Goal: Task Accomplishment & Management: Complete application form

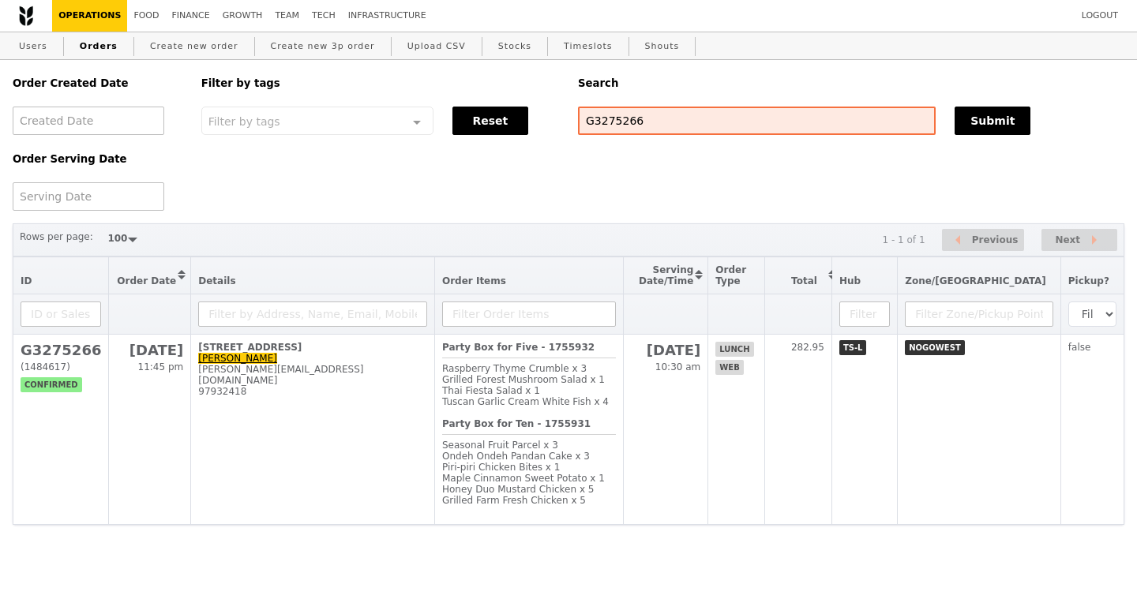
select select "100"
click at [623, 130] on input "G3275266" at bounding box center [757, 121] width 358 height 28
click at [623, 130] on input "G3275266G3275266" at bounding box center [757, 121] width 358 height 28
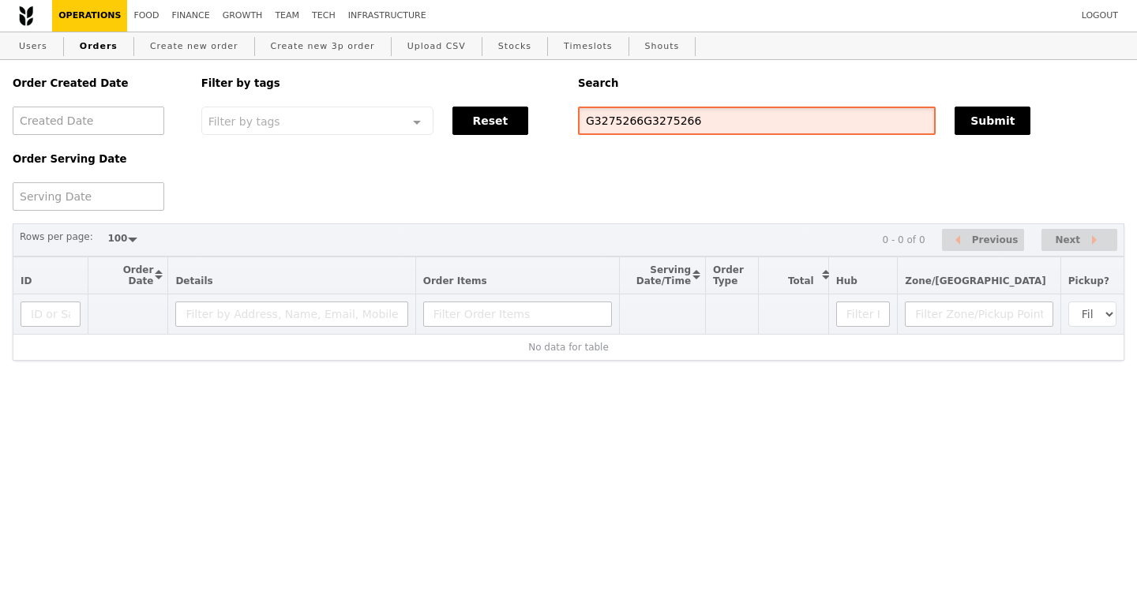
paste input "52041"
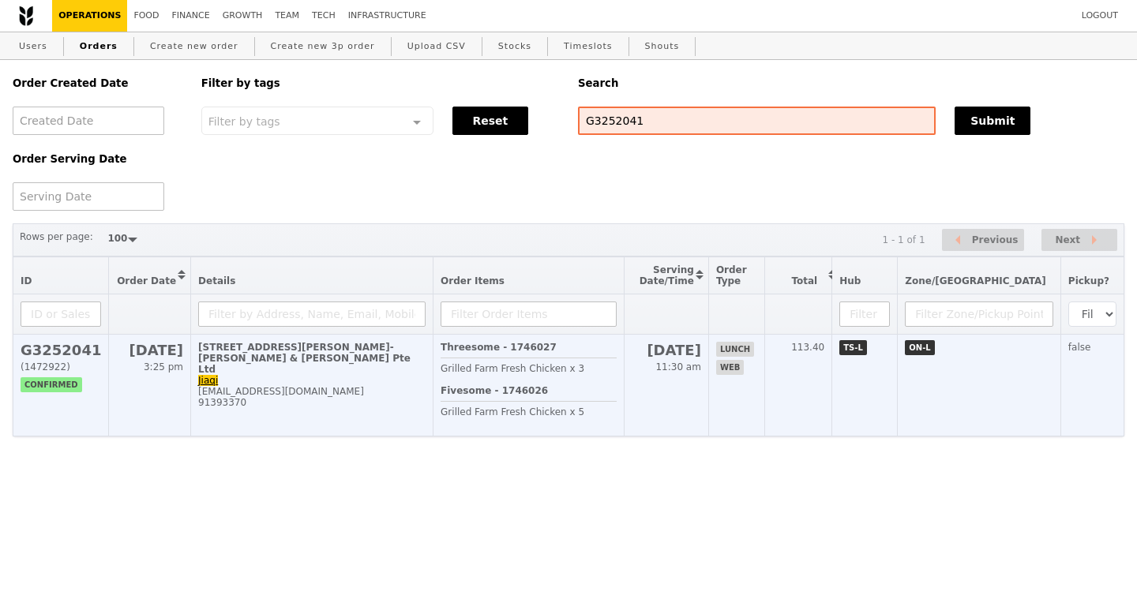
click at [56, 350] on h2 "G3252041" at bounding box center [61, 350] width 81 height 17
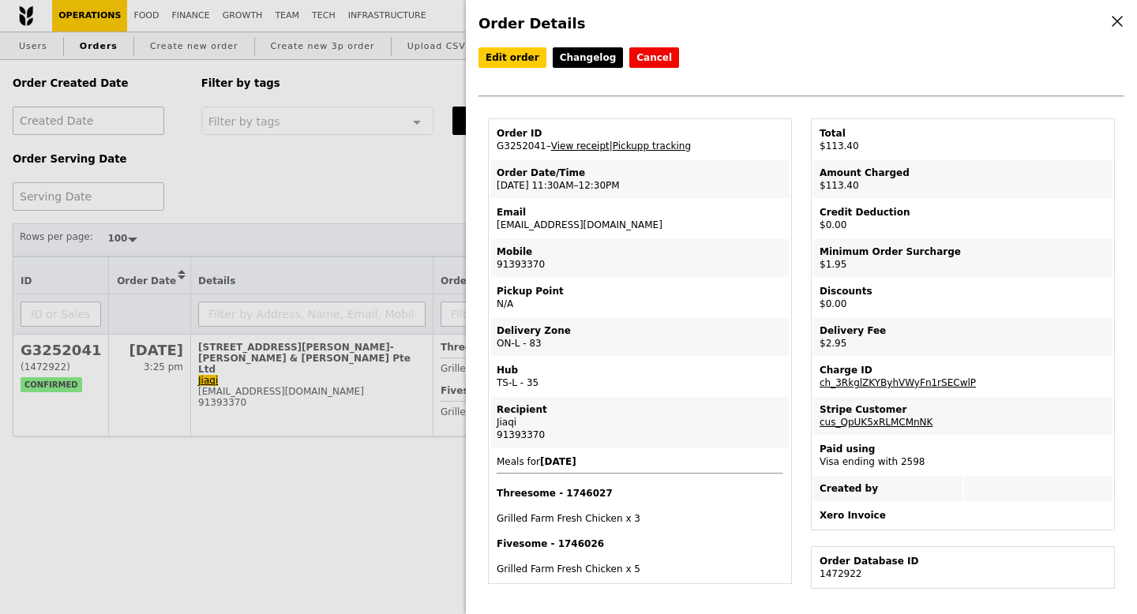
click at [584, 148] on link "View receipt" at bounding box center [580, 146] width 58 height 11
click at [422, 148] on div "Order Details Edit order Changelog Cancel Order ID G3252041 – View receipt | Pi…" at bounding box center [568, 307] width 1137 height 614
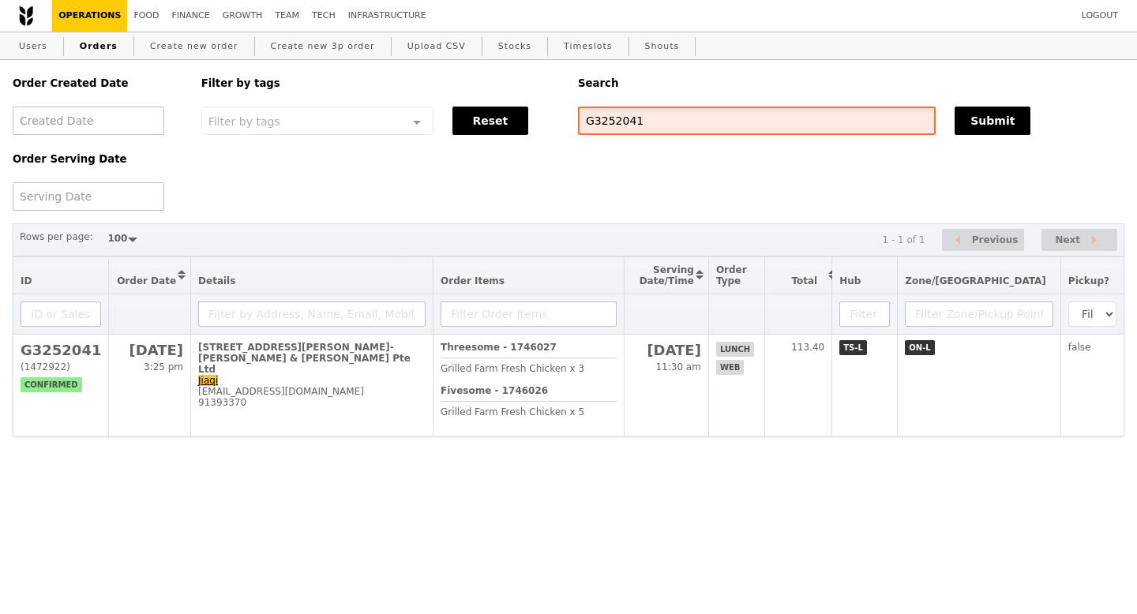
click at [632, 129] on input "G3252041" at bounding box center [757, 121] width 358 height 28
paste input "53"
type input "G3252053"
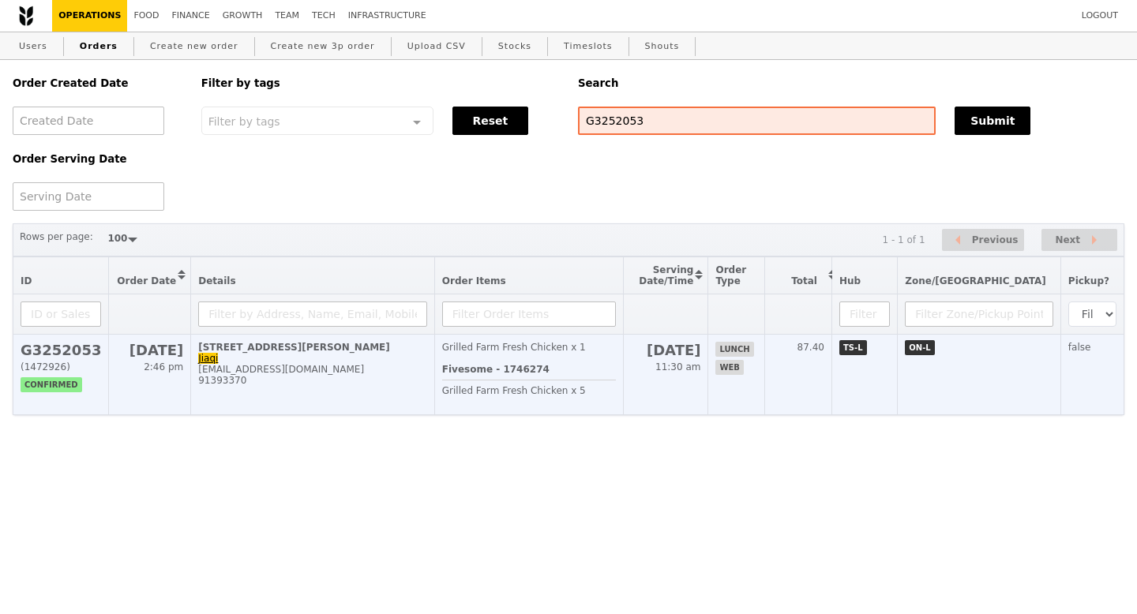
click at [75, 350] on h2 "G3252053" at bounding box center [61, 350] width 81 height 17
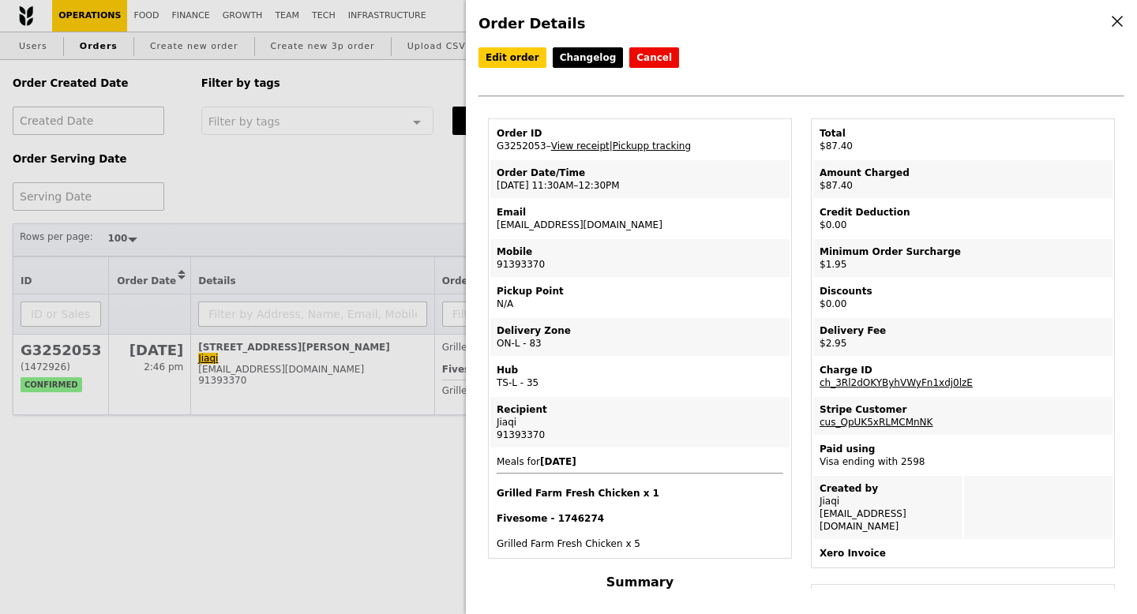
click at [584, 148] on link "View receipt" at bounding box center [580, 146] width 58 height 11
click at [313, 171] on div "Order Details Edit order Changelog Cancel Order ID G3252053 – View receipt | Pi…" at bounding box center [568, 307] width 1137 height 614
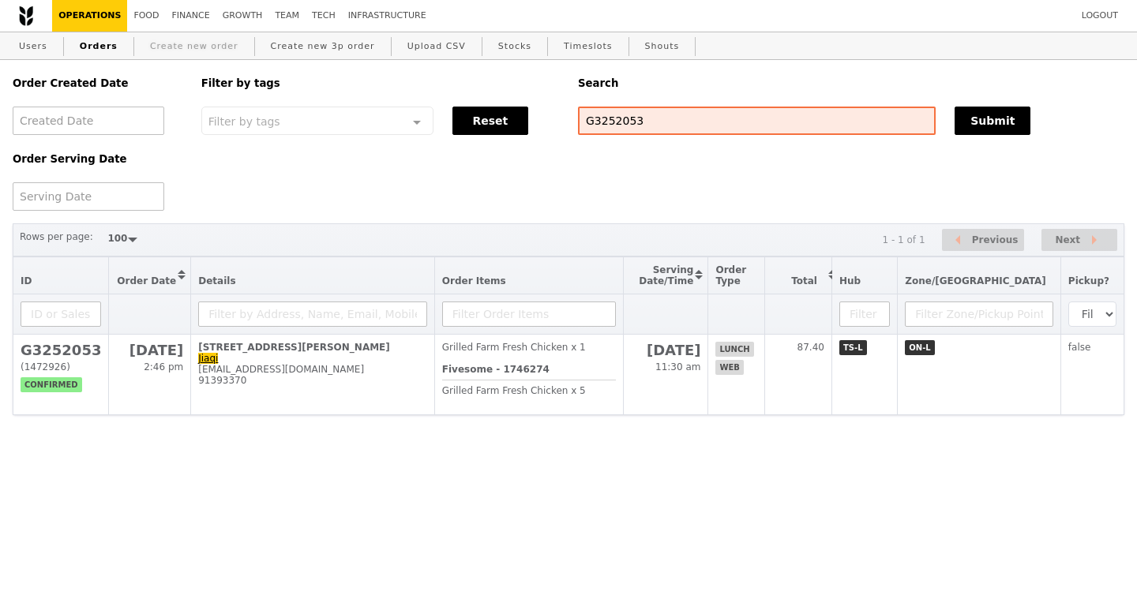
click at [182, 47] on link "Create new order" at bounding box center [194, 46] width 101 height 28
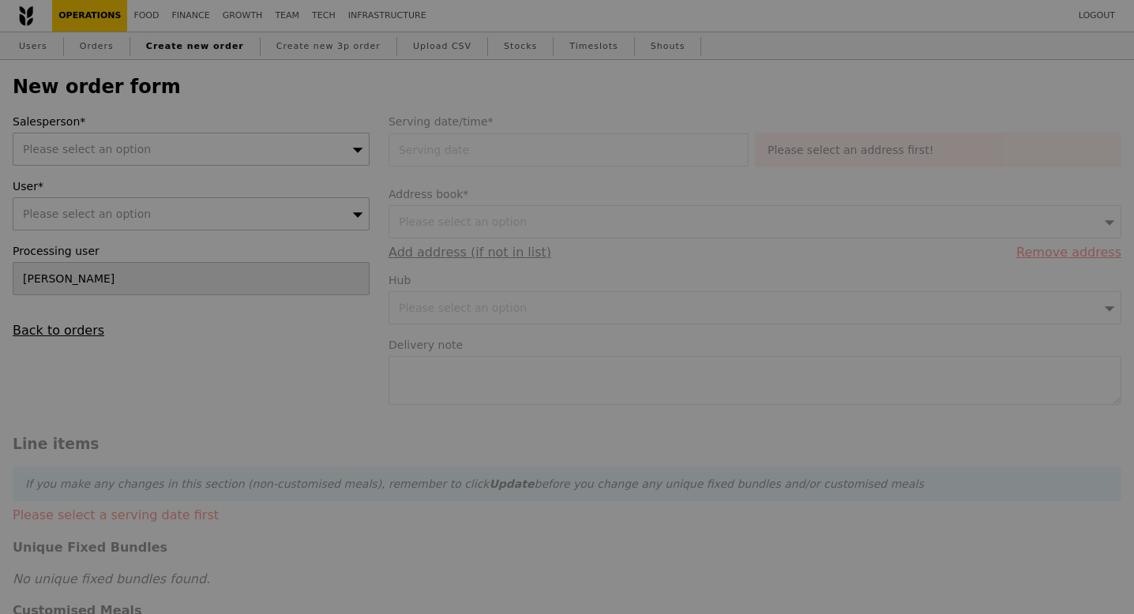
type input "Confirm"
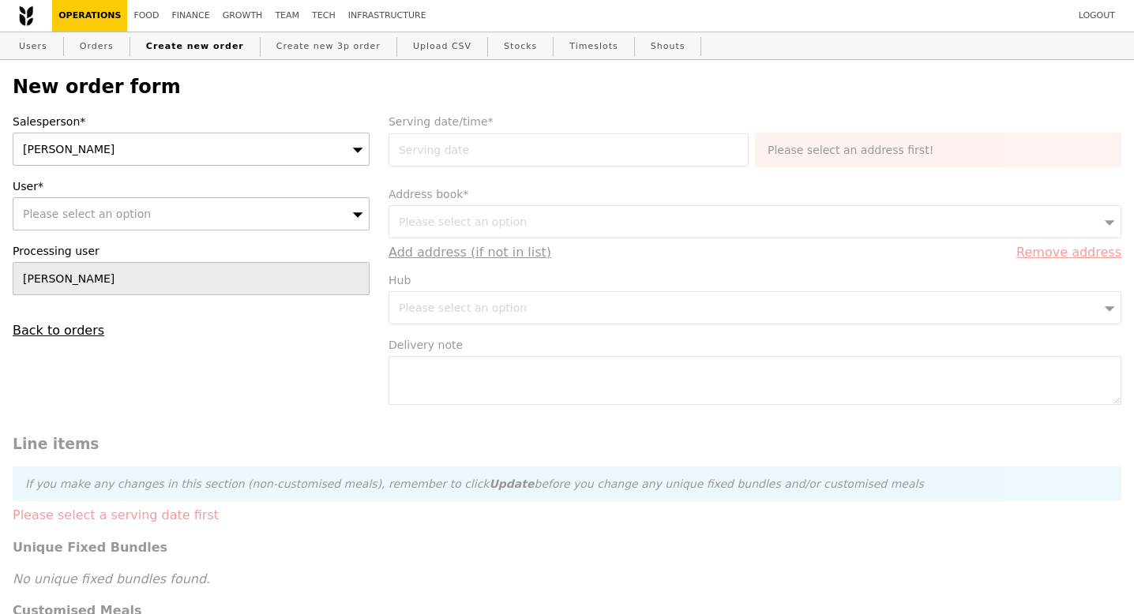
click at [152, 204] on div "Please select an option" at bounding box center [191, 213] width 357 height 33
type input "caterspot"
type input "Confirm"
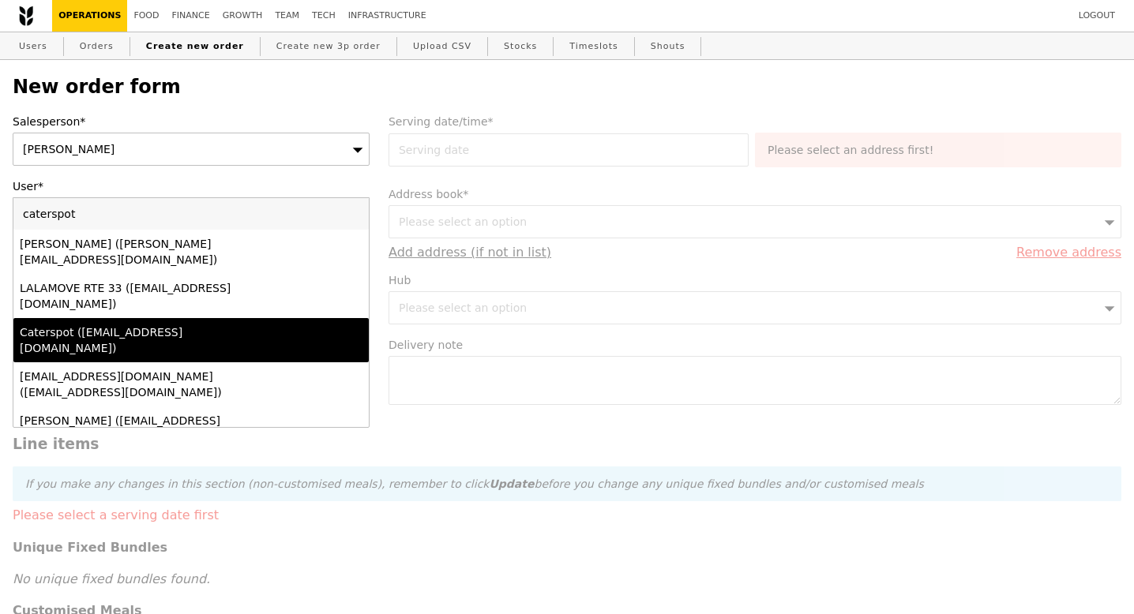
type input "caterspot"
click at [143, 318] on li "Caterspot (support@caterspot.com)" at bounding box center [190, 340] width 355 height 44
type input "Loading..."
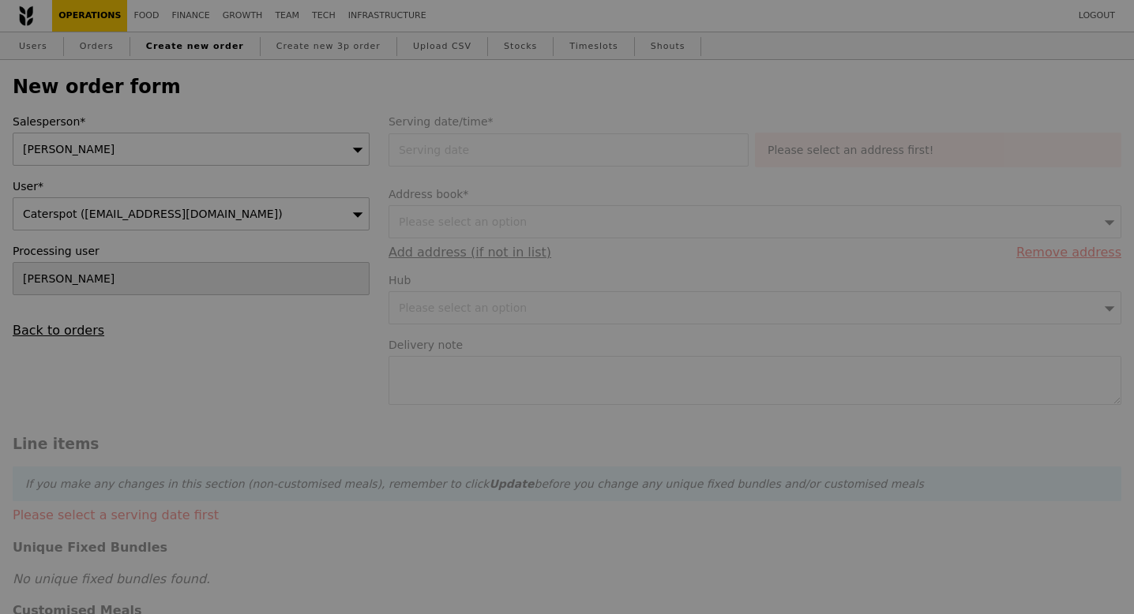
type input "9.08"
type input "9.90"
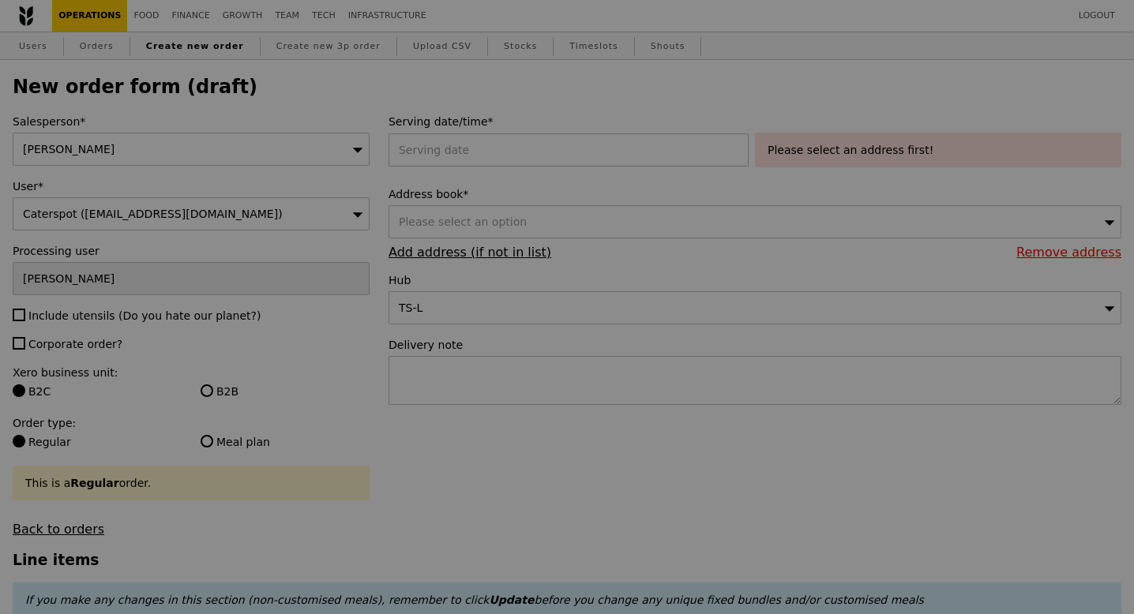
type input "Confirm"
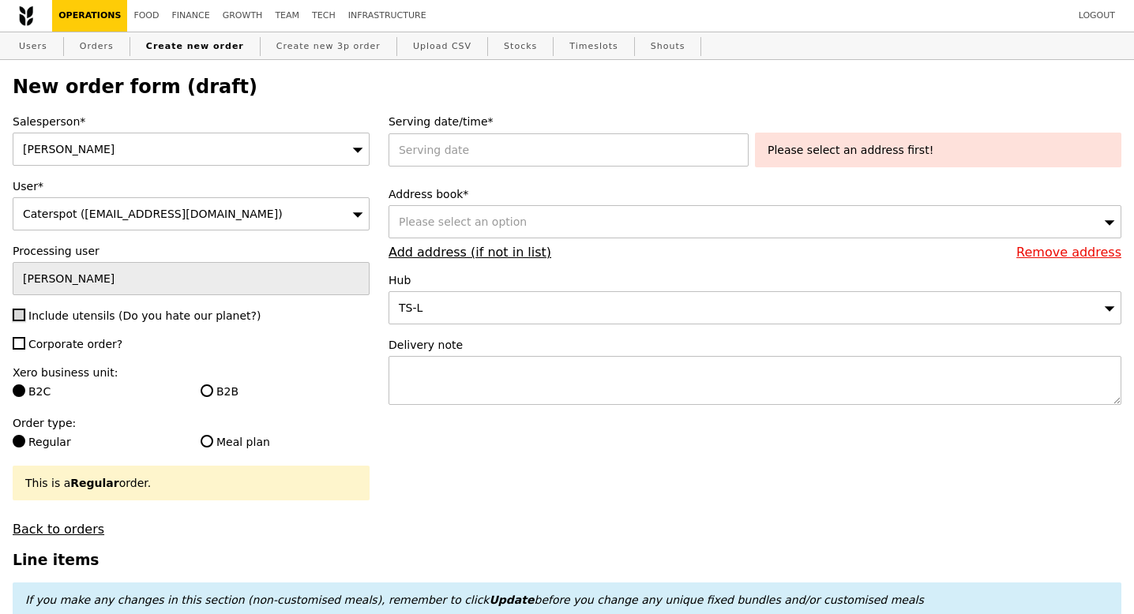
click at [24, 314] on input "Include utensils (Do you hate our planet?)" at bounding box center [19, 315] width 13 height 13
checkbox input "true"
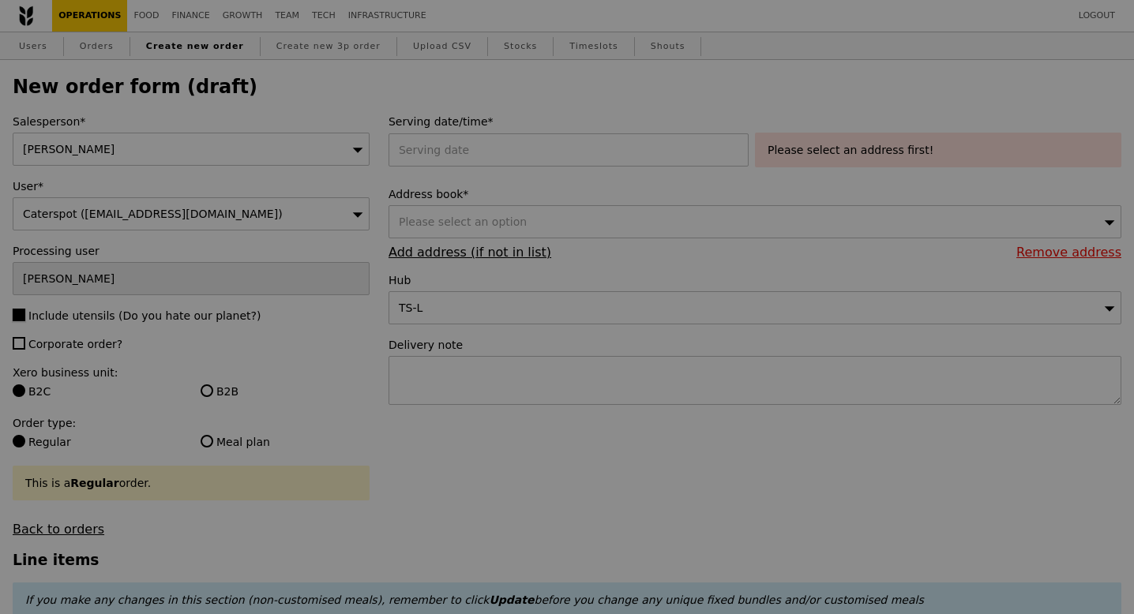
type input "Confirm"
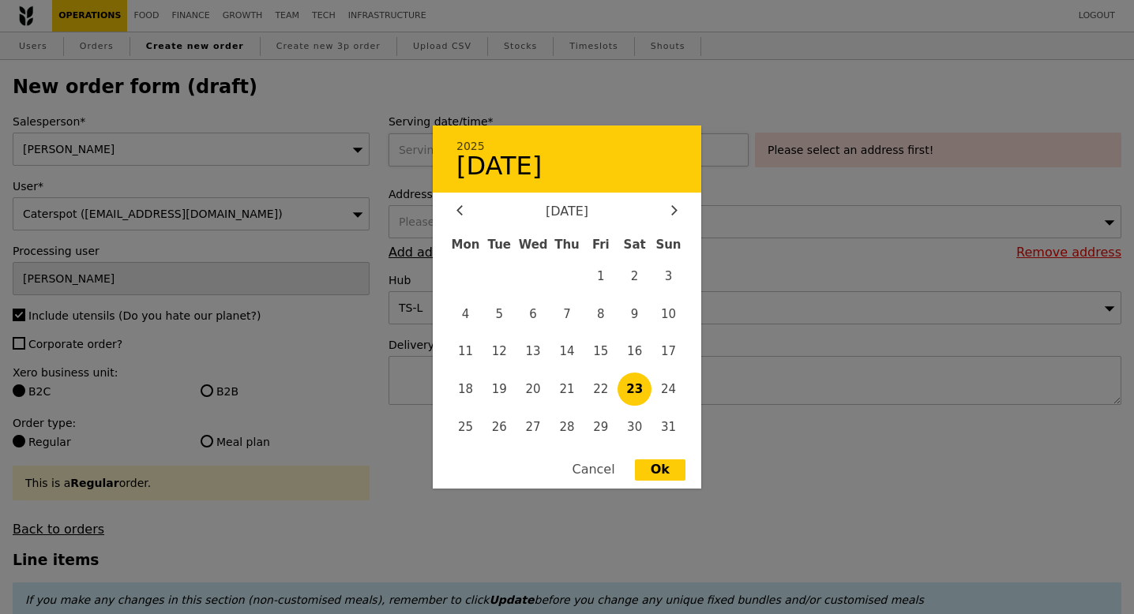
click at [447, 148] on div "2025 August 23 August 2025 Mon Tue Wed Thu Fri Sat Sun 1 2 3 4 5 6 7 8 9 10 11 …" at bounding box center [571, 149] width 366 height 33
click at [508, 428] on span "26" at bounding box center [499, 427] width 34 height 34
type input "26 Aug 2025"
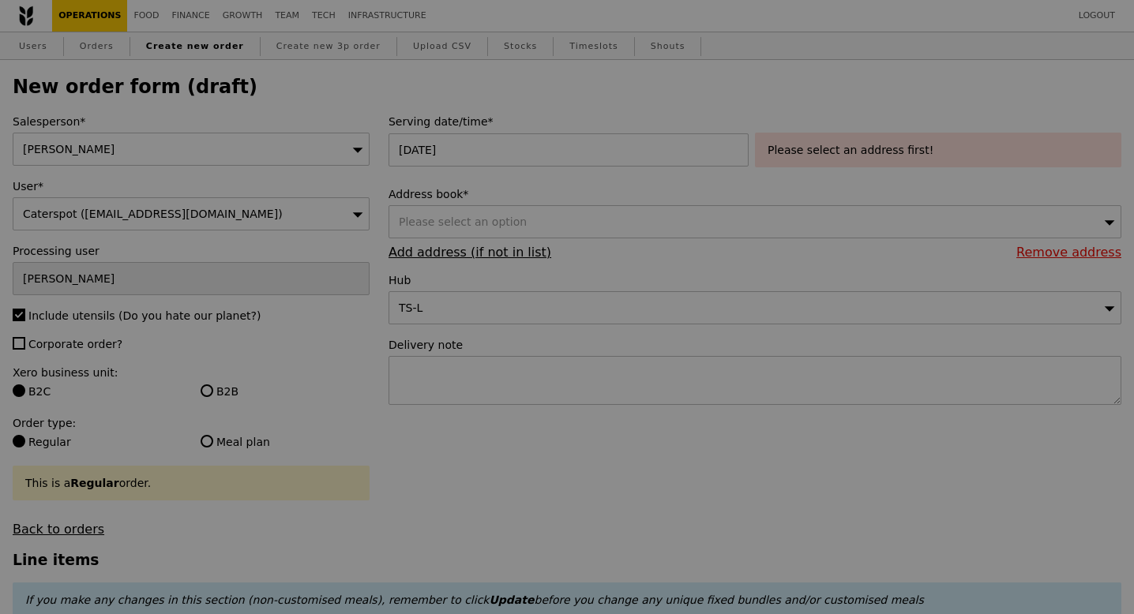
type input "Confirm"
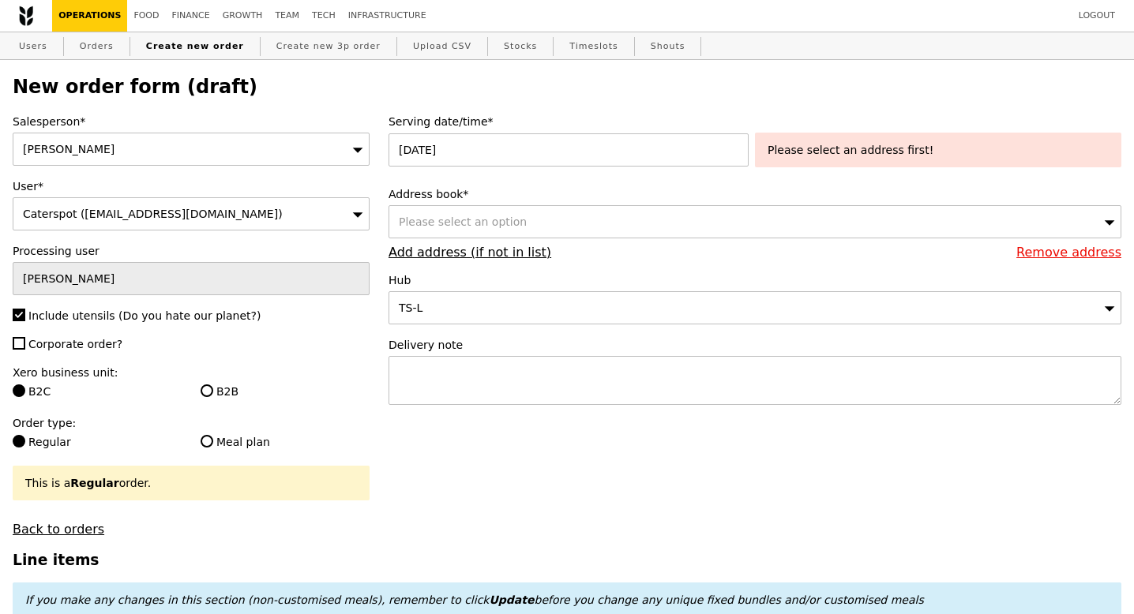
click at [514, 227] on span "Please select an option" at bounding box center [463, 222] width 128 height 13
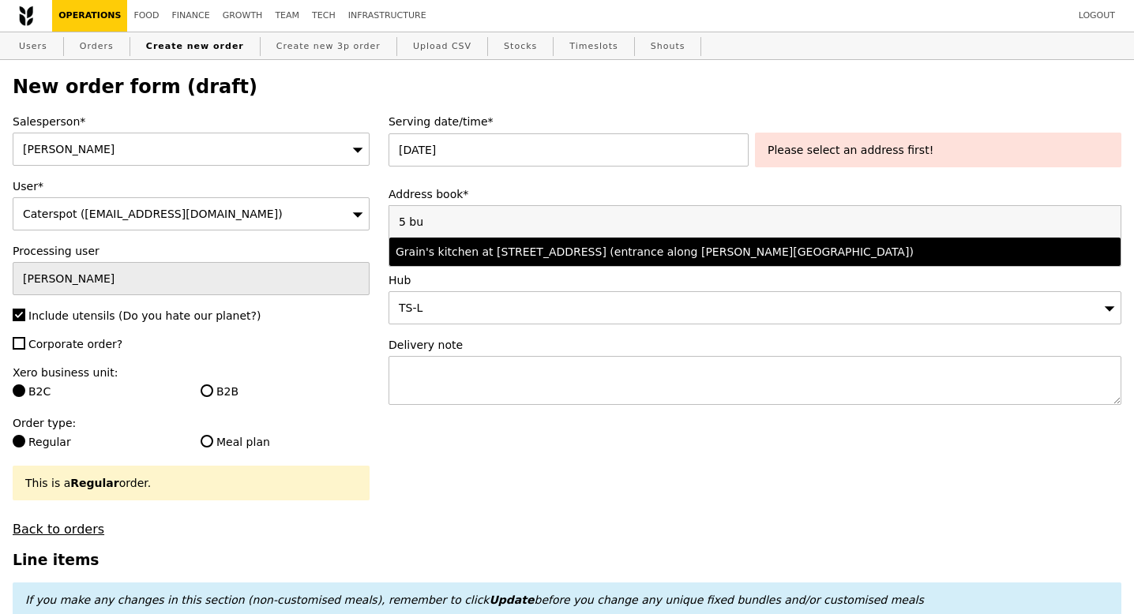
type input "5 bu"
click at [536, 250] on div "Grain's kitchen at 5 Burn Road #05-01 (entrance along Harrison Road)" at bounding box center [665, 252] width 539 height 16
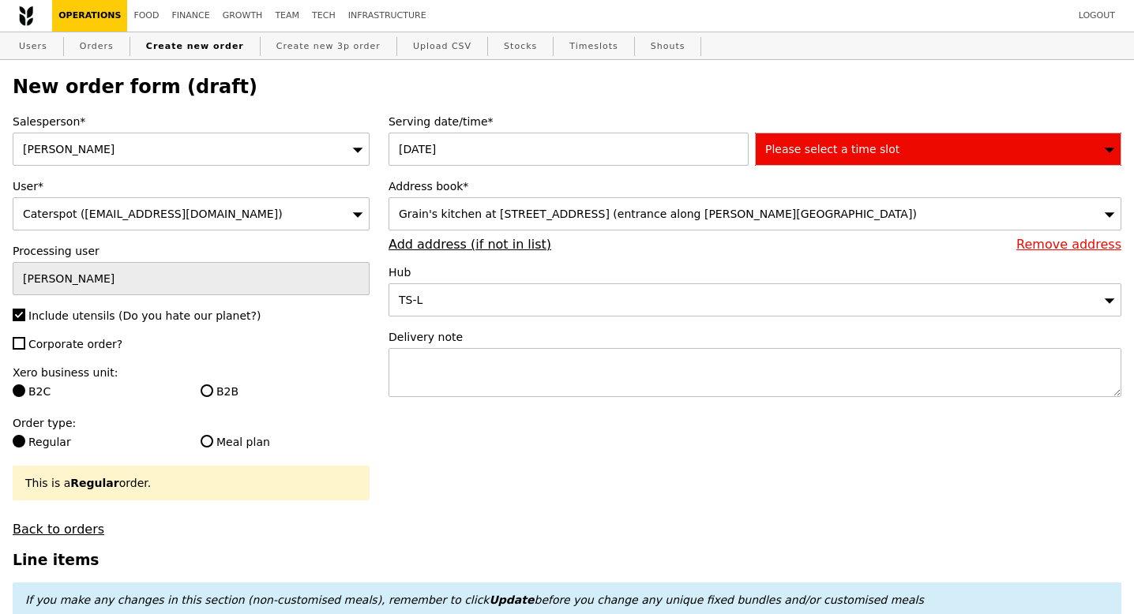
click at [808, 157] on div "Please select a time slot" at bounding box center [938, 149] width 366 height 33
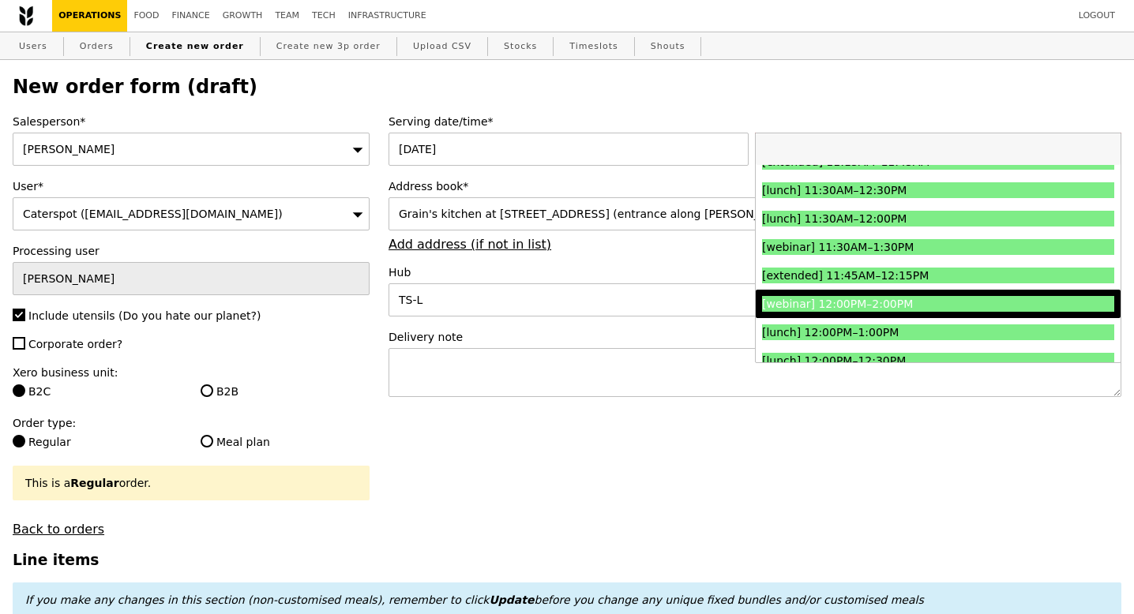
scroll to position [584, 0]
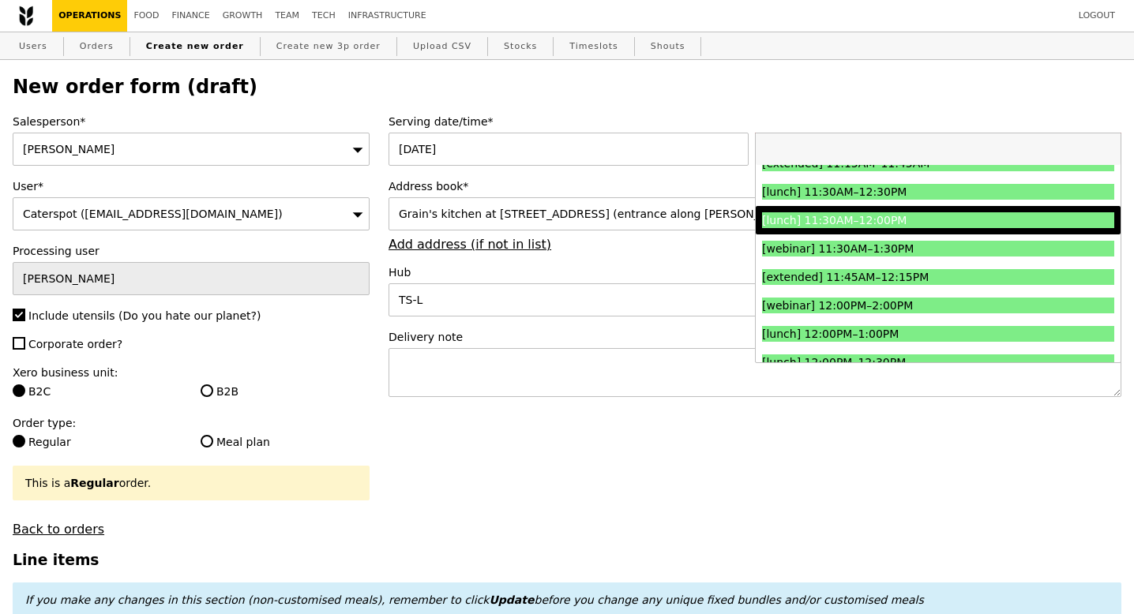
click at [853, 224] on div "[lunch] 11:30AM–12:00PM" at bounding box center [894, 220] width 264 height 16
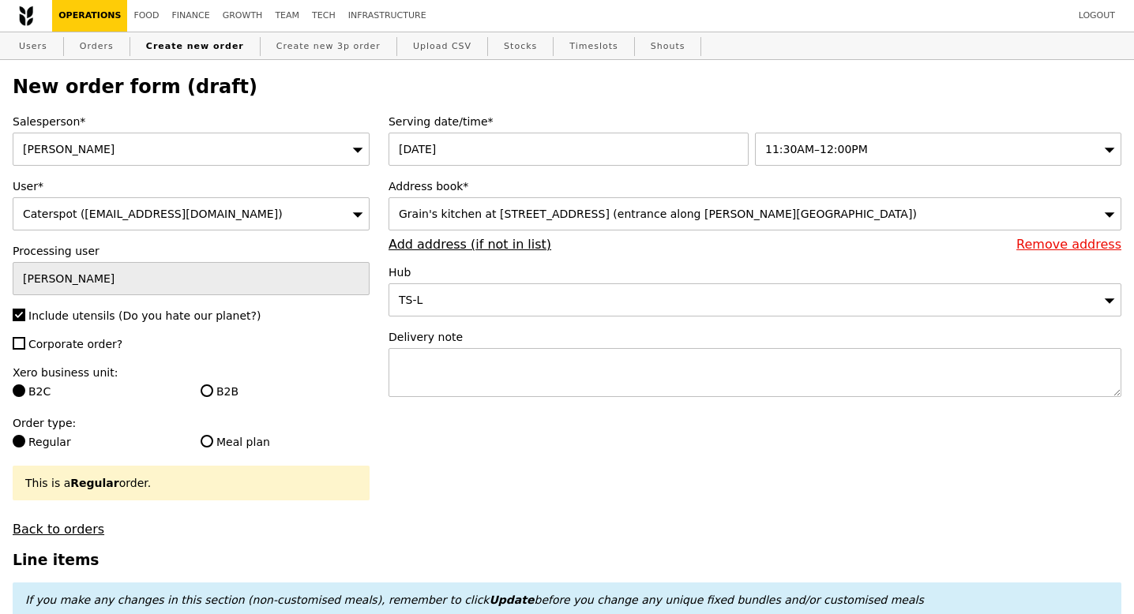
type input "Confirm"
click at [467, 372] on textarea at bounding box center [754, 372] width 733 height 49
paste textarea "JQV4-RKU4"
type textarea "Caterspot ID: JQV4-RKU4 Pick up at 12PM"
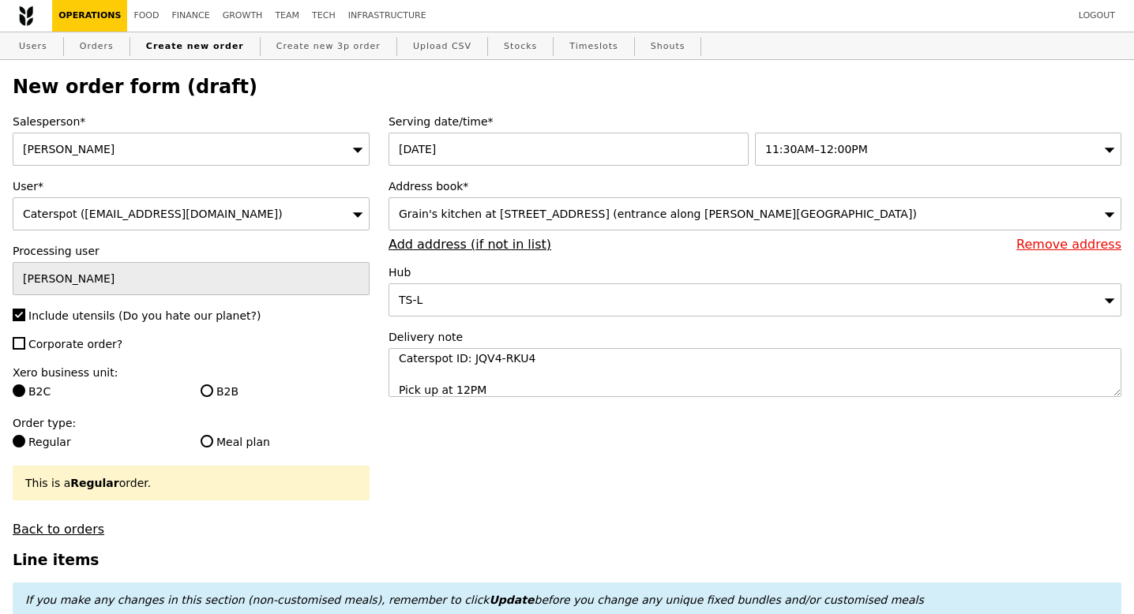
type input "Confirm"
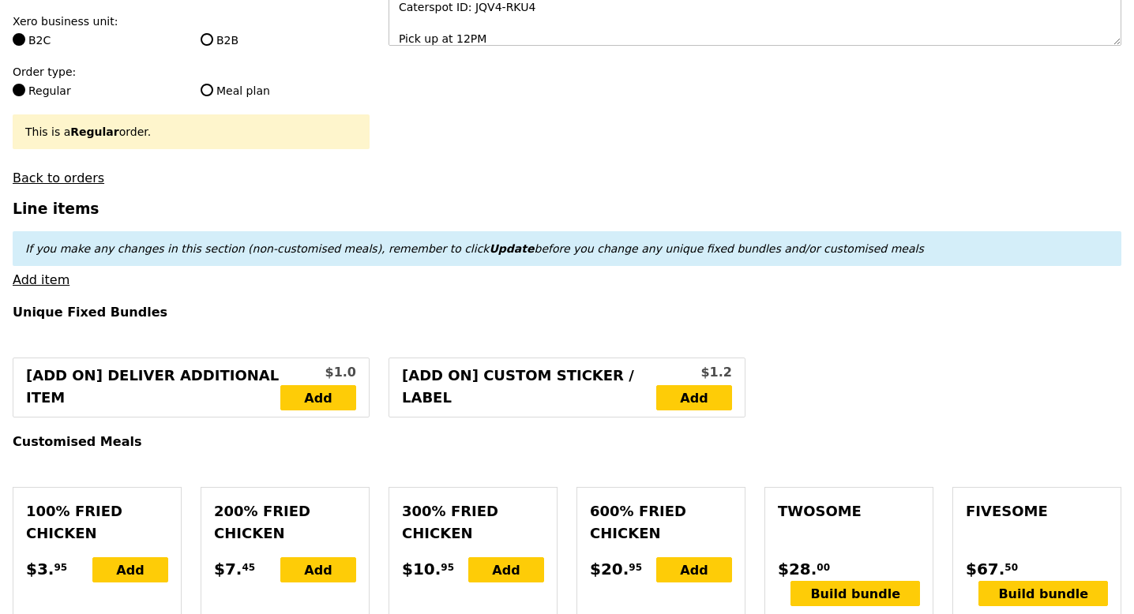
scroll to position [369, 0]
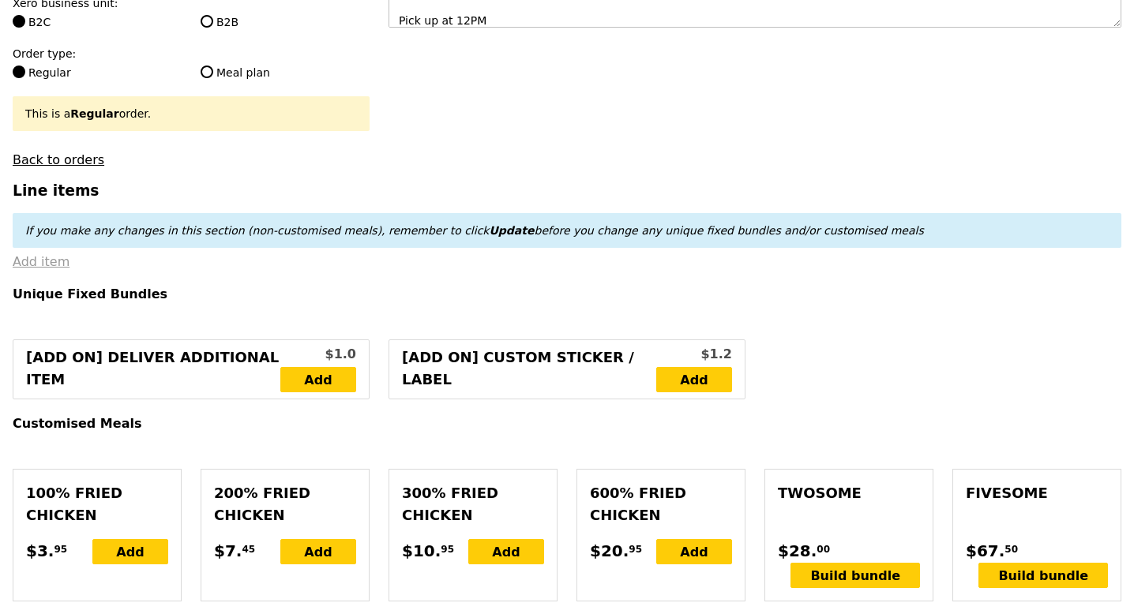
click at [48, 259] on link "Add item" at bounding box center [41, 261] width 57 height 15
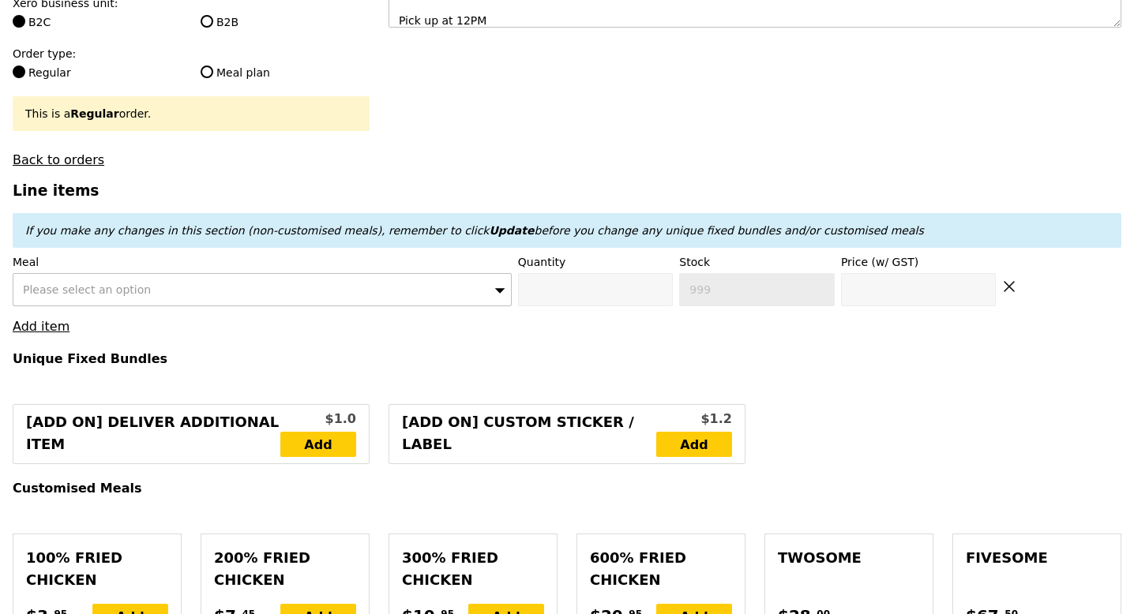
click at [216, 284] on div "Please select an option" at bounding box center [262, 289] width 499 height 33
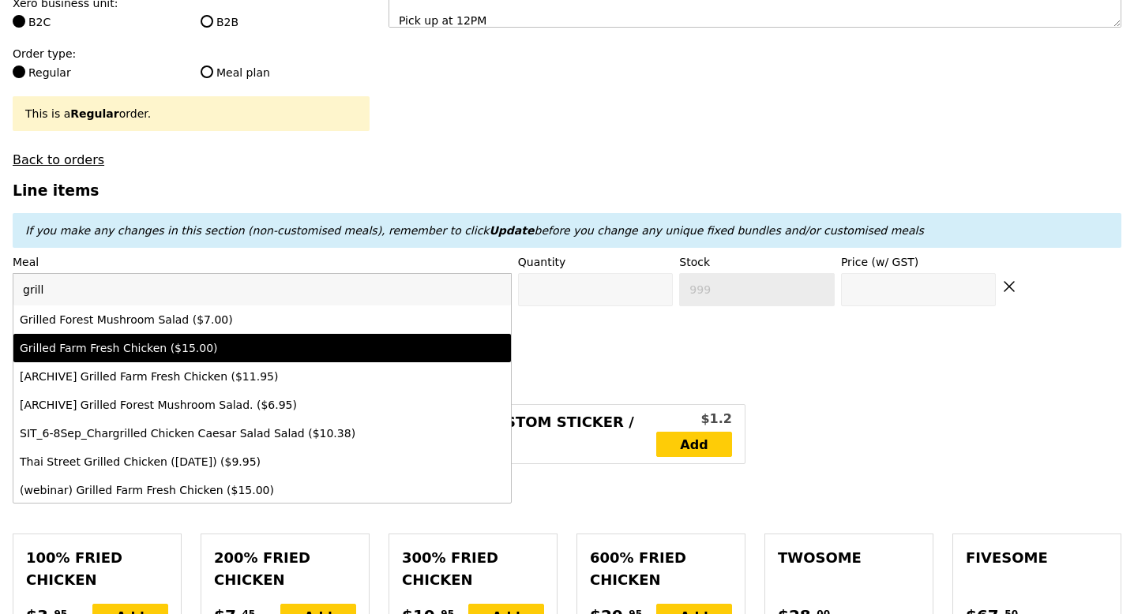
type input "grill"
click at [227, 345] on div "Grilled Farm Fresh Chicken ($15.00)" at bounding box center [201, 348] width 363 height 16
type input "Confirm anyway"
type input "0"
type input "470"
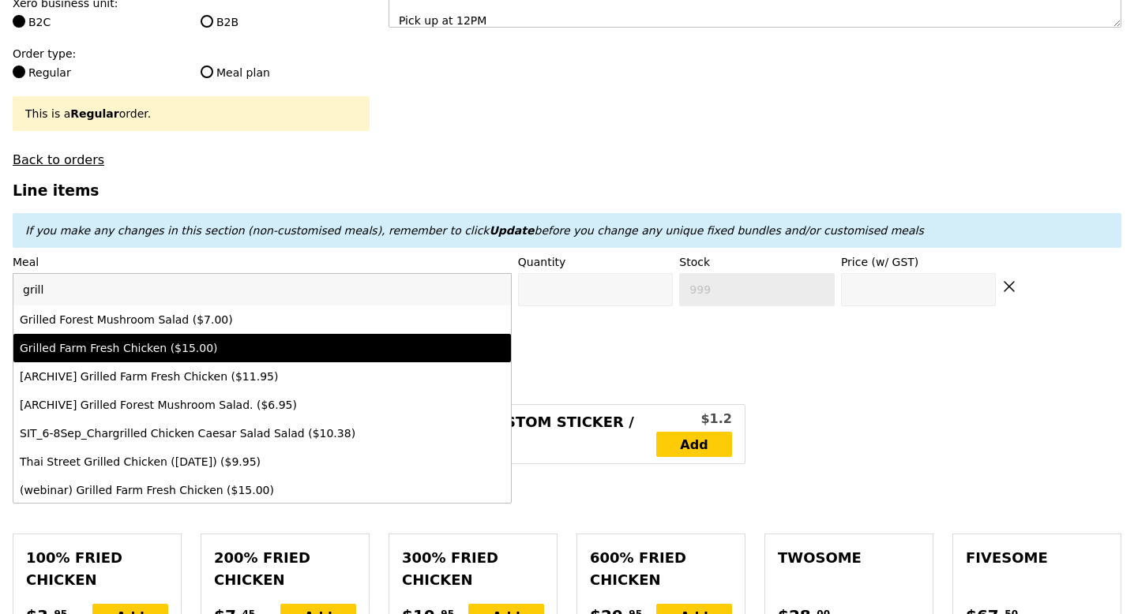
type input "15.0"
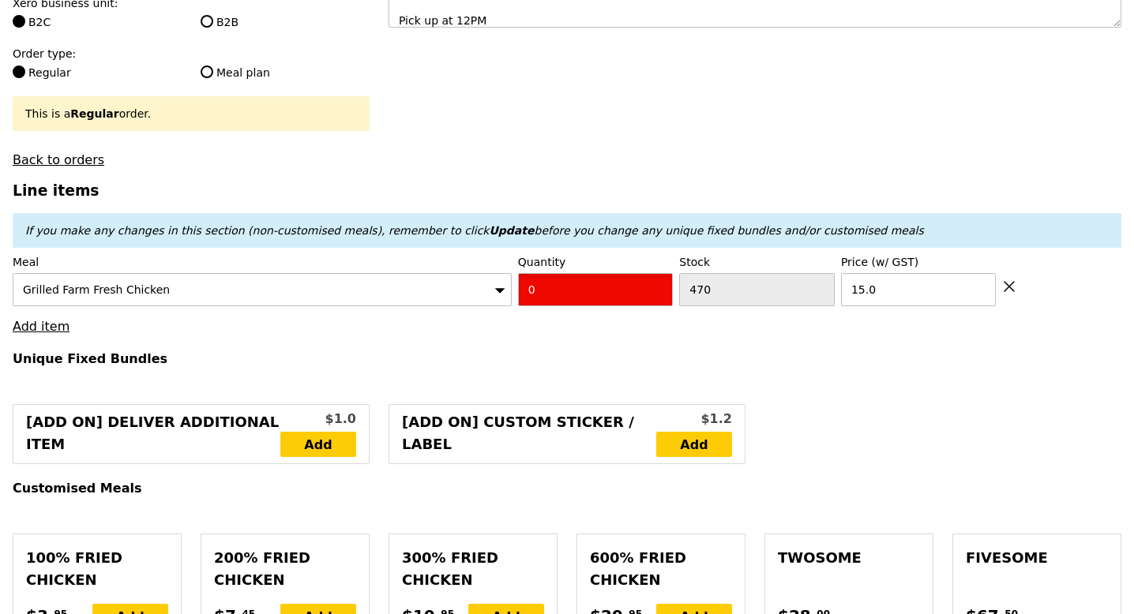
click at [544, 288] on input "0" at bounding box center [596, 289] width 156 height 33
type input "Confirm"
type input "5"
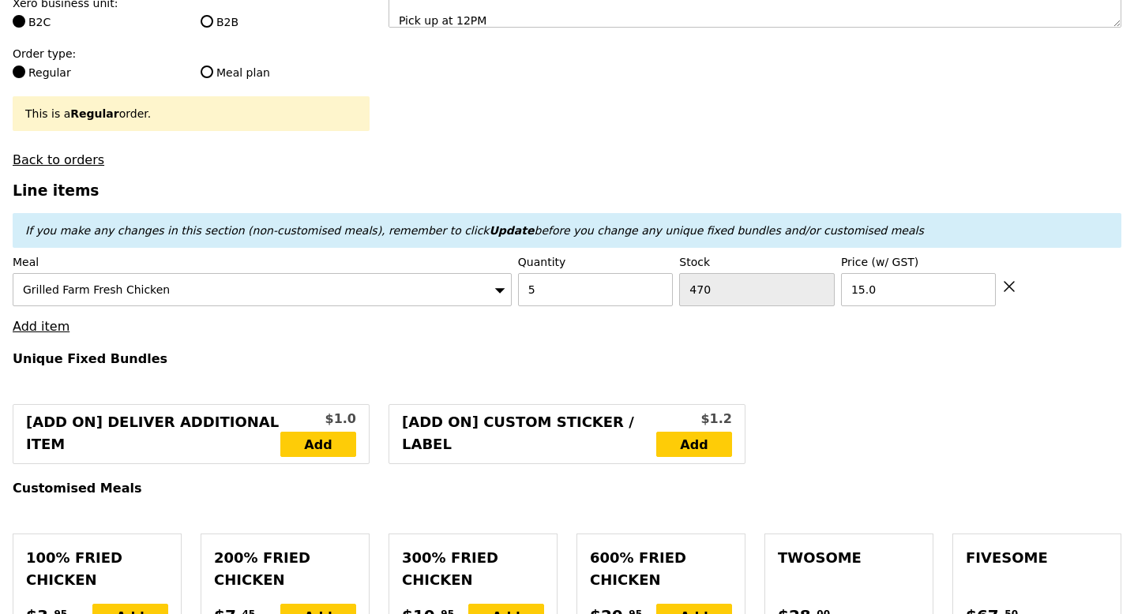
type input "Loading..."
type input "75.00"
type input "0.00"
type input "75.00"
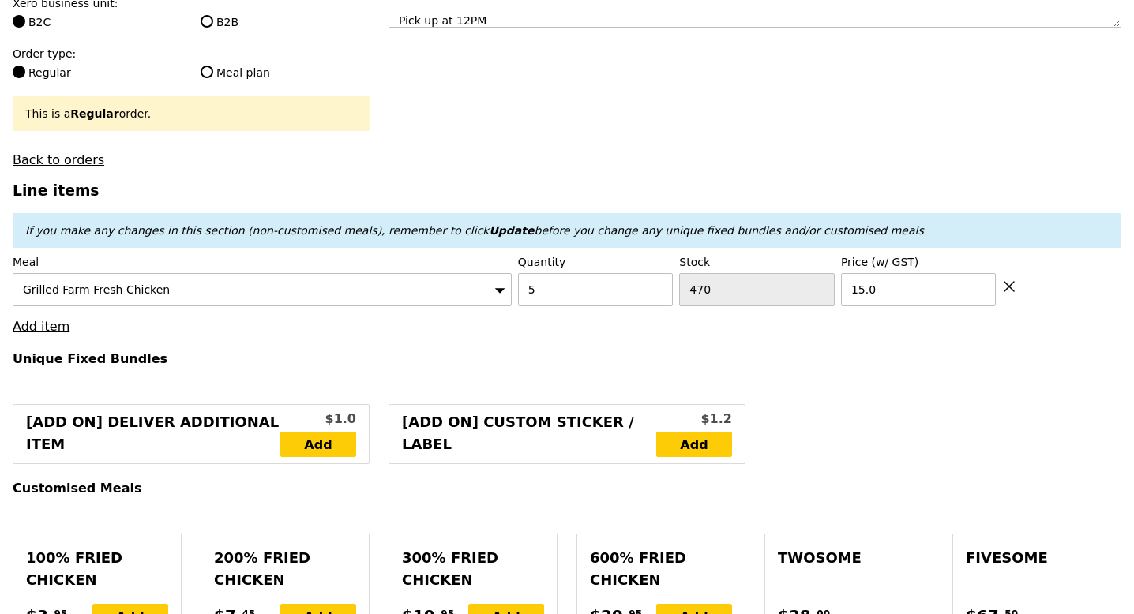
type input "Confirm"
click at [47, 328] on link "Add item" at bounding box center [41, 326] width 57 height 15
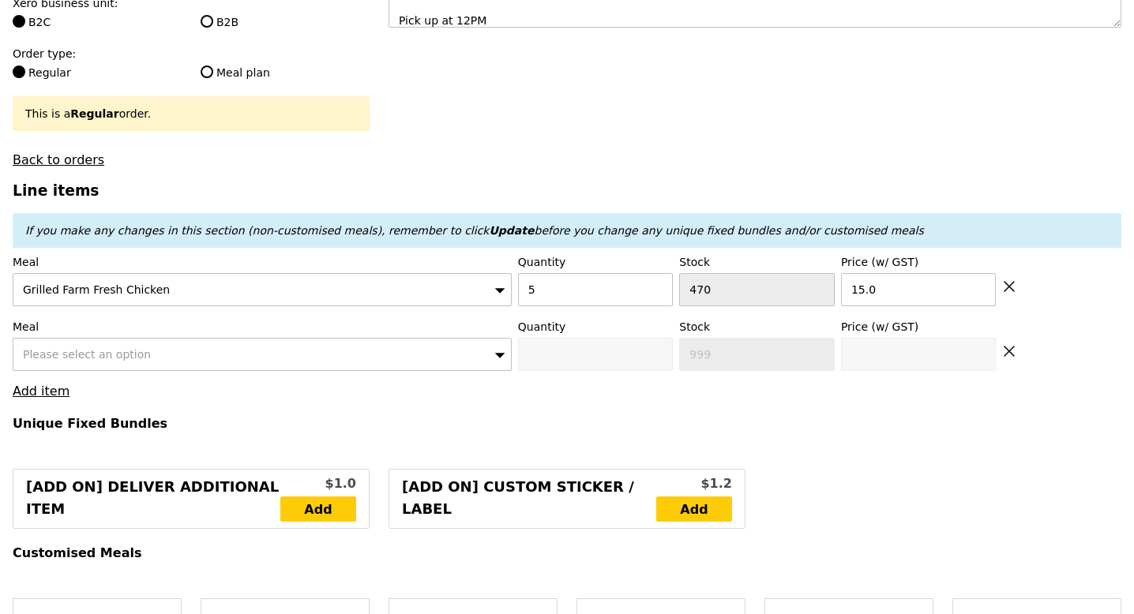
click at [67, 344] on div "Please select an option" at bounding box center [262, 354] width 499 height 33
type input "levan"
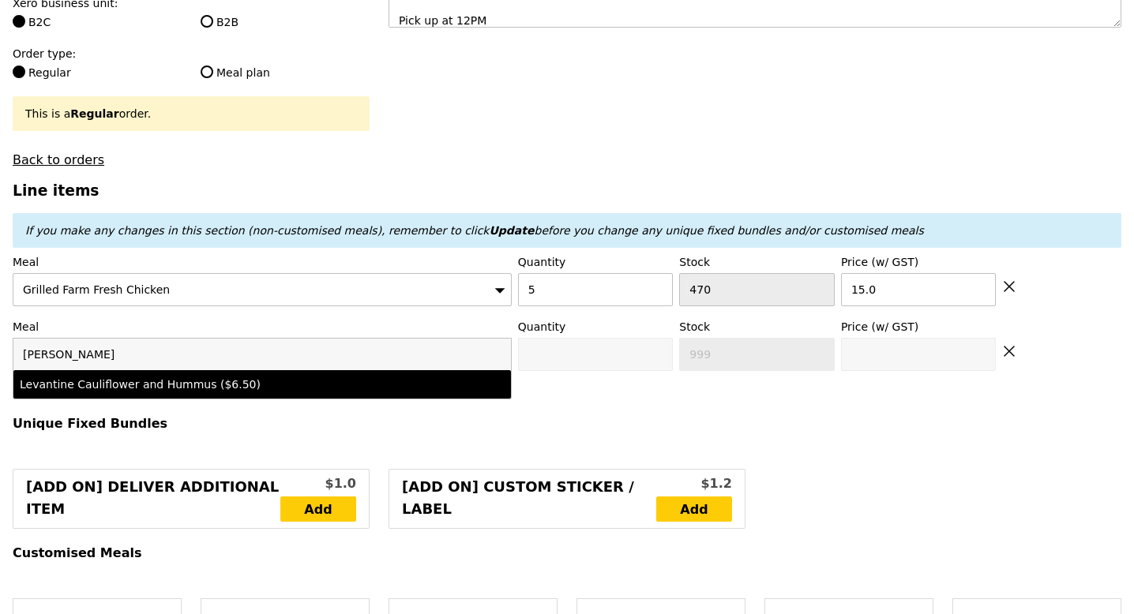
click at [102, 381] on div "Levantine Cauliflower and Hummus ($6.50)" at bounding box center [201, 385] width 363 height 16
type input "Confirm anyway"
type input "0"
type input "497"
type input "6.5"
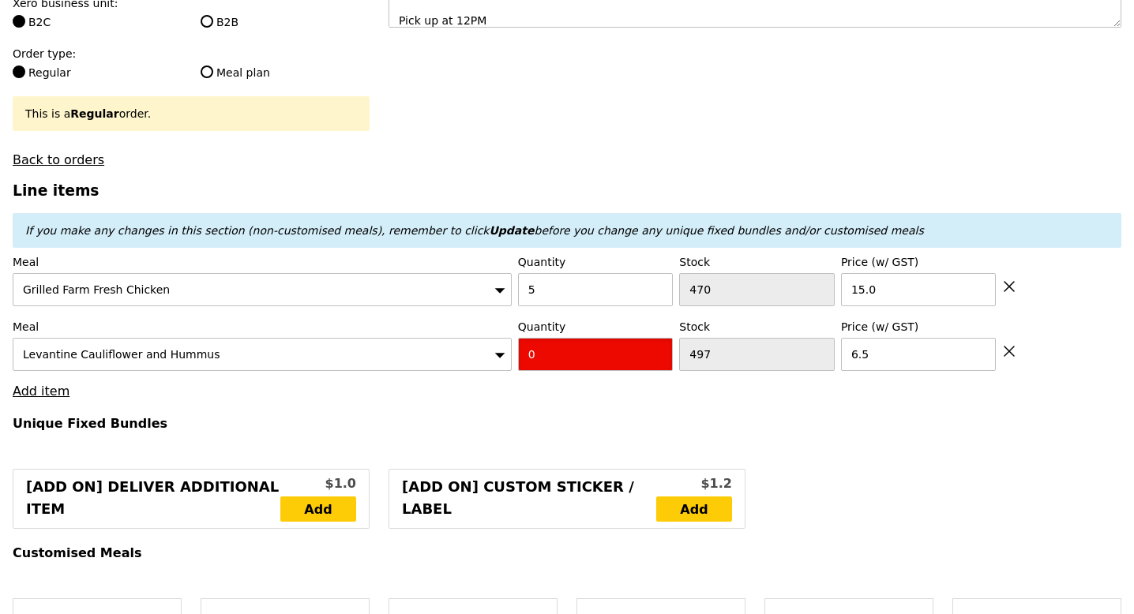
click at [576, 358] on input "0" at bounding box center [596, 354] width 156 height 33
click at [575, 358] on input "0" at bounding box center [596, 354] width 156 height 33
type input "Confirm"
type input "1"
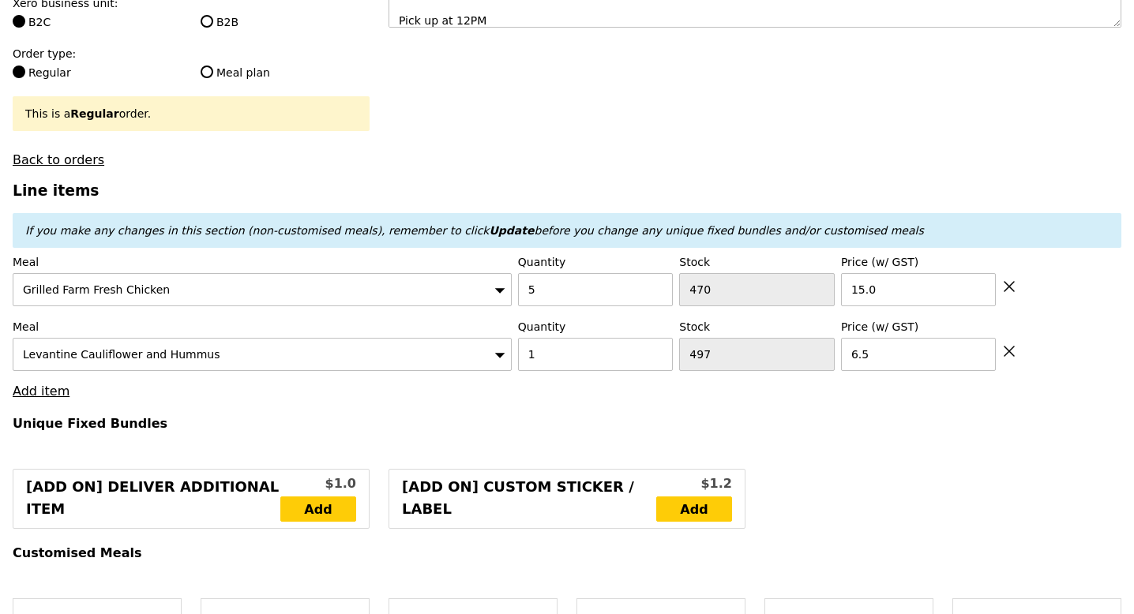
type input "Loading..."
type input "81.50"
type input "Confirm"
click at [51, 395] on link "Add item" at bounding box center [41, 391] width 57 height 15
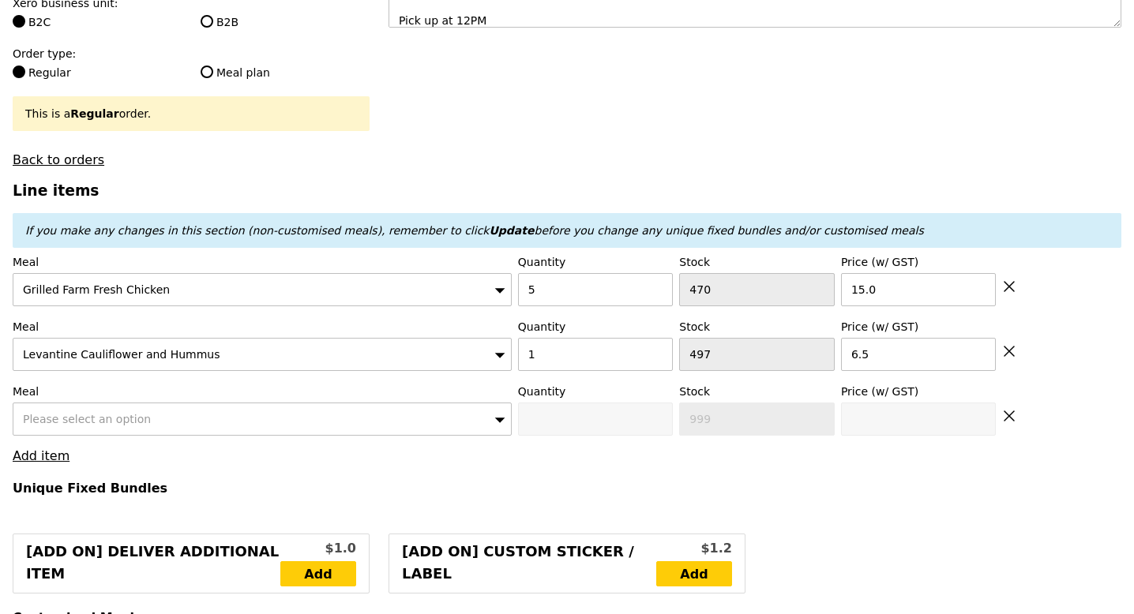
click at [75, 414] on span "Please select an option" at bounding box center [87, 419] width 128 height 13
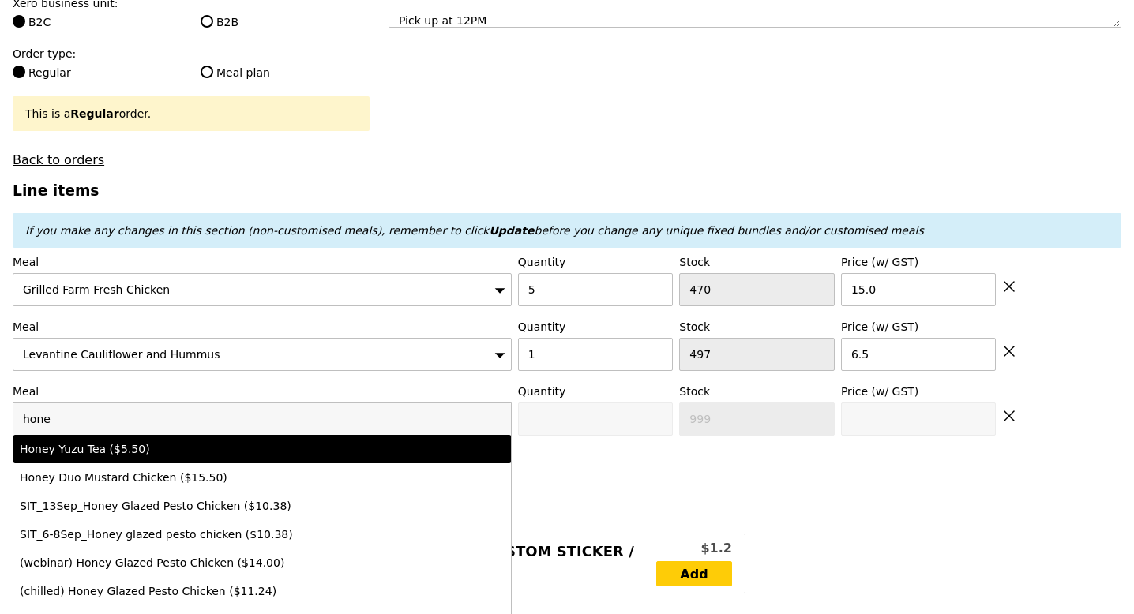
type input "hone"
click at [100, 454] on div "Honey Yuzu Tea ($5.50)" at bounding box center [201, 449] width 363 height 16
type input "Confirm anyway"
type input "0"
type input "472"
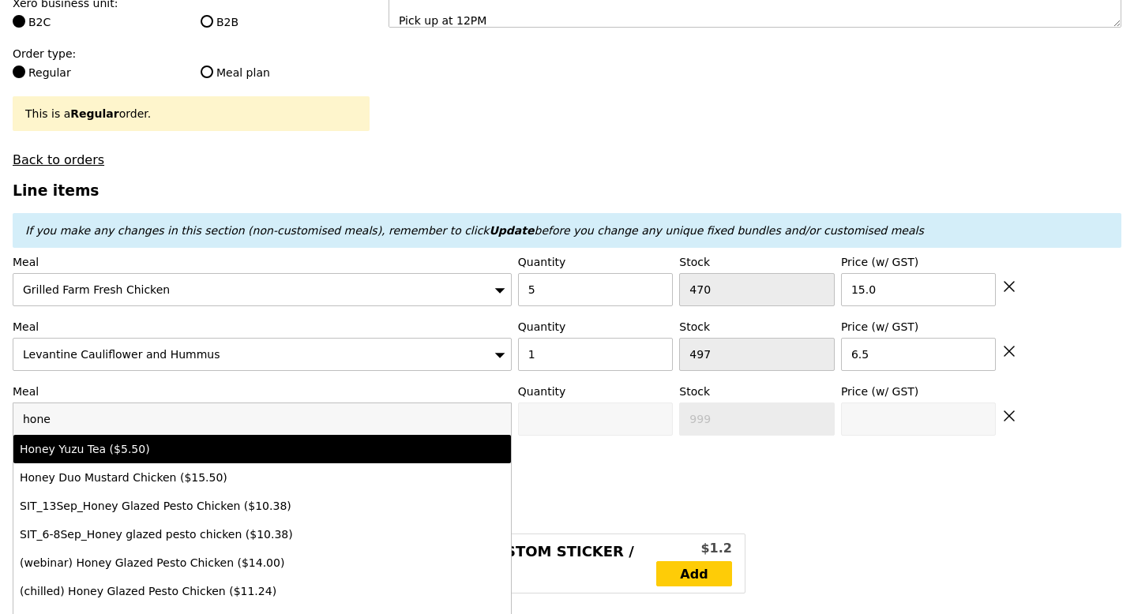
type input "5.5"
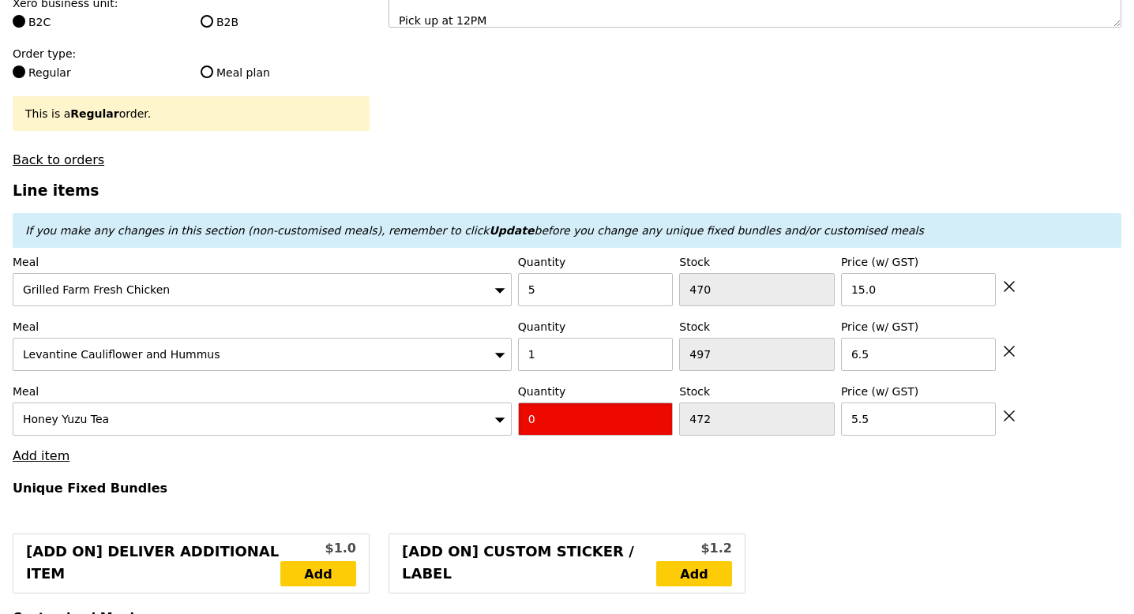
click at [572, 411] on input "0" at bounding box center [596, 419] width 156 height 33
type input "Confirm"
type input "1"
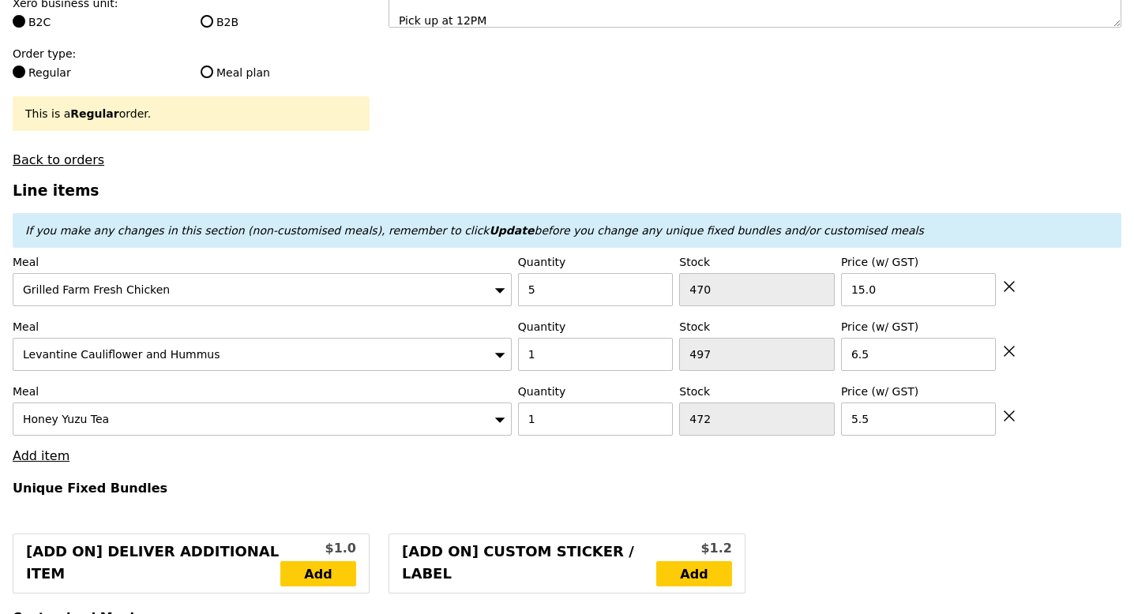
type input "Loading..."
type input "87.00"
type input "Confirm"
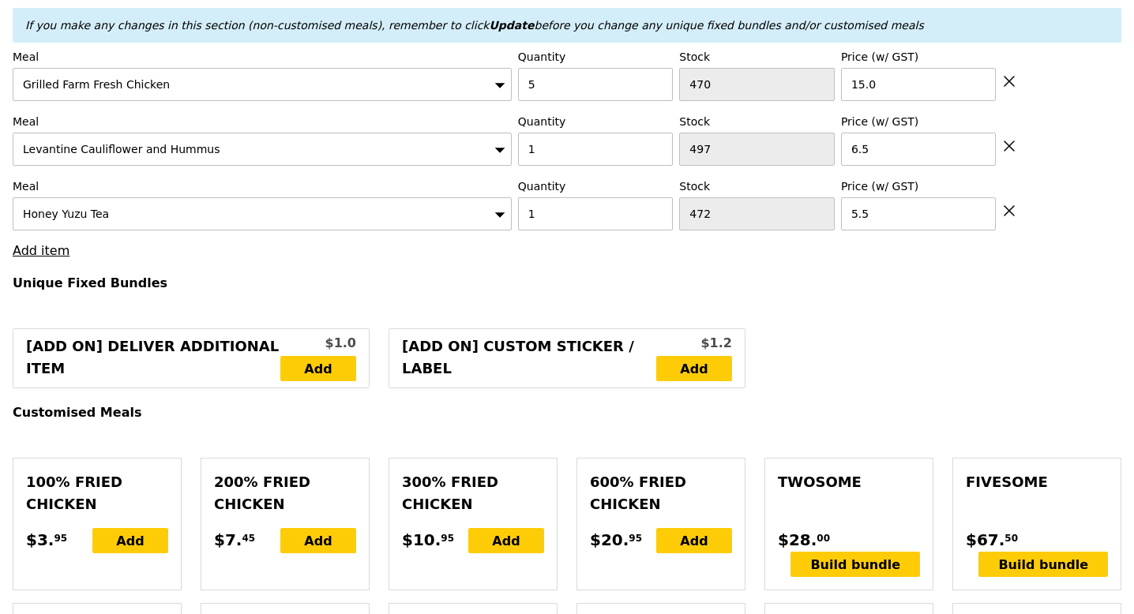
scroll to position [582, 0]
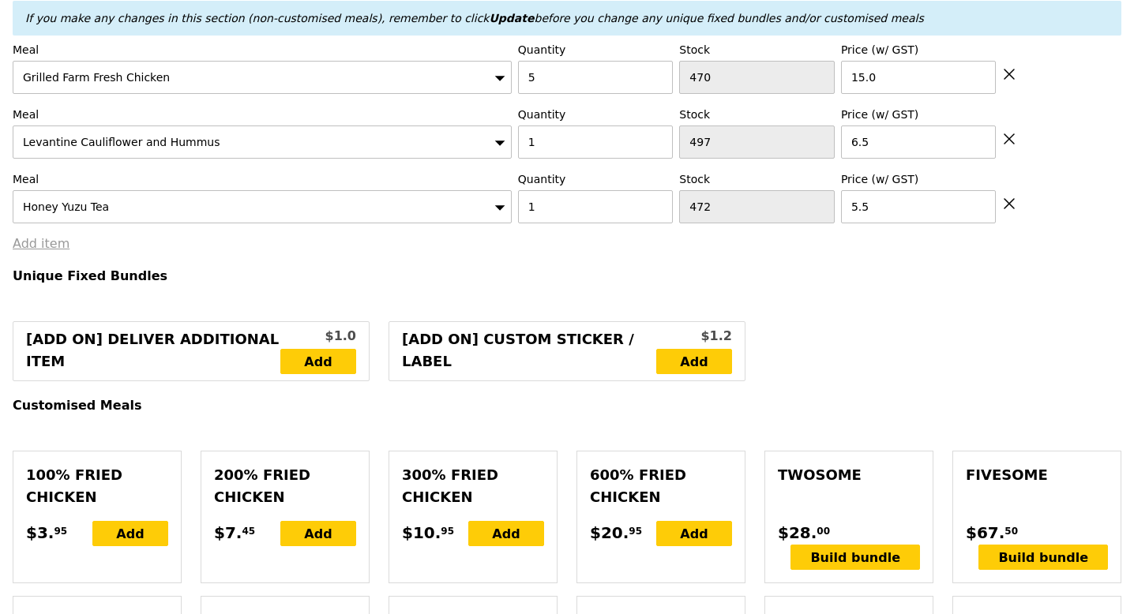
click at [51, 248] on link "Add item" at bounding box center [41, 243] width 57 height 15
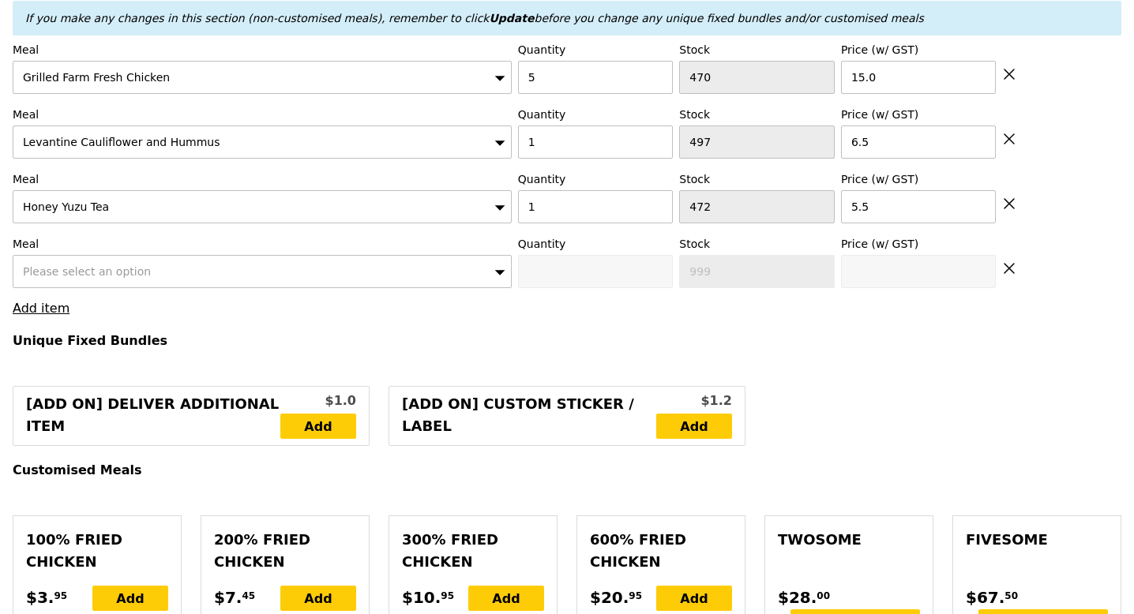
click at [85, 286] on div "Please select an option" at bounding box center [262, 271] width 499 height 33
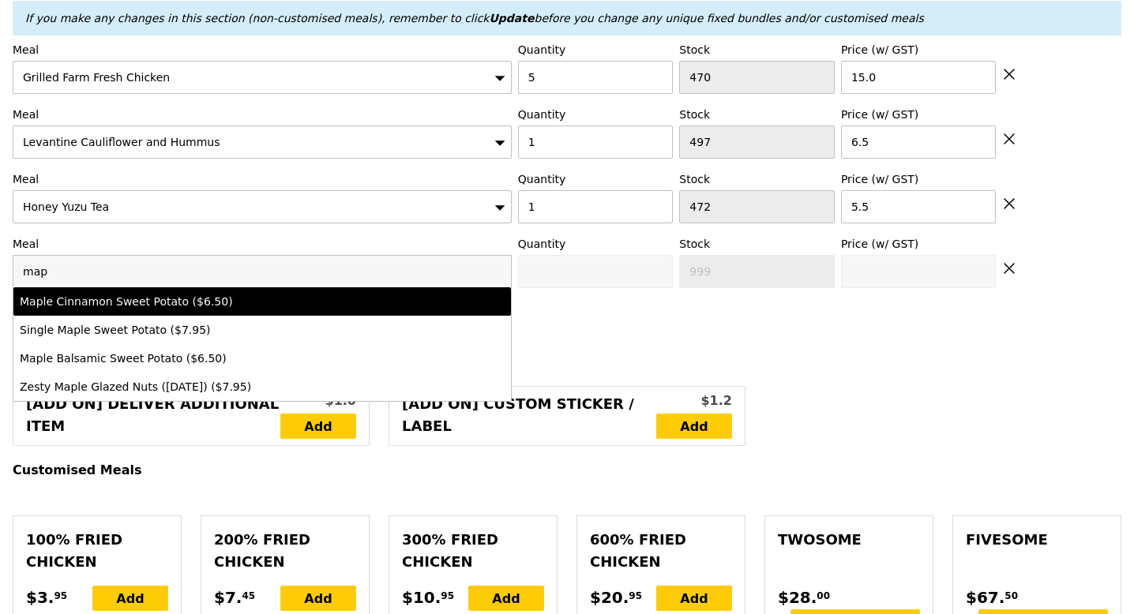
type input "map"
click at [121, 298] on div "Maple Cinnamon Sweet Potato ($6.50)" at bounding box center [201, 302] width 363 height 16
type input "Confirm anyway"
type input "0"
type input "496"
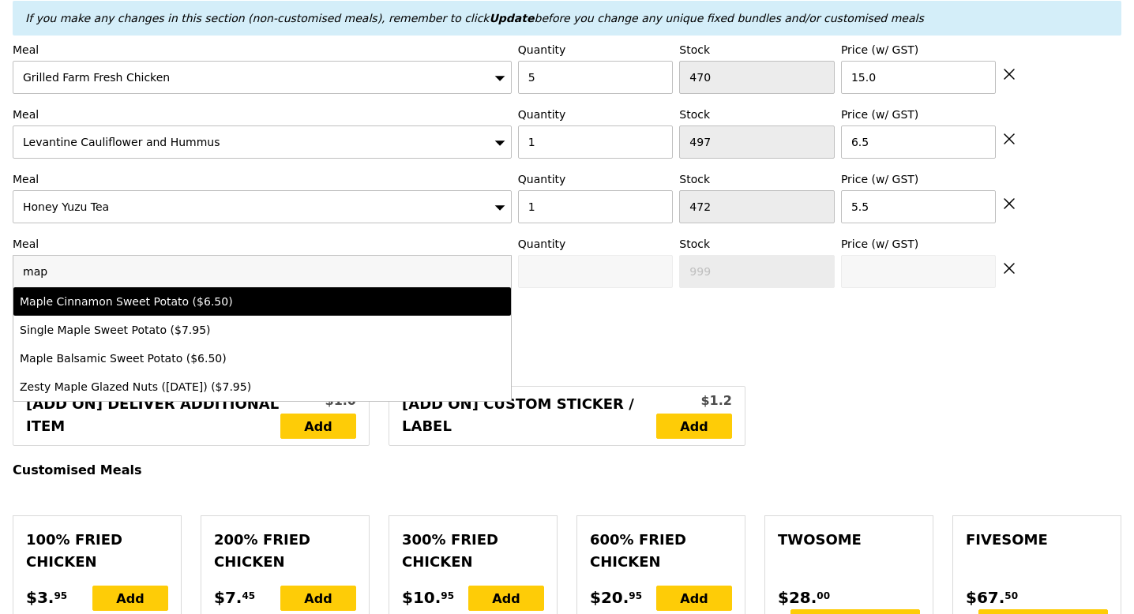
type input "6.5"
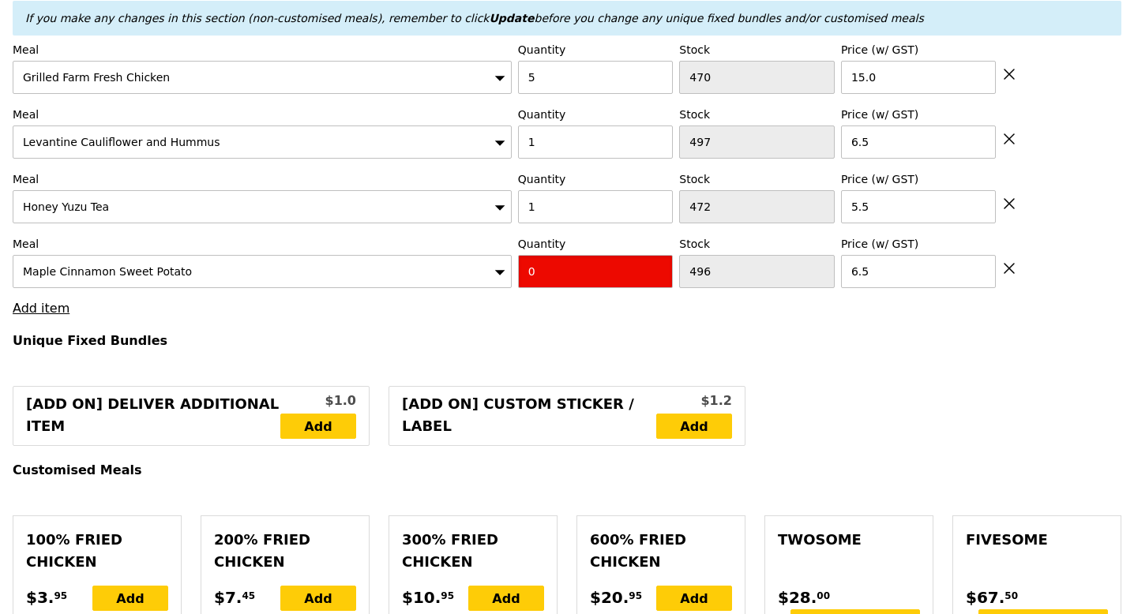
click at [591, 267] on input "0" at bounding box center [596, 271] width 156 height 33
type input "Confirm"
type input "1"
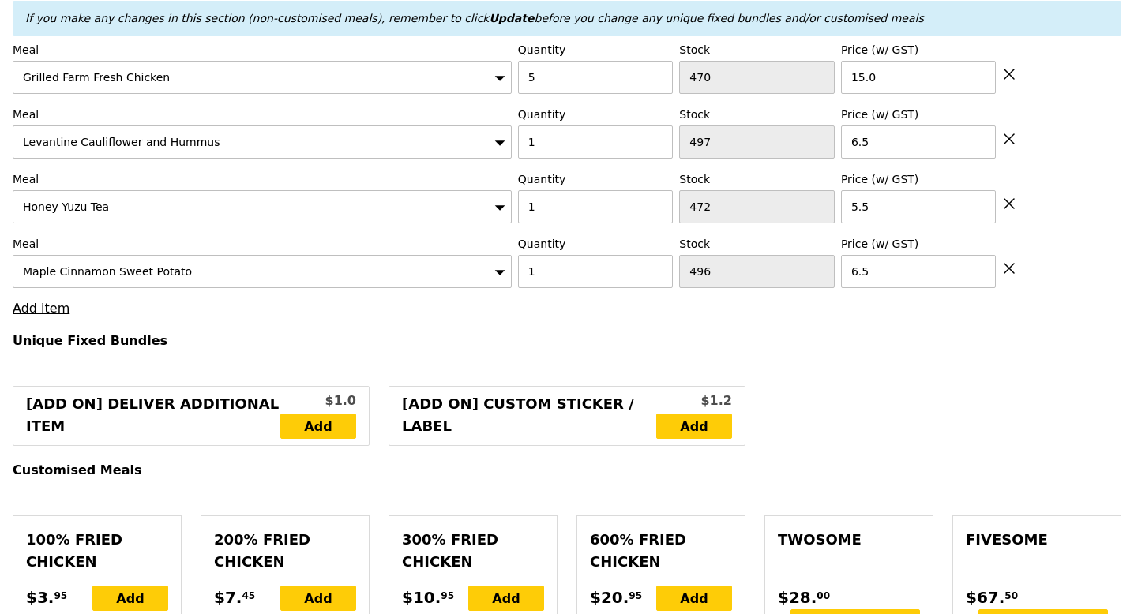
type input "Loading..."
type input "93.50"
type input "Confirm"
click at [50, 306] on link "Add item" at bounding box center [41, 308] width 57 height 15
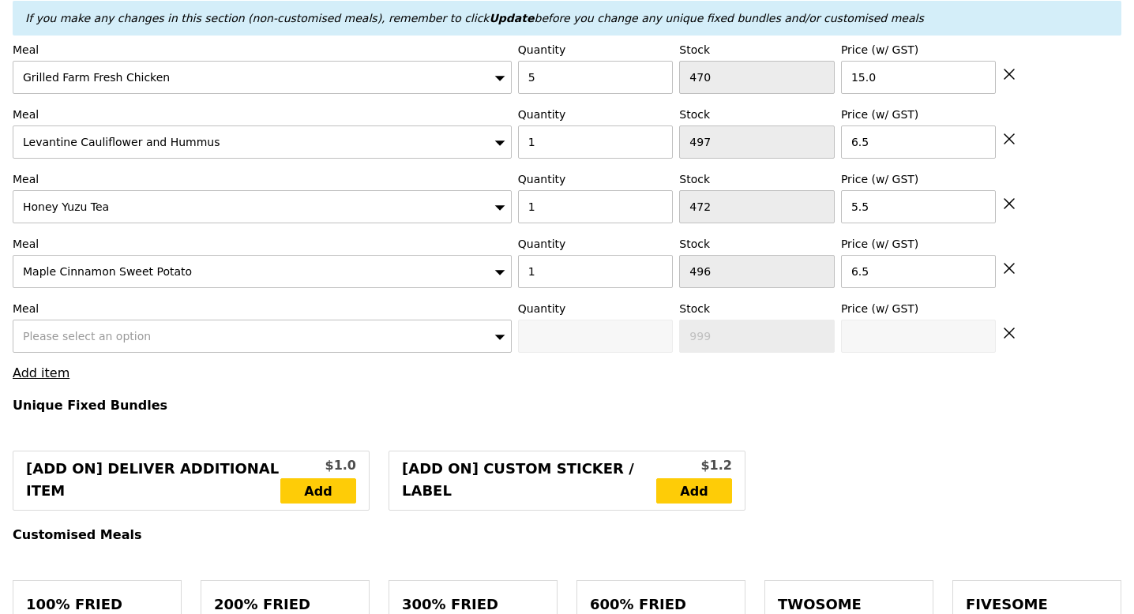
click at [55, 324] on div "Please select an option" at bounding box center [262, 336] width 499 height 33
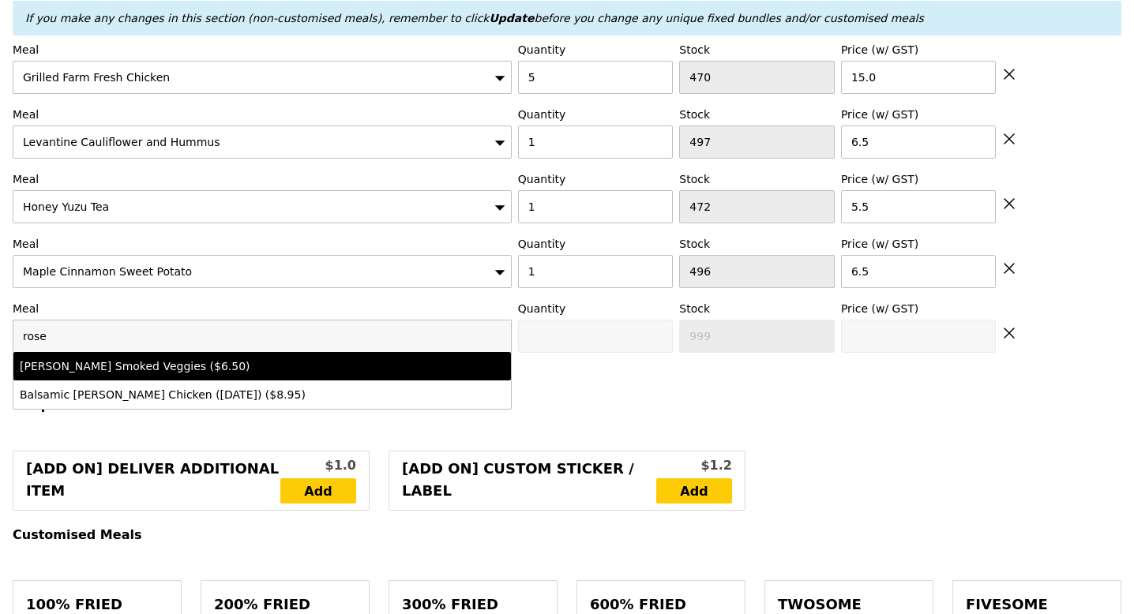
type input "rose"
click at [81, 369] on div "Rosemary Smoked Veggies ($6.50)" at bounding box center [201, 366] width 363 height 16
type input "Confirm anyway"
type input "0"
type input "500"
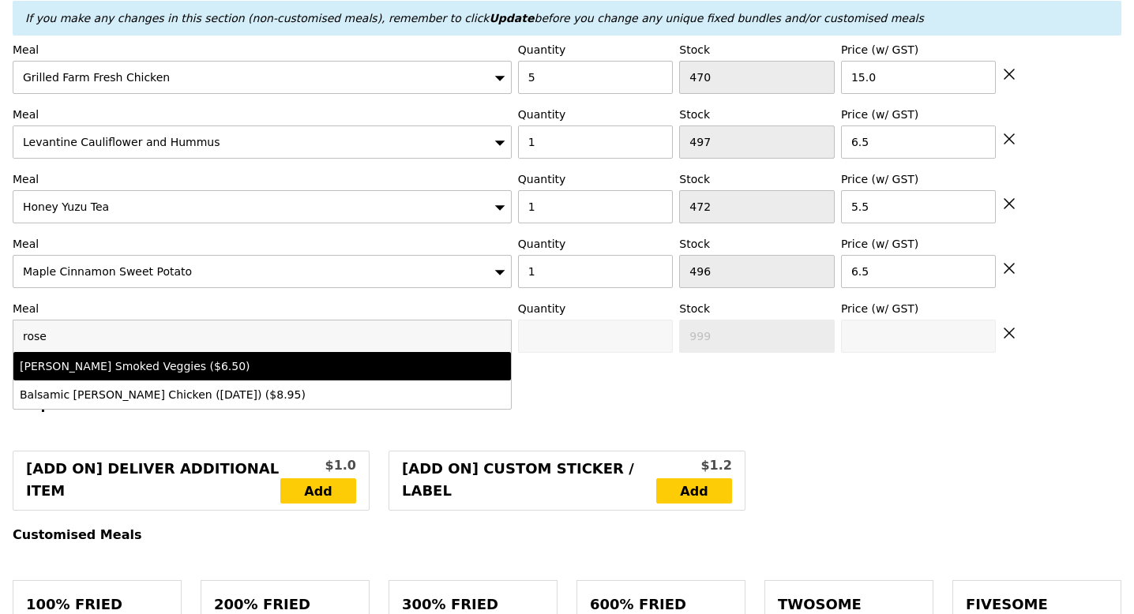
type input "6.5"
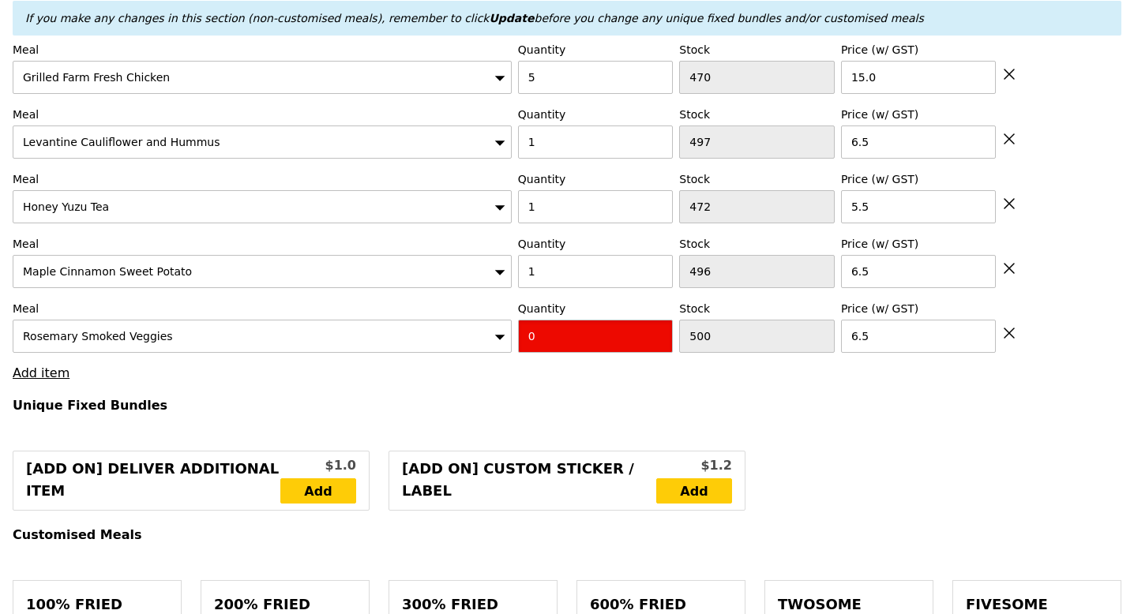
click at [541, 336] on input "0" at bounding box center [596, 336] width 156 height 33
type input "Confirm"
type input "1"
click at [442, 412] on h4 "Unique Fixed Bundles" at bounding box center [567, 405] width 1108 height 15
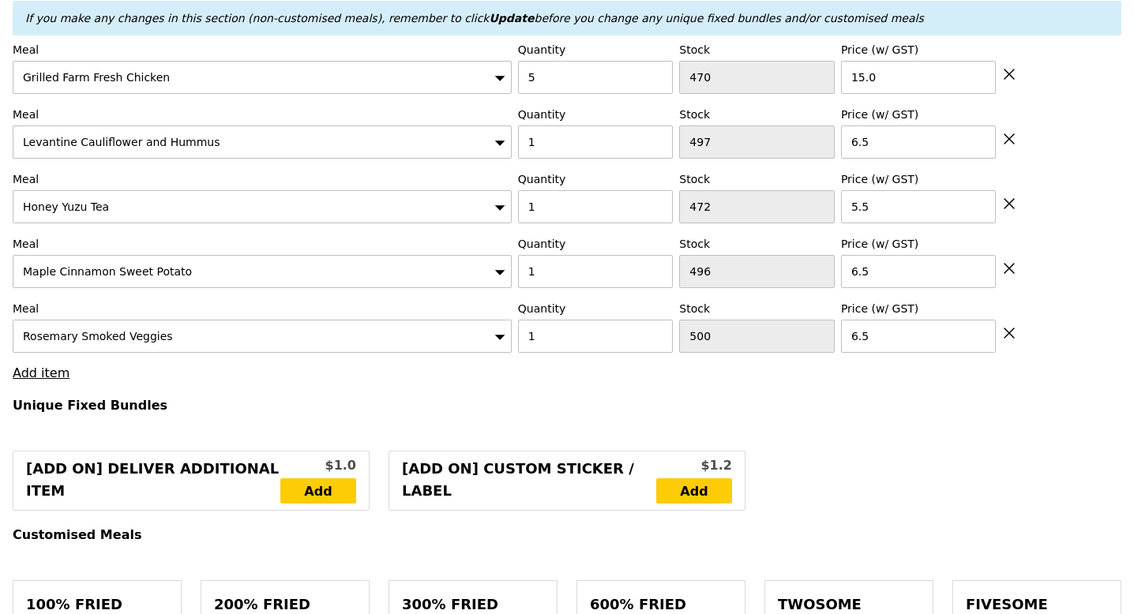
type input "Loading..."
type input "100.00"
type input "Confirm"
click at [54, 374] on link "Add item" at bounding box center [41, 373] width 57 height 15
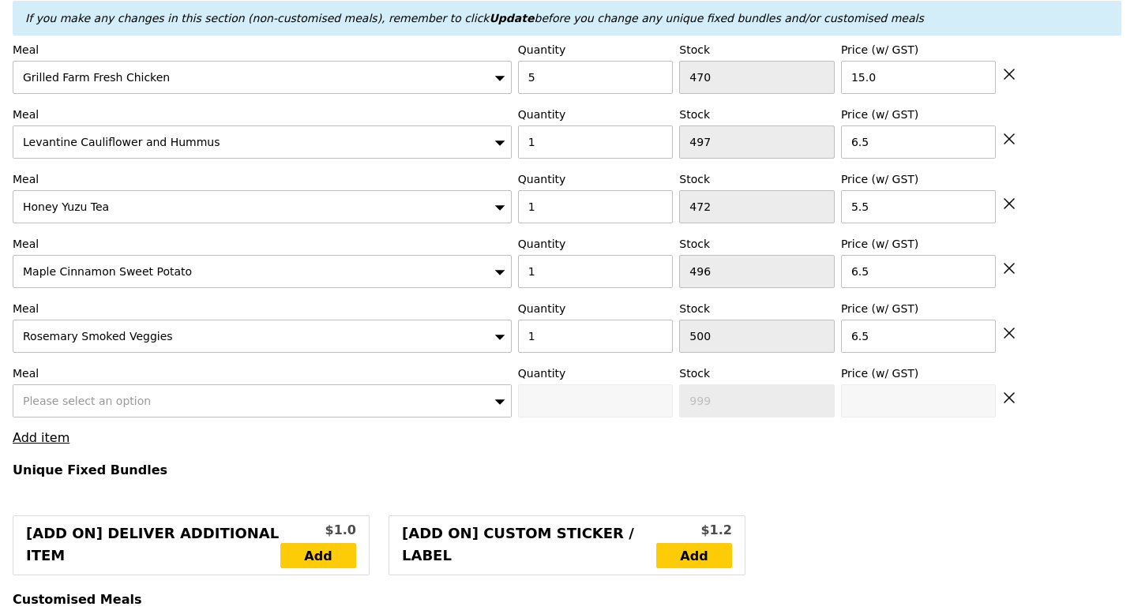
click at [84, 401] on span "Please select an option" at bounding box center [87, 401] width 128 height 13
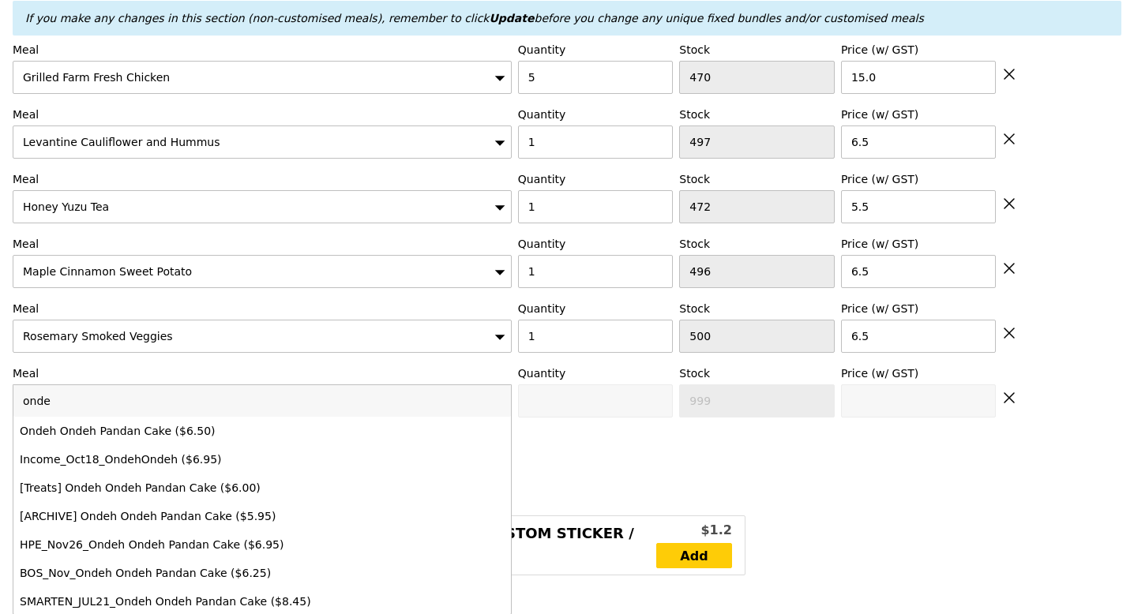
type input "onde"
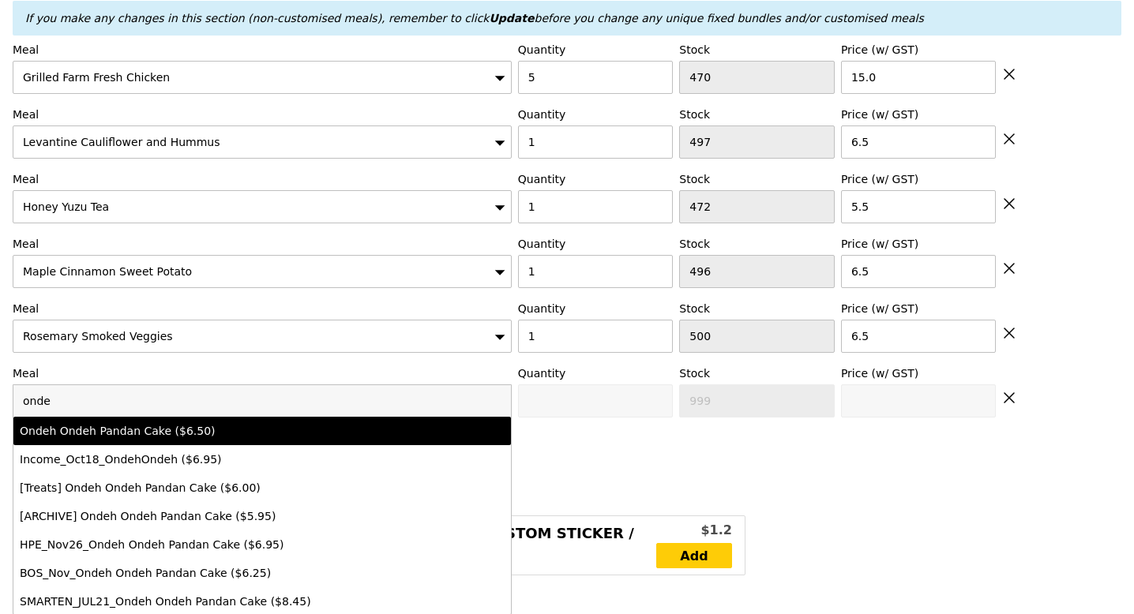
click at [102, 428] on div "Ondeh Ondeh Pandan Cake ($6.50)" at bounding box center [201, 431] width 363 height 16
type input "Confirm anyway"
type input "0"
type input "487"
type input "6.5"
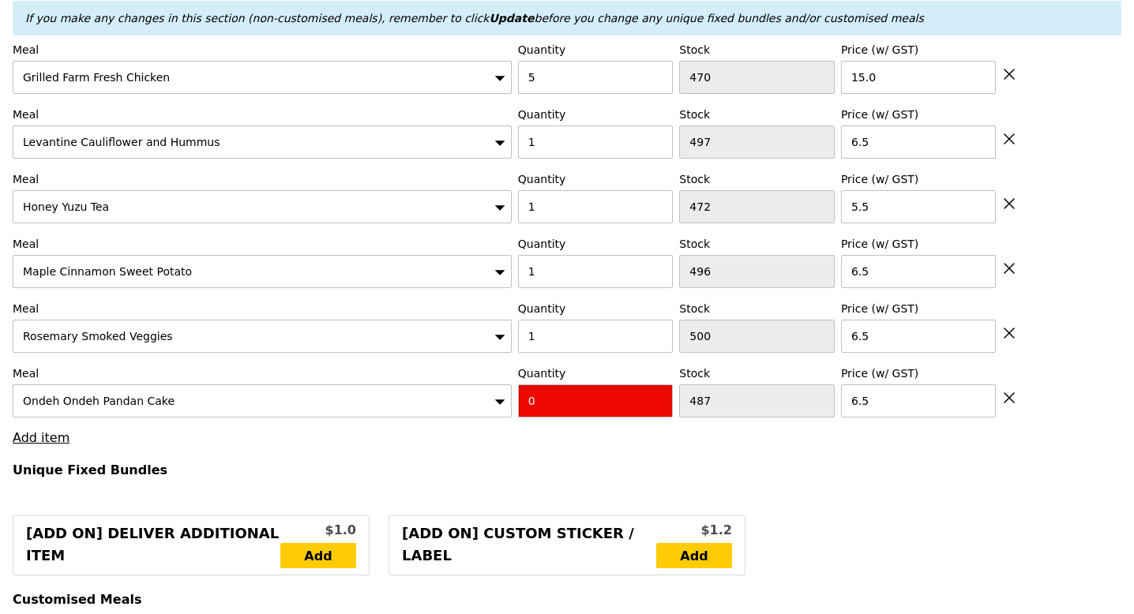
click at [552, 401] on input "0" at bounding box center [596, 400] width 156 height 33
type input "Confirm"
type input "1"
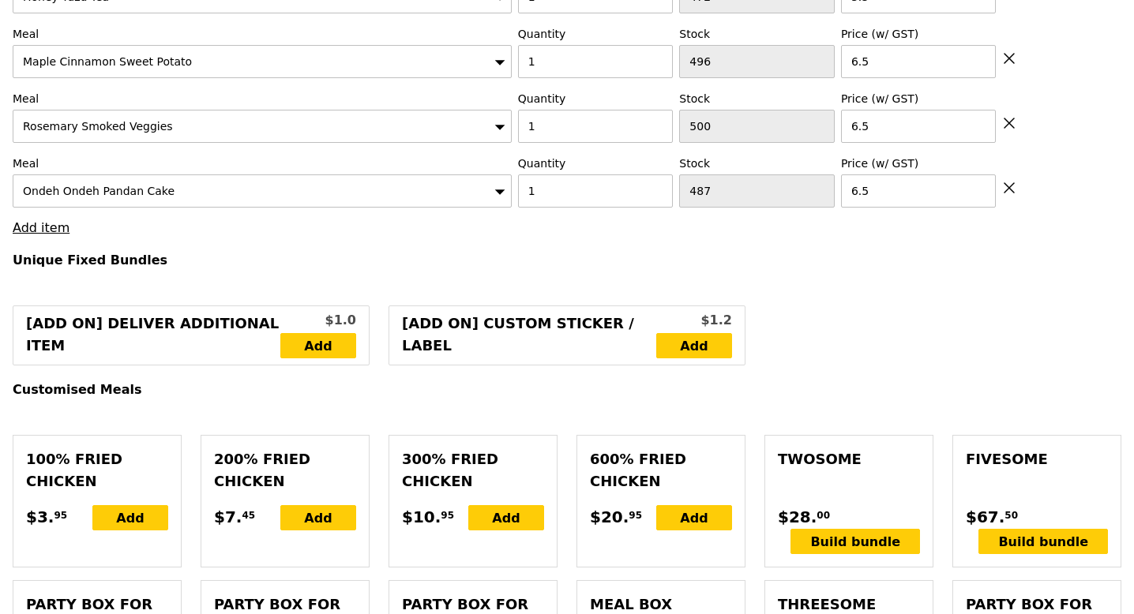
type input "Loading..."
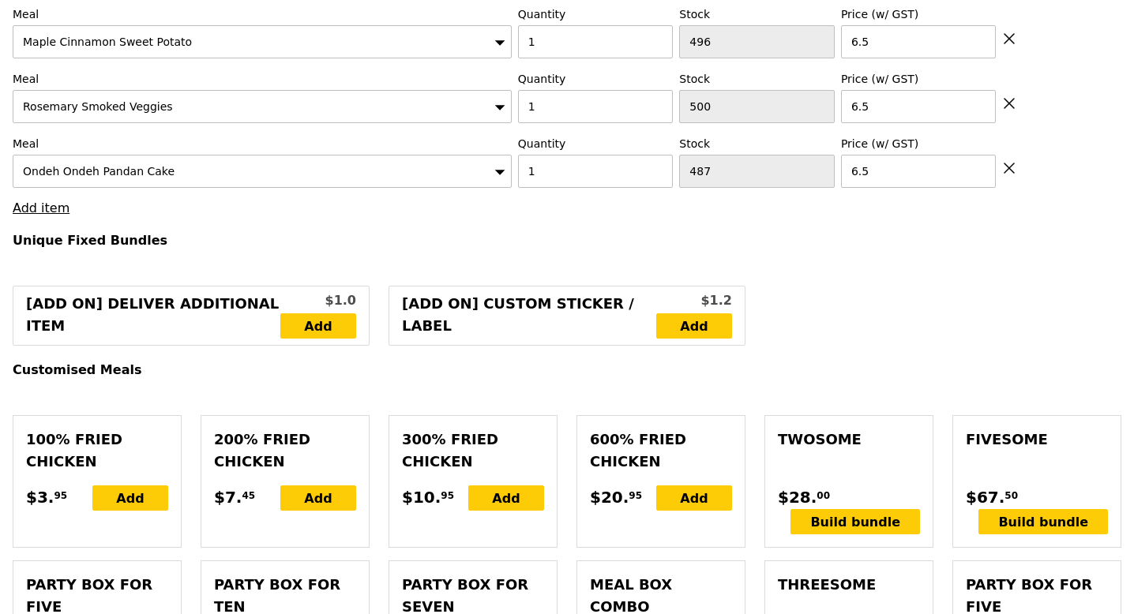
type input "106.50"
type input "Confirm"
click at [43, 213] on link "Add item" at bounding box center [41, 208] width 57 height 15
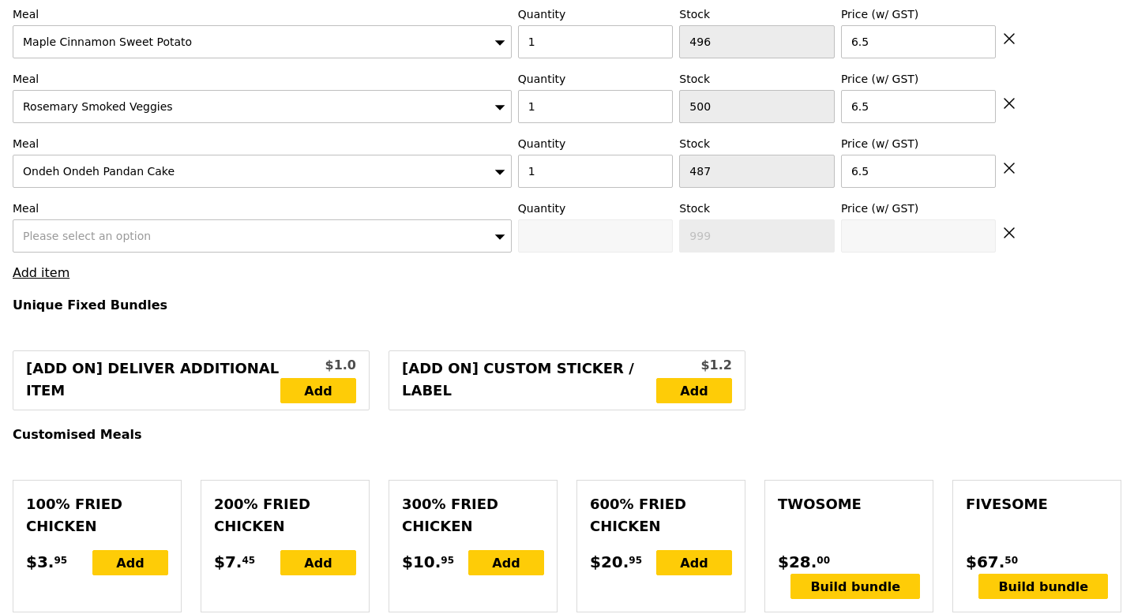
click at [99, 241] on span "Please select an option" at bounding box center [87, 236] width 128 height 13
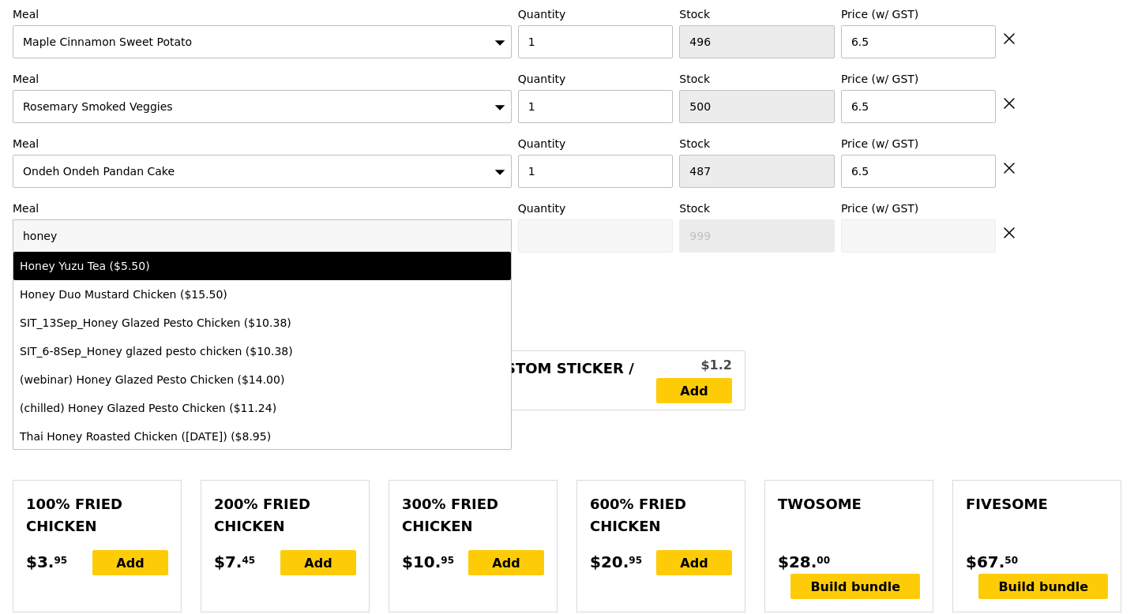
type input "honey"
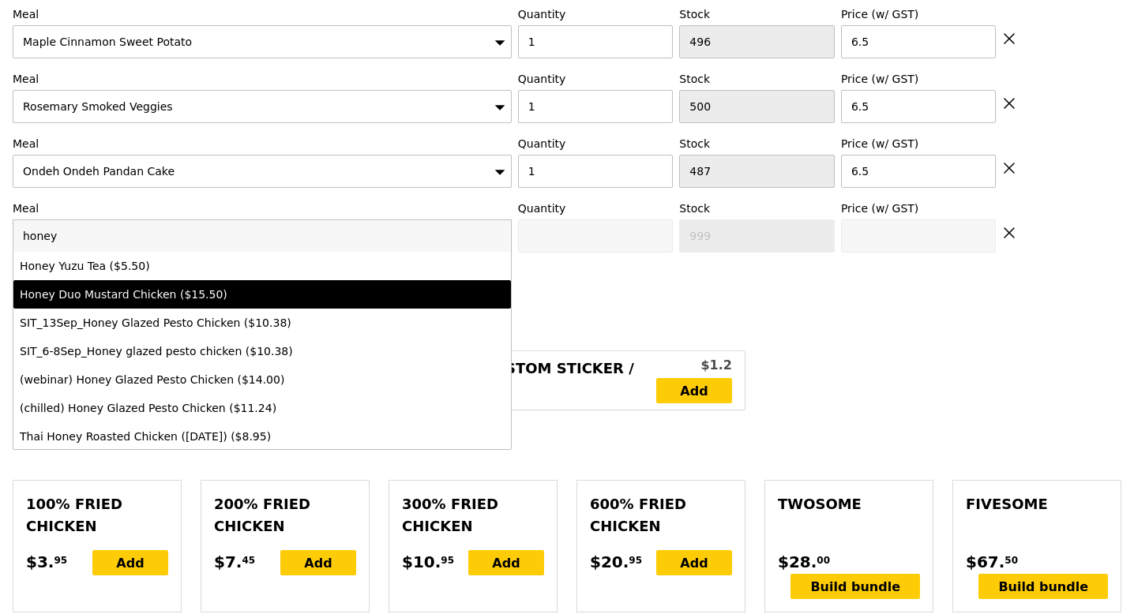
click at [133, 294] on div "Honey Duo Mustard Chicken ($15.50)" at bounding box center [201, 295] width 363 height 16
type input "Confirm anyway"
type input "0"
type input "473"
type input "15.5"
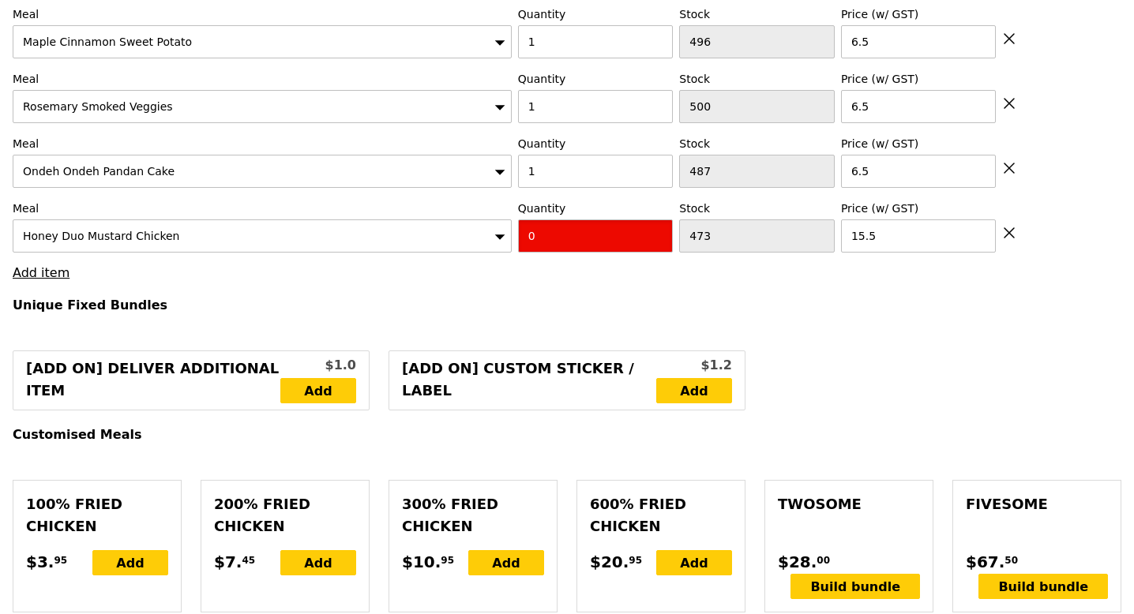
click at [549, 243] on input "0" at bounding box center [596, 235] width 156 height 33
type input "Confirm"
type input "2"
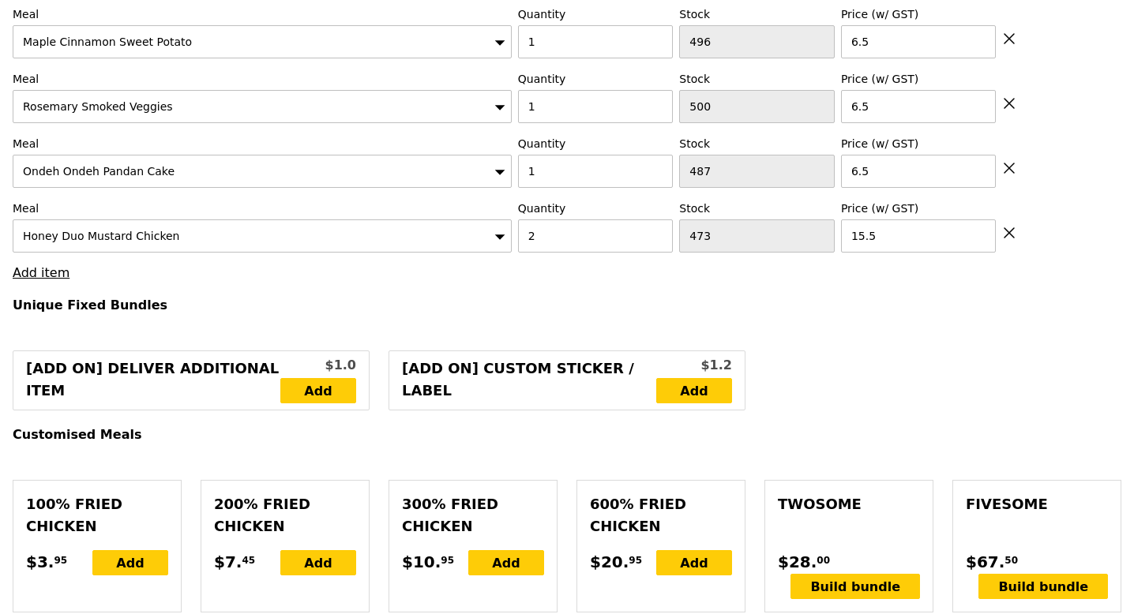
type input "Loading..."
type input "137.50"
type input "Confirm"
click at [44, 276] on link "Add item" at bounding box center [41, 272] width 57 height 15
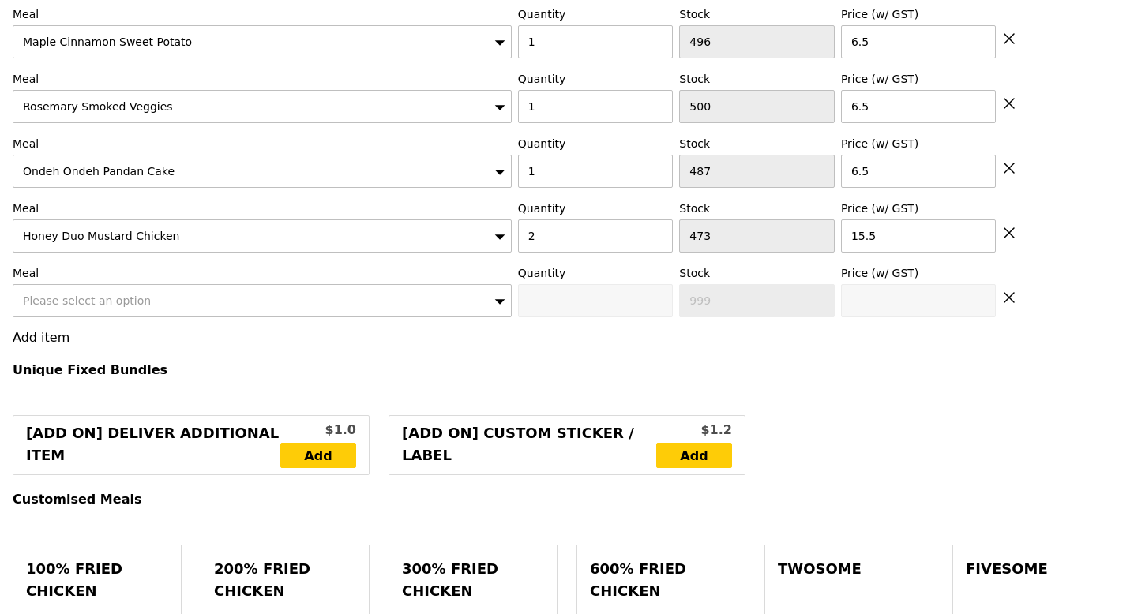
click at [70, 306] on span "Please select an option" at bounding box center [87, 300] width 128 height 13
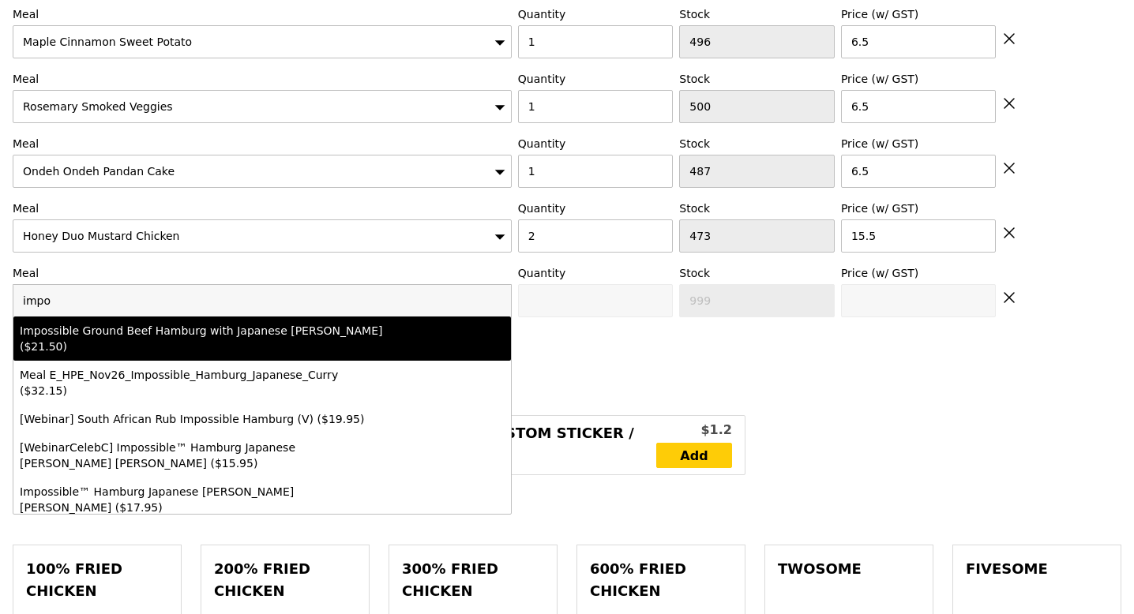
type input "impo"
click at [113, 332] on div "Impossible Ground Beef Hamburg with Japanese Curry ($21.50)" at bounding box center [201, 339] width 363 height 32
type input "Confirm anyway"
type input "0"
type input "495"
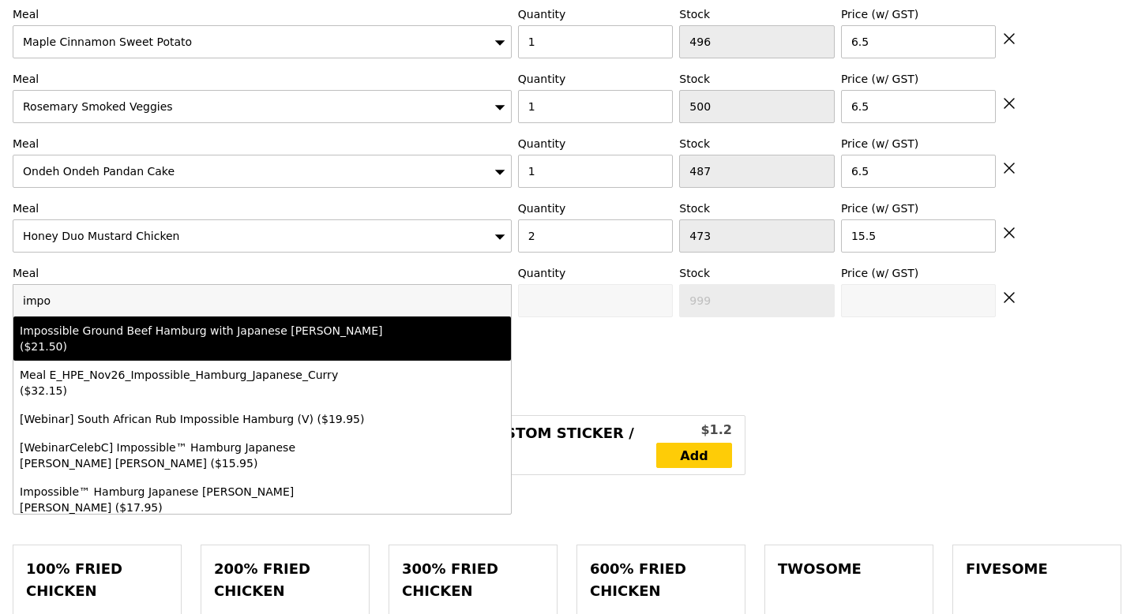
type input "21.5"
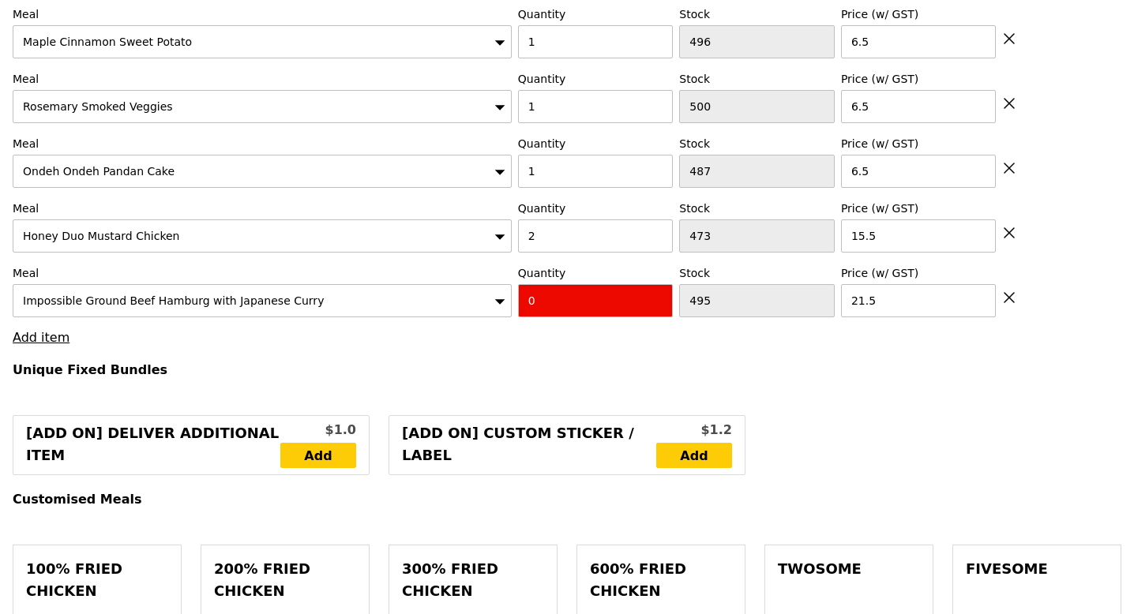
click at [530, 301] on input "0" at bounding box center [596, 300] width 156 height 33
type input "Confirm"
type input "10"
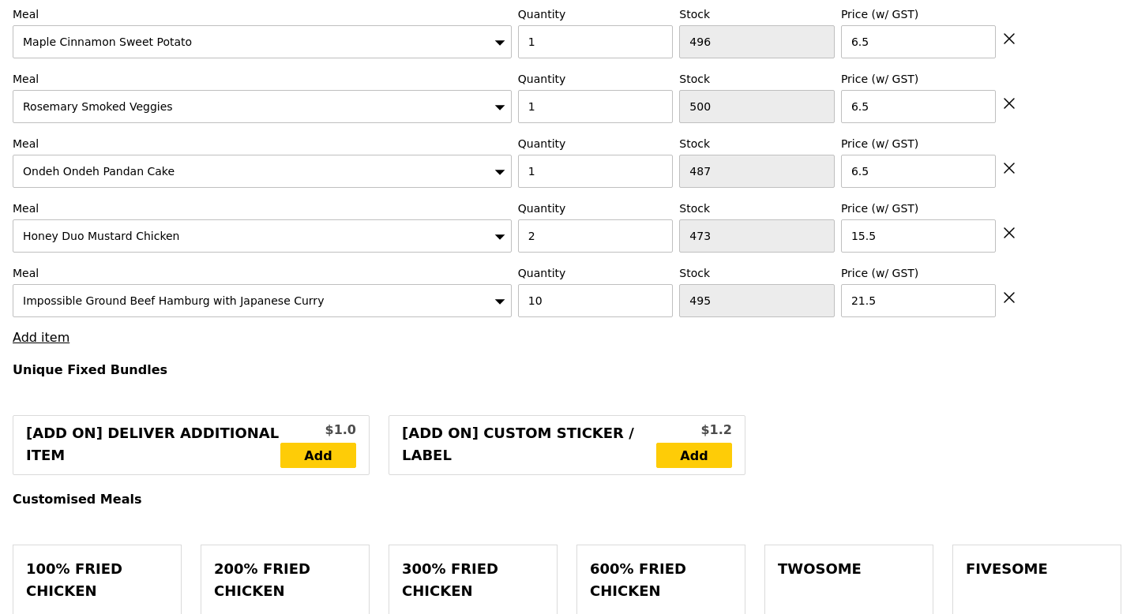
type input "Loading..."
type input "352.50"
type input "Confirm"
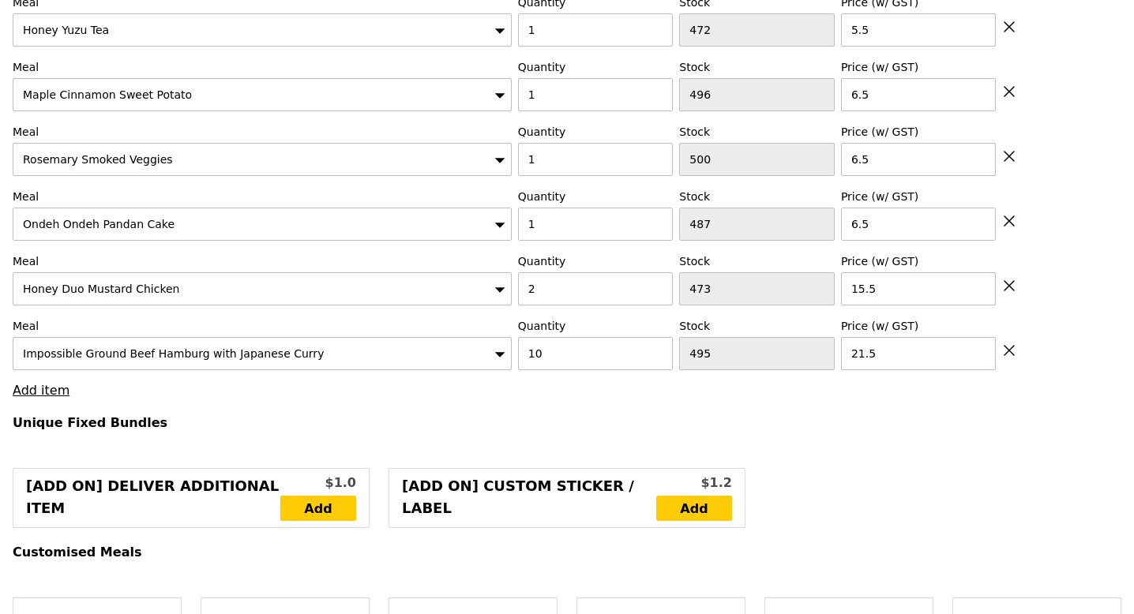
scroll to position [754, 0]
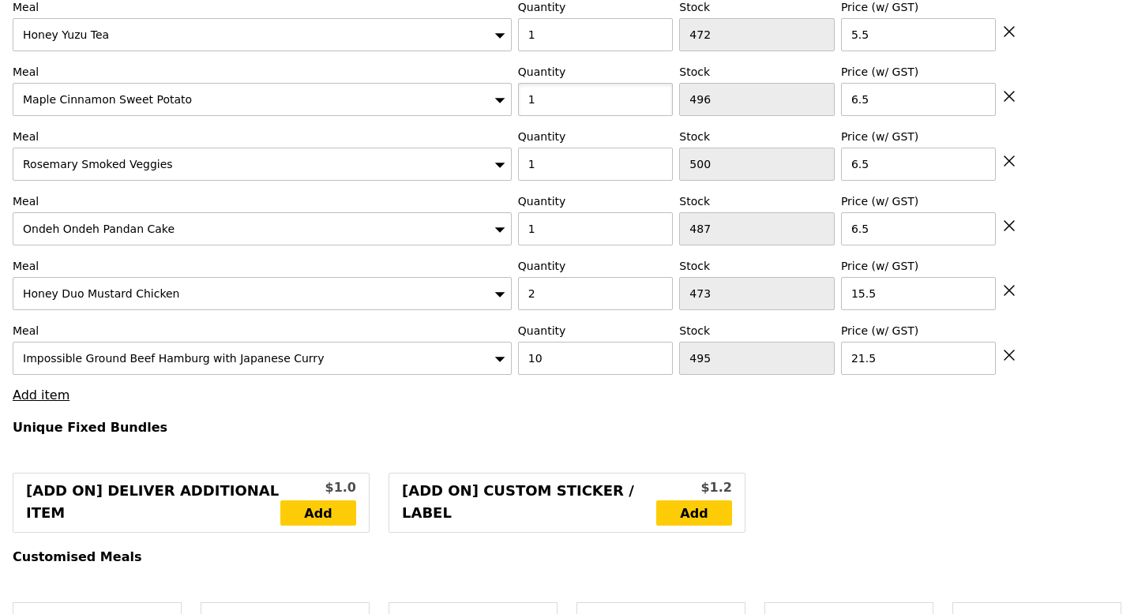
click at [558, 110] on input "1" at bounding box center [596, 99] width 156 height 33
type input "2"
type input "Loading..."
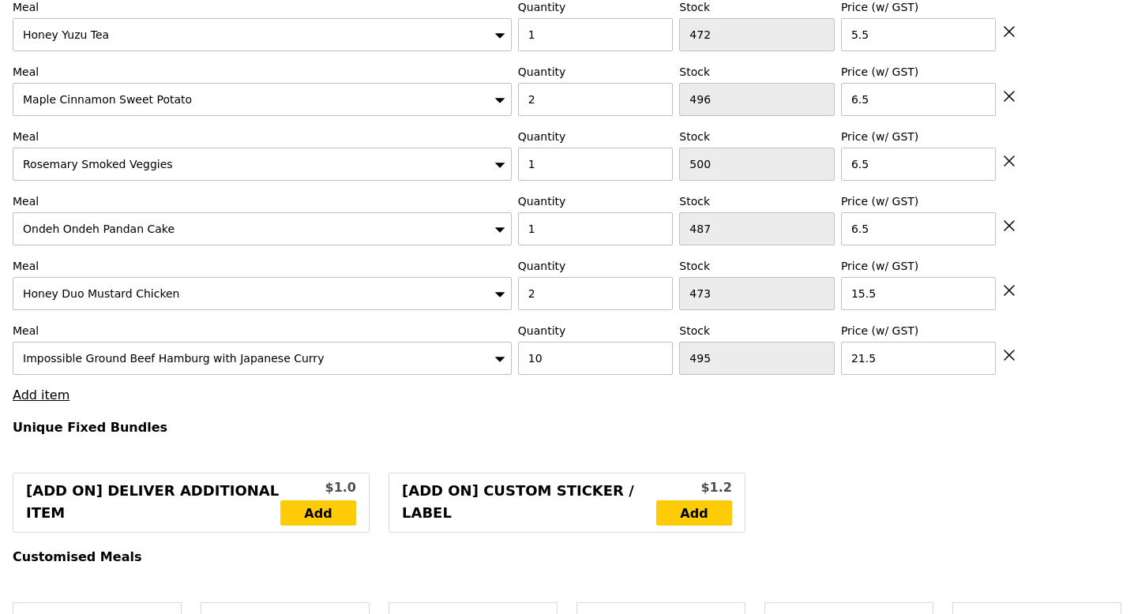
type input "359.00"
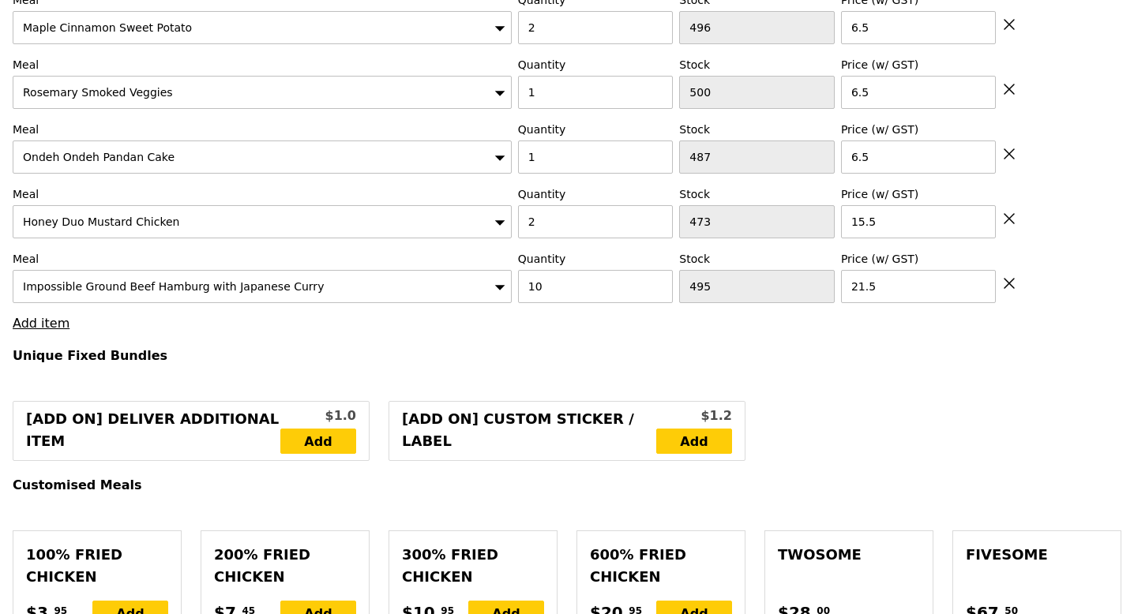
scroll to position [854, 0]
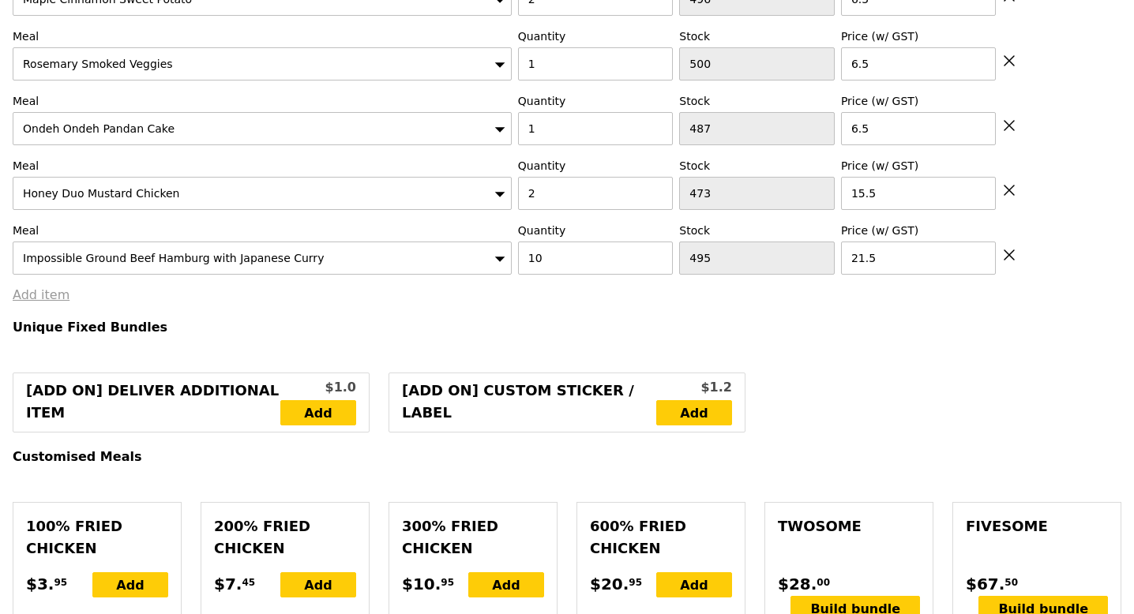
type input "Confirm"
click at [42, 300] on link "Add item" at bounding box center [41, 294] width 57 height 15
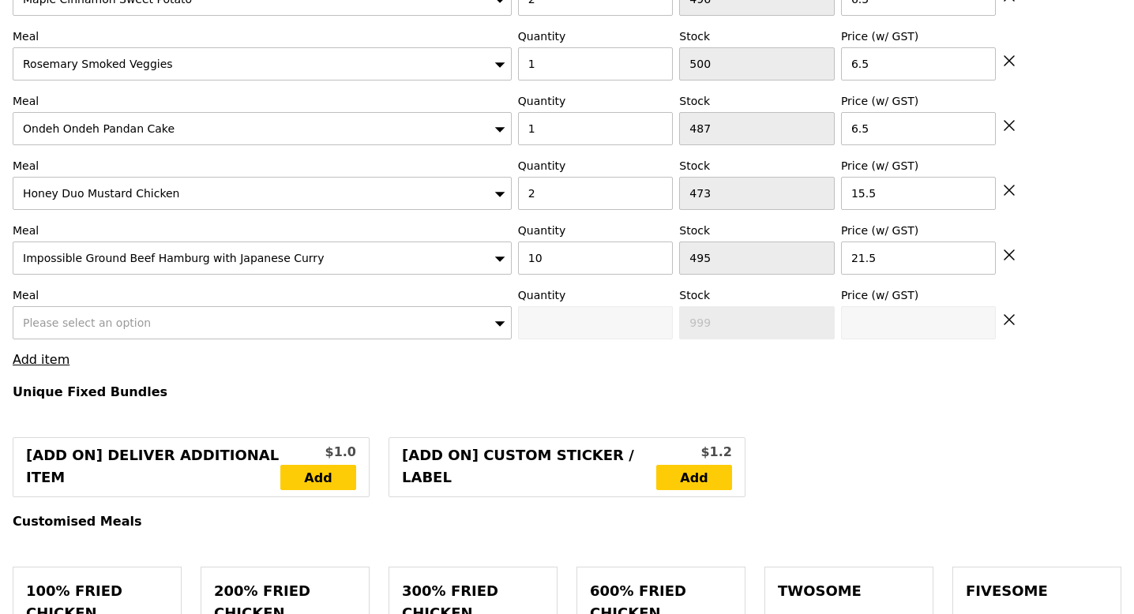
click at [57, 331] on div "Please select an option" at bounding box center [262, 322] width 499 height 33
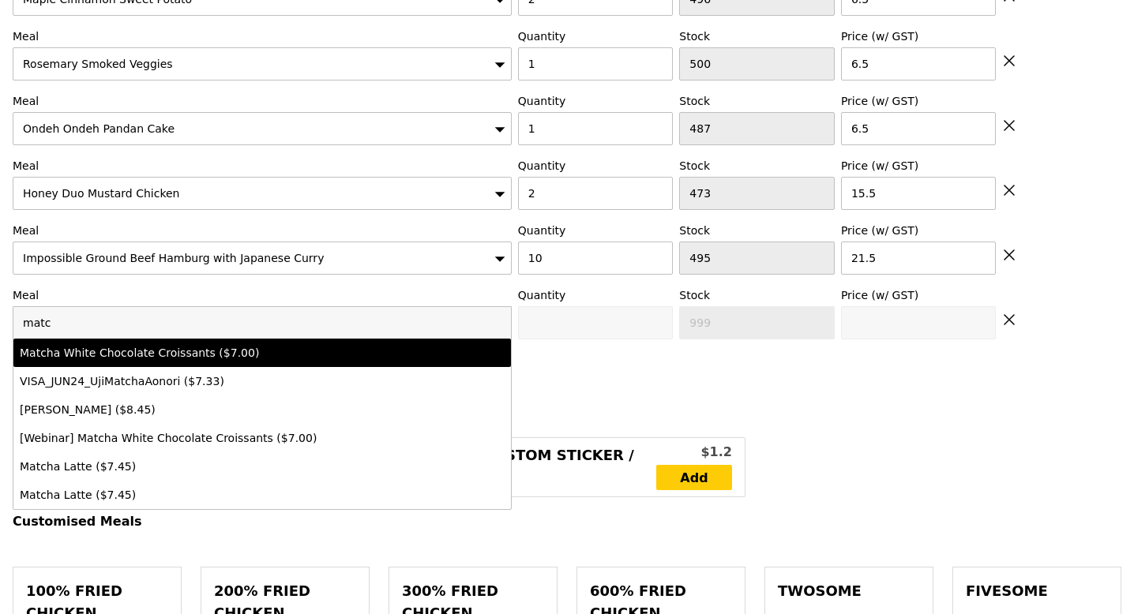
type input "matc"
click at [86, 351] on div "Matcha White Chocolate Croissants ($7.00)" at bounding box center [201, 353] width 363 height 16
type input "Confirm anyway"
type input "0"
type input "499"
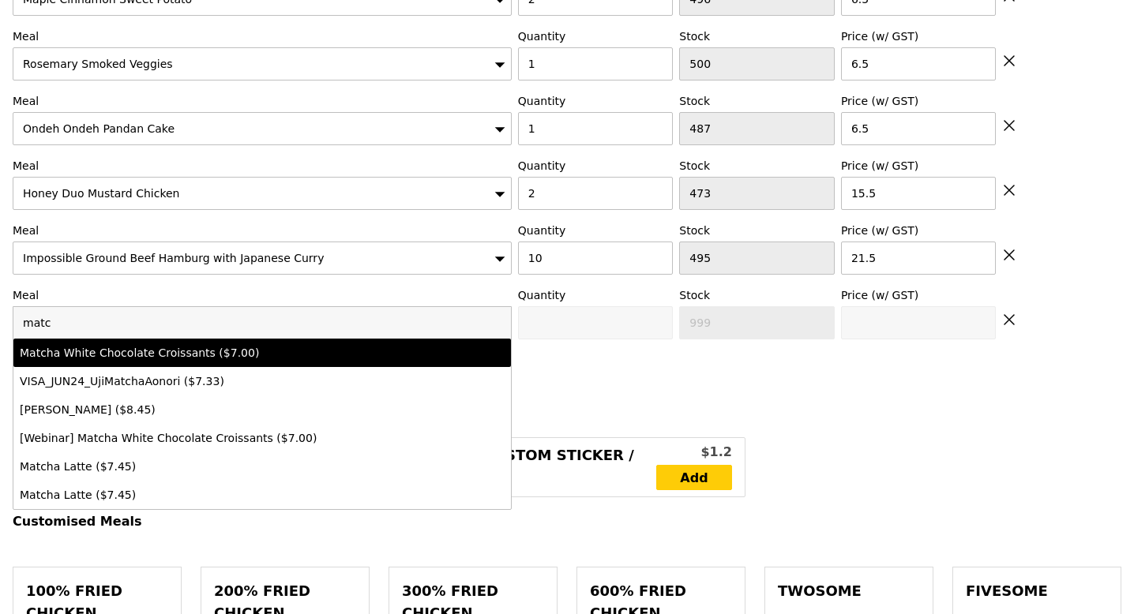
type input "7.0"
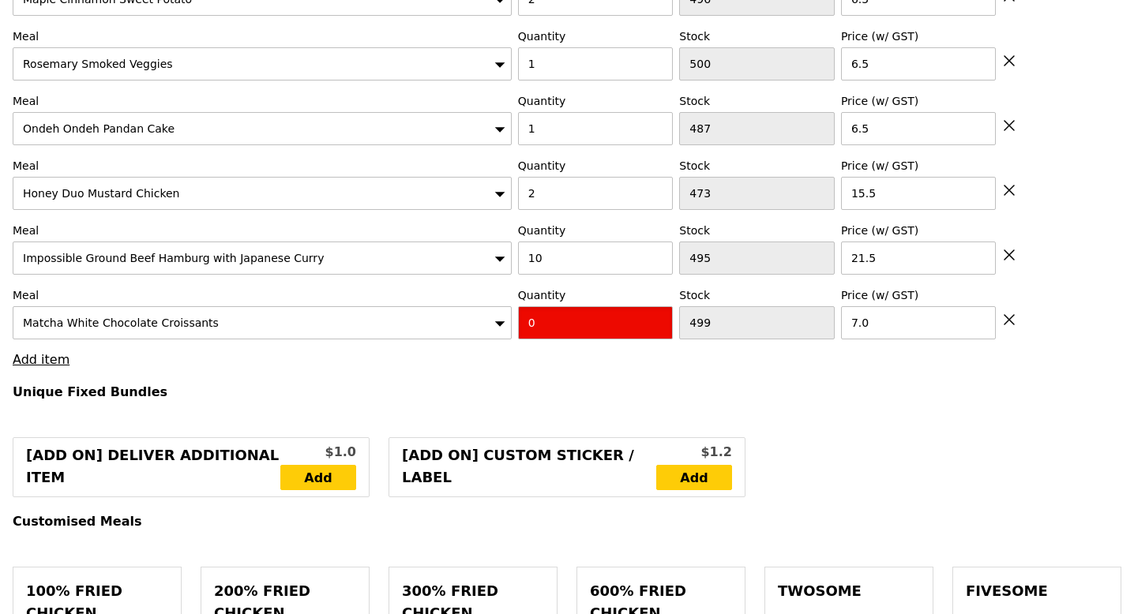
click at [568, 315] on input "0" at bounding box center [596, 322] width 156 height 33
type input "Confirm"
type input "1"
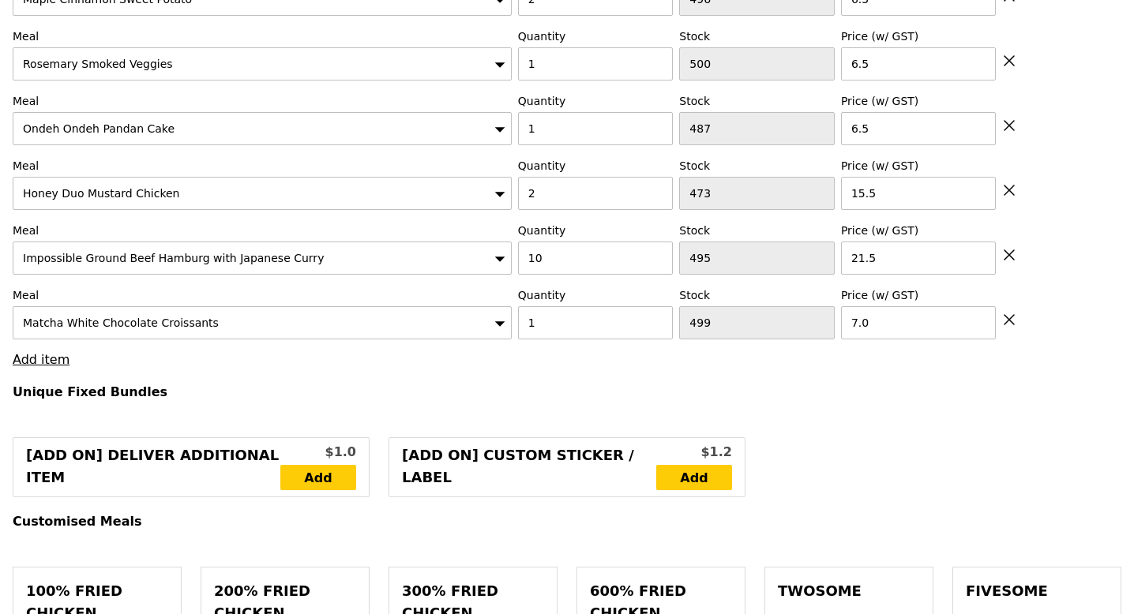
type input "Loading..."
click at [553, 133] on input "1" at bounding box center [596, 128] width 156 height 33
type input "366.00"
click at [553, 133] on input "1" at bounding box center [596, 128] width 156 height 33
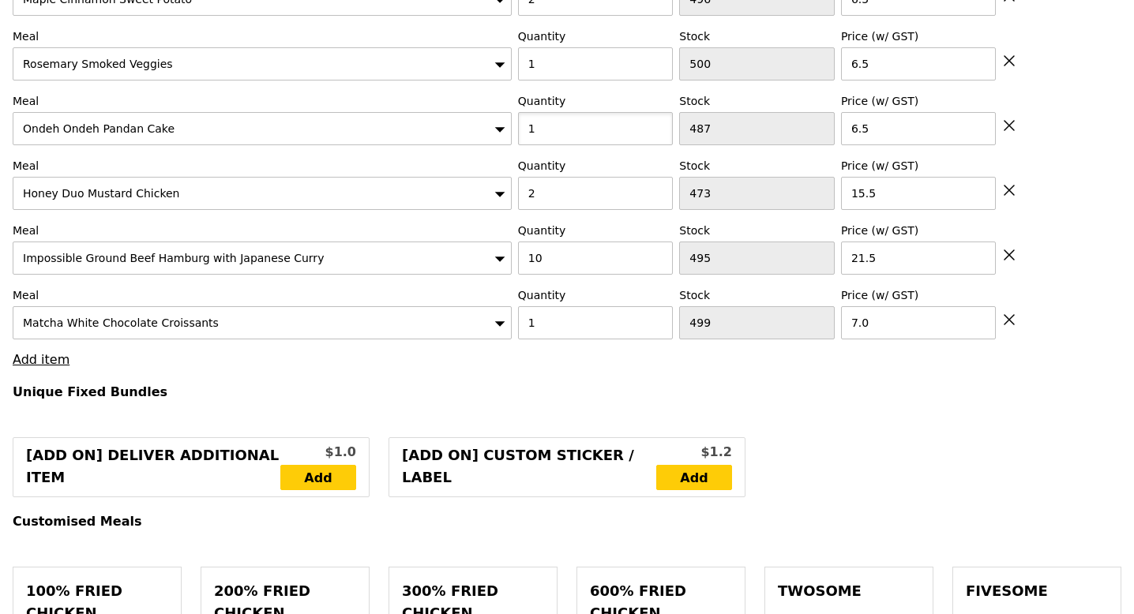
type input "2"
type input "Confirm"
type input "2"
type input "Loading..."
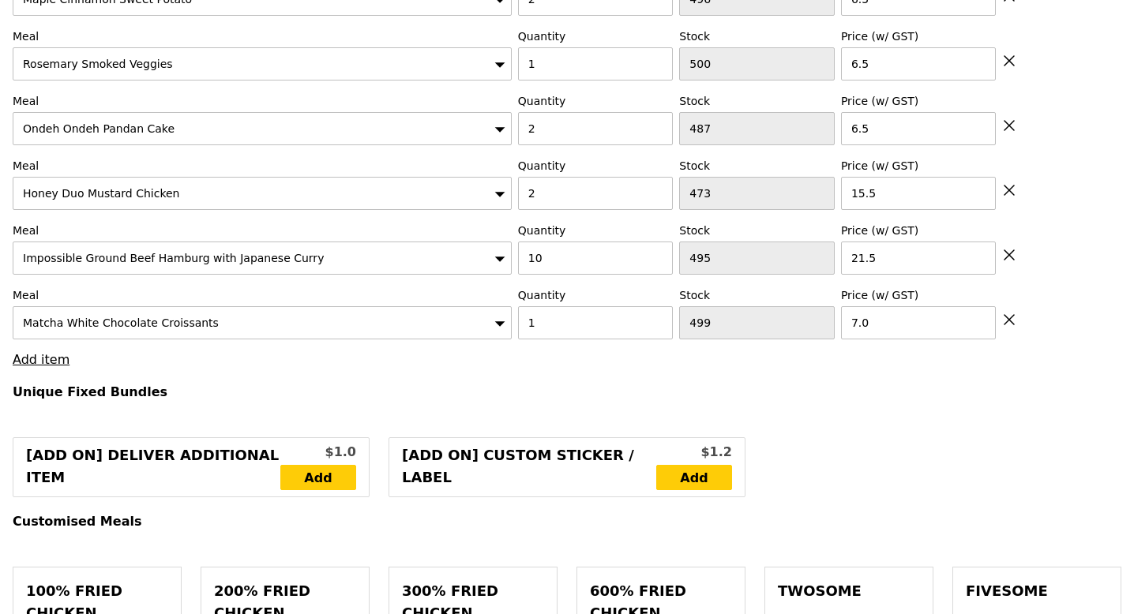
type input "372.50"
type input "Confirm"
click at [54, 365] on link "Add item" at bounding box center [41, 359] width 57 height 15
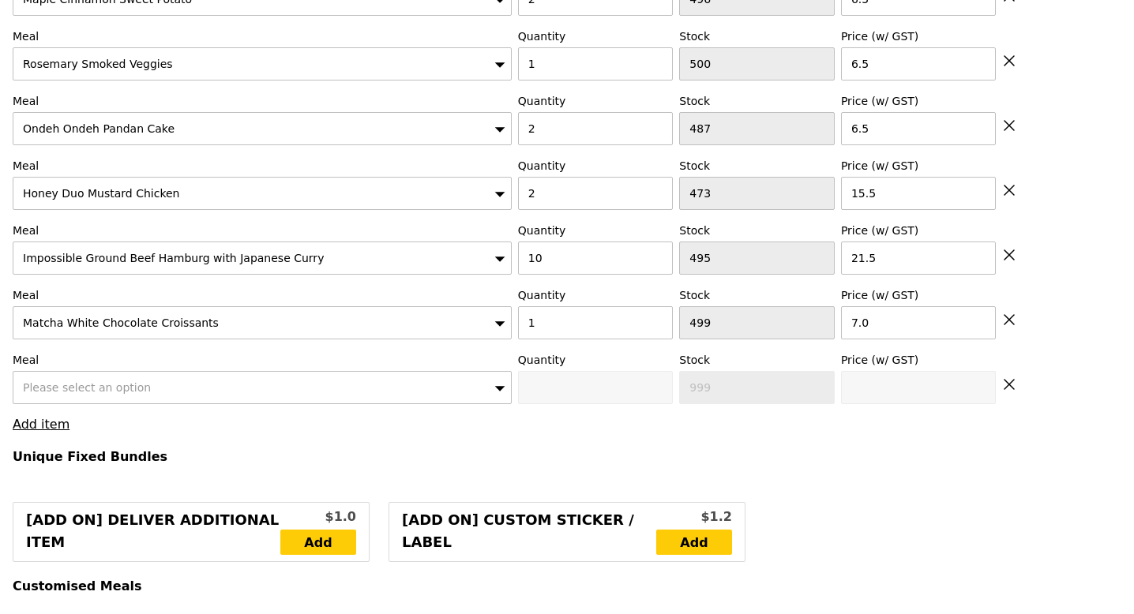
click at [116, 396] on div "Please select an option" at bounding box center [262, 387] width 499 height 33
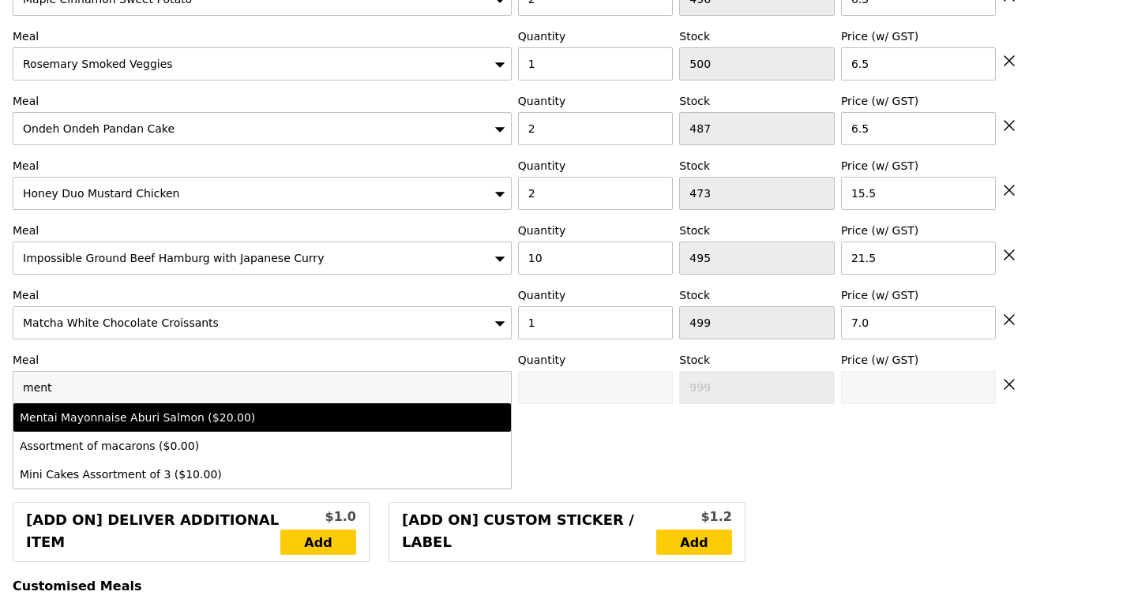
type input "ment"
click at [144, 416] on div "Mentai Mayonnaise Aburi Salmon ($20.00)" at bounding box center [201, 418] width 363 height 16
type input "Confirm anyway"
type input "0"
type input "476"
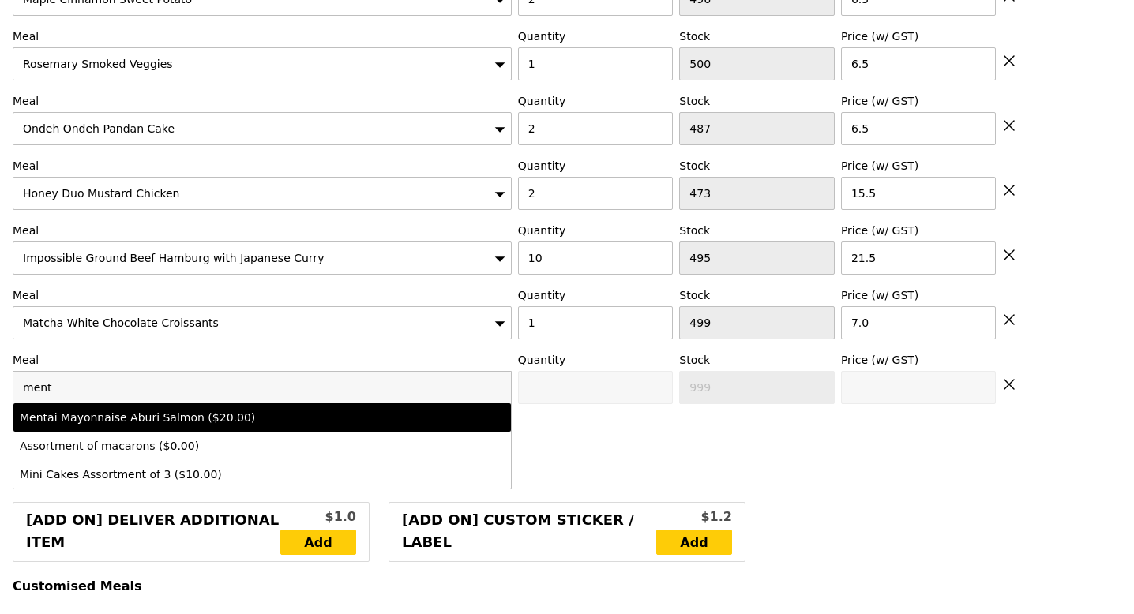
type input "20.0"
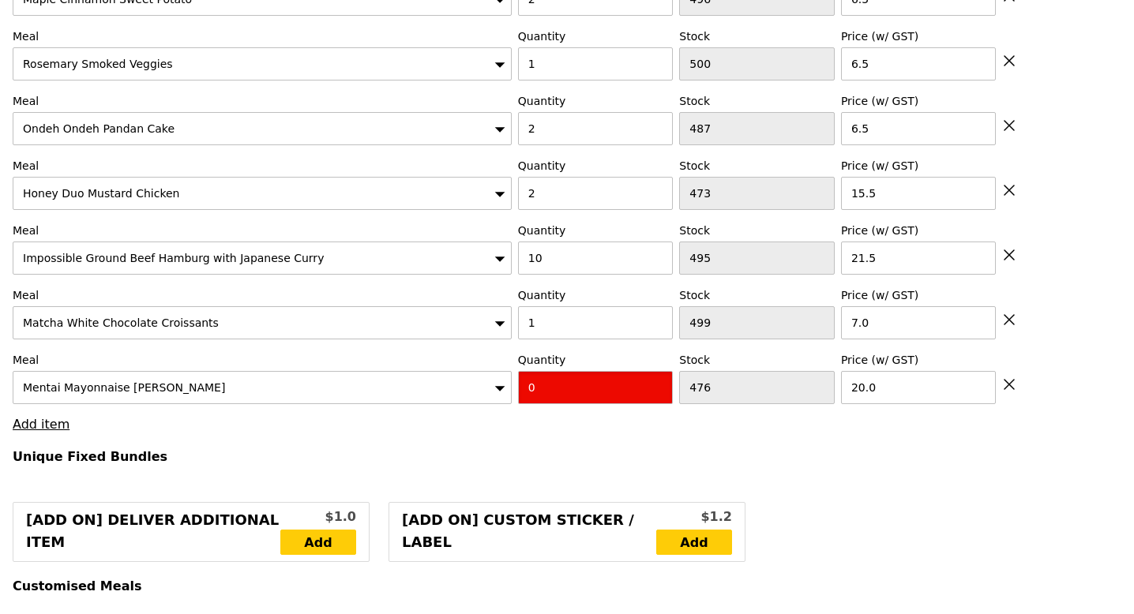
click at [568, 387] on input "0" at bounding box center [596, 387] width 156 height 33
type input "Confirm"
type input "6"
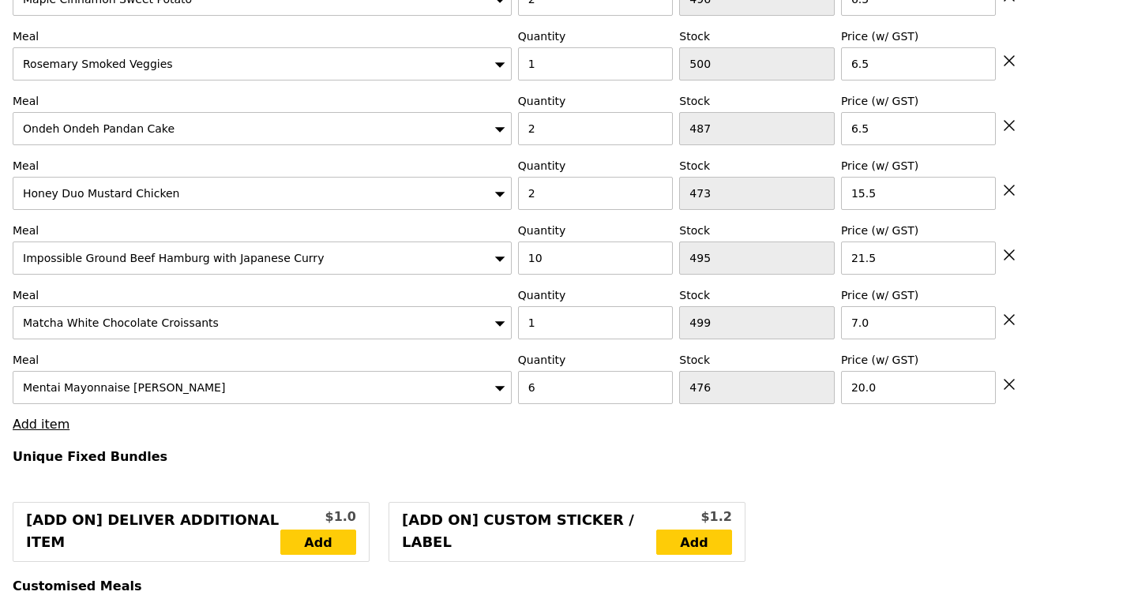
type input "Loading..."
type input "492.50"
type input "Confirm"
click at [47, 426] on link "Add item" at bounding box center [41, 424] width 57 height 15
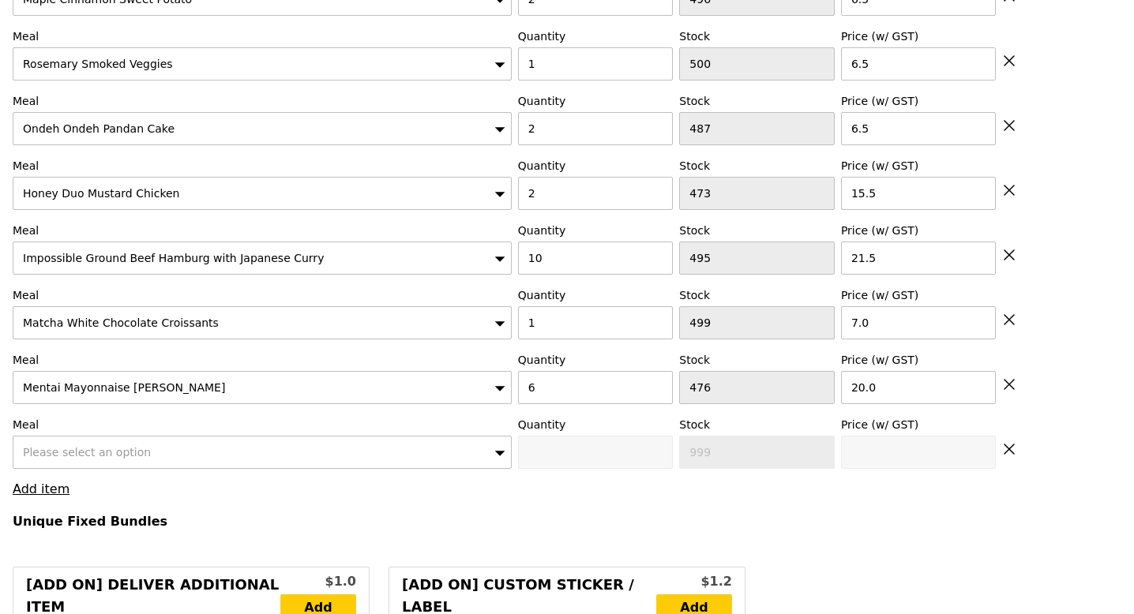
click at [70, 448] on span "Please select an option" at bounding box center [87, 452] width 128 height 13
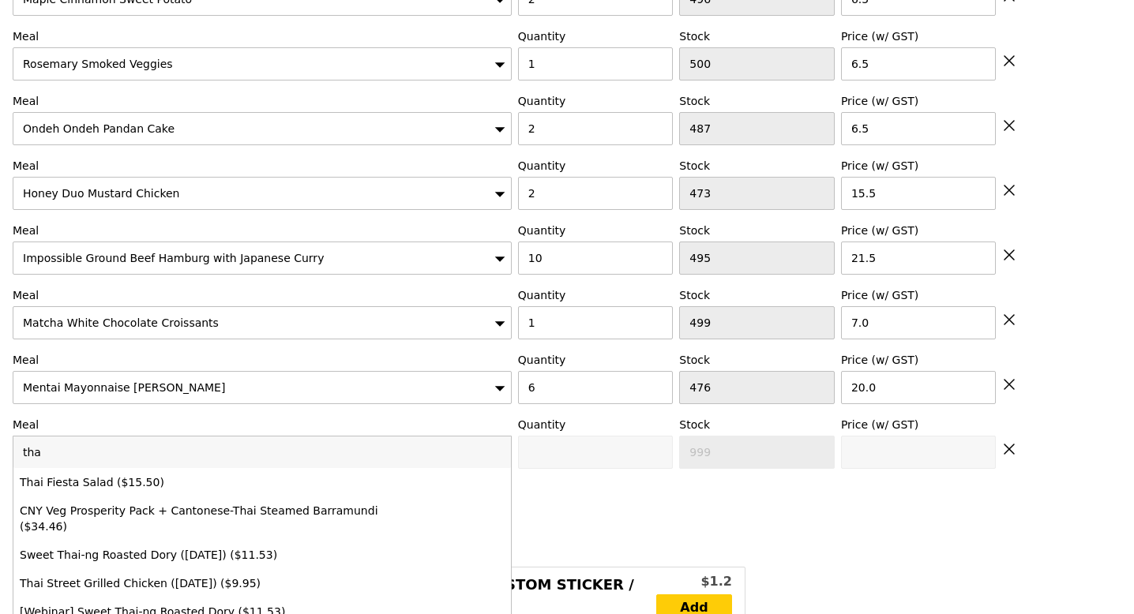
type input "tha"
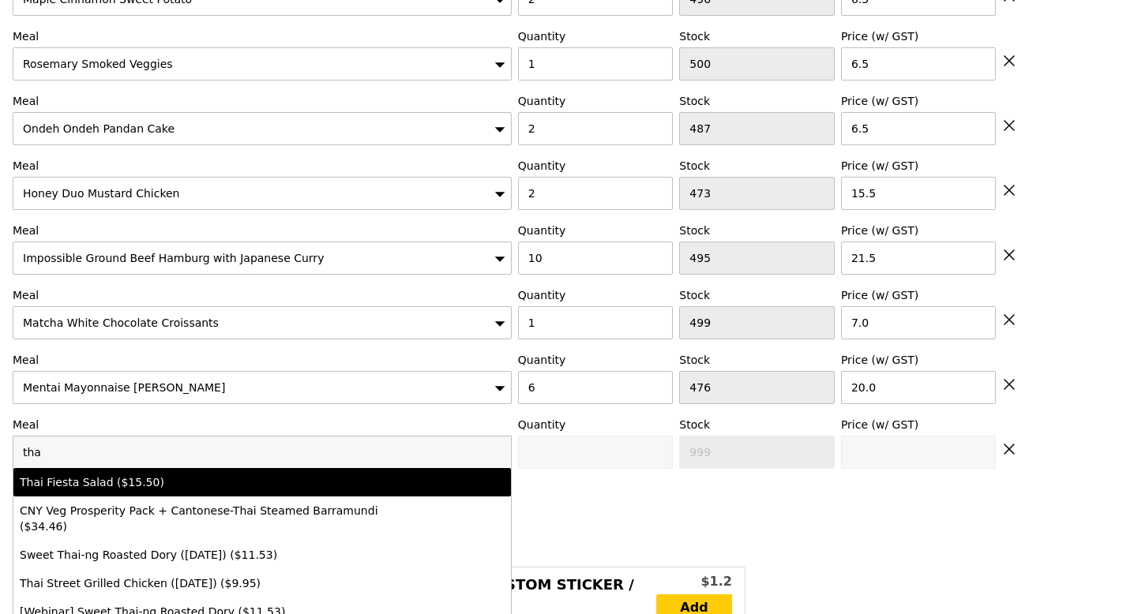
click at [105, 477] on div "Thai Fiesta Salad ($15.50)" at bounding box center [201, 482] width 363 height 16
type input "Confirm anyway"
type input "0"
type input "495"
type input "15.5"
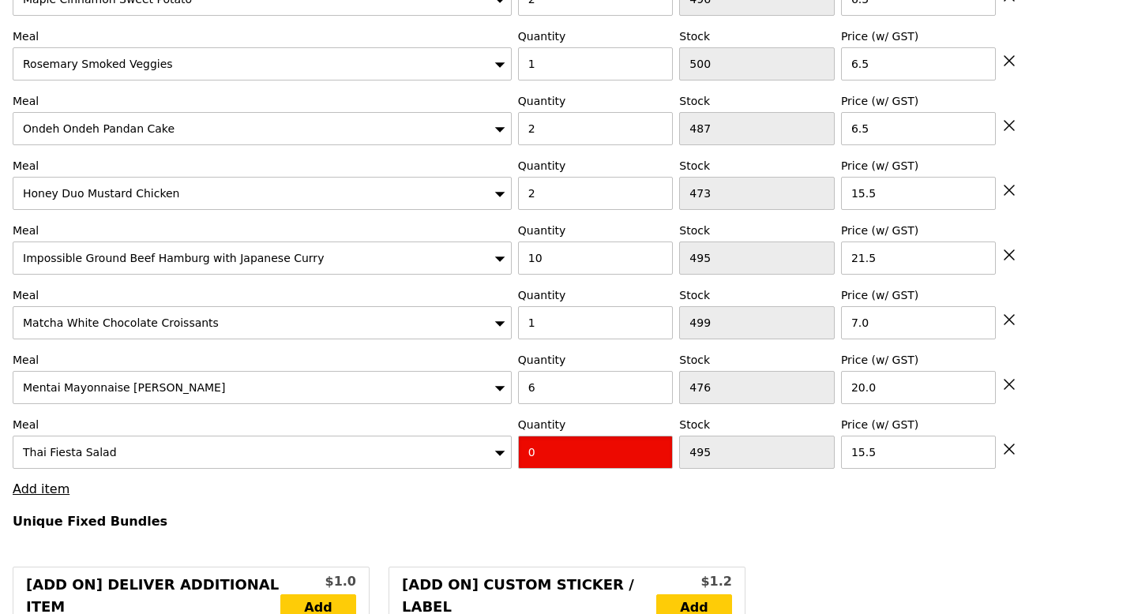
click at [541, 451] on input "0" at bounding box center [596, 452] width 156 height 33
type input "Confirm"
type input "1"
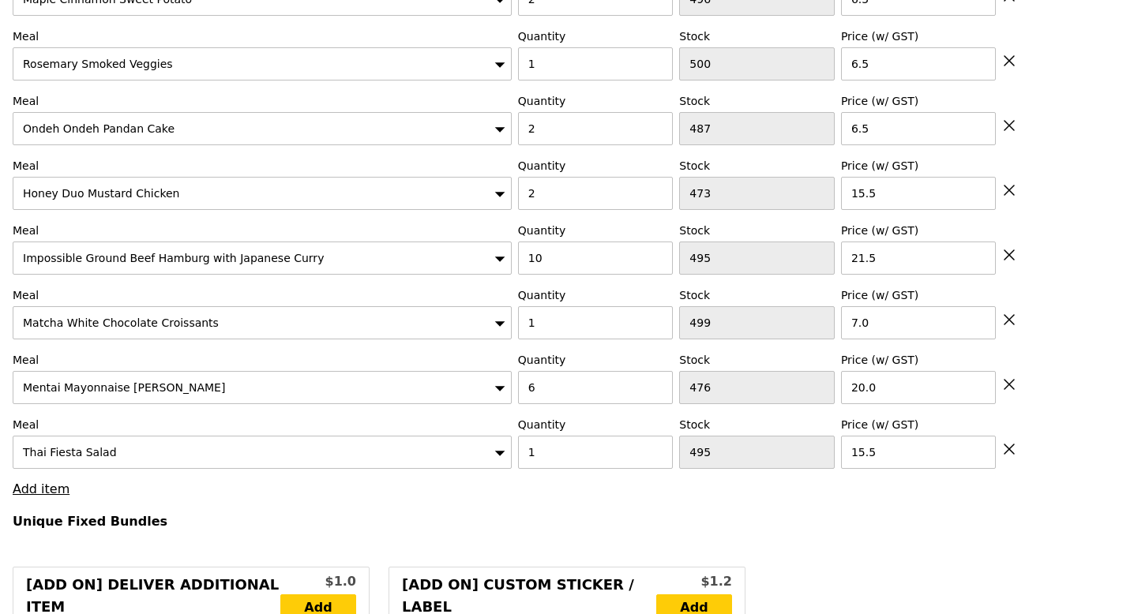
type input "Loading..."
type input "508.00"
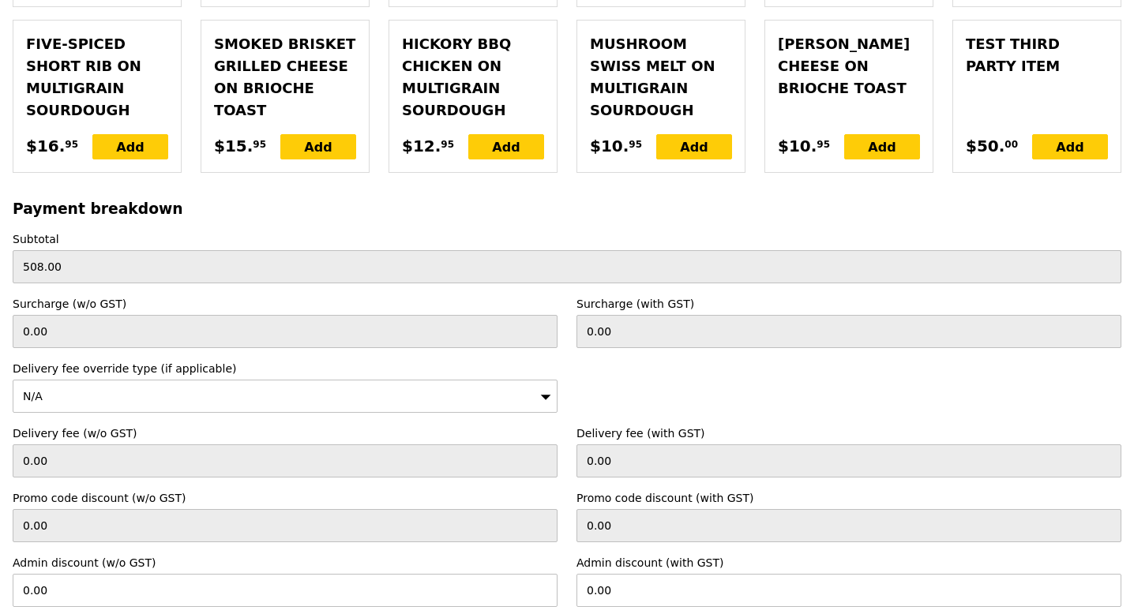
scroll to position [4908, 0]
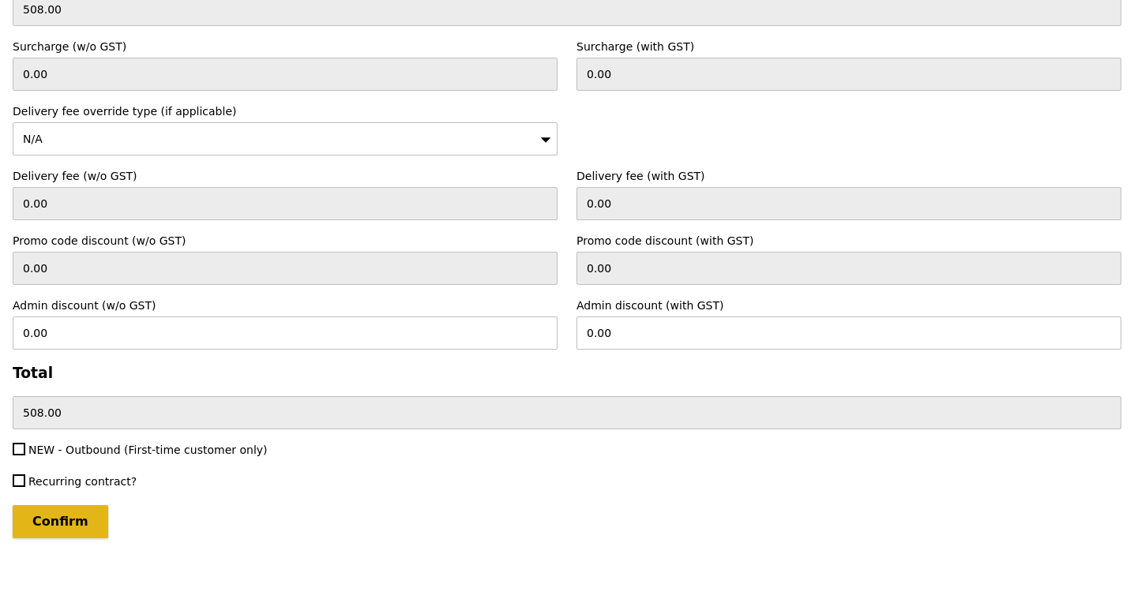
click at [50, 524] on input "Confirm" at bounding box center [61, 521] width 96 height 33
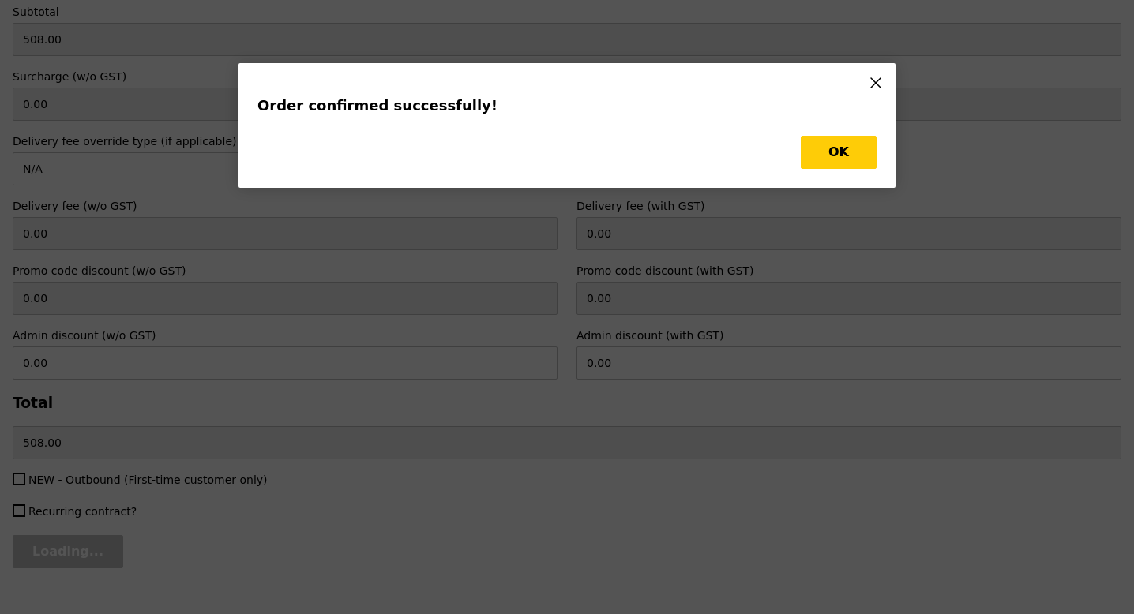
type input "Loading..."
type input "1"
type input "495"
type input "15.50"
type input "6"
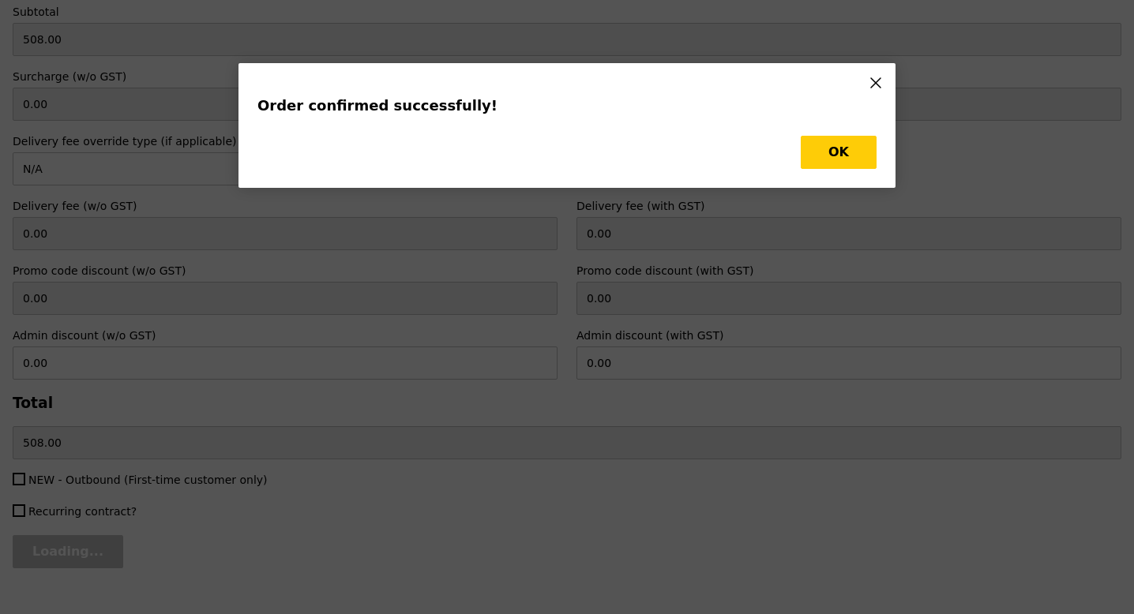
type input "476"
type input "20.00"
type input "499"
type input "7.00"
type input "10"
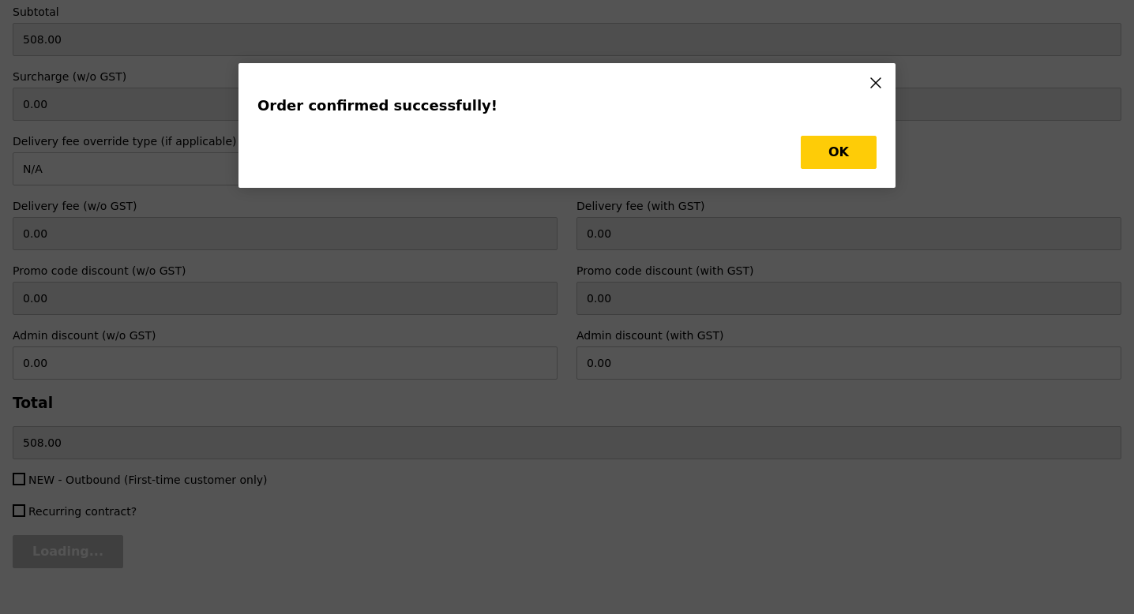
type input "495"
type input "21.50"
type input "2"
type input "473"
type input "15.50"
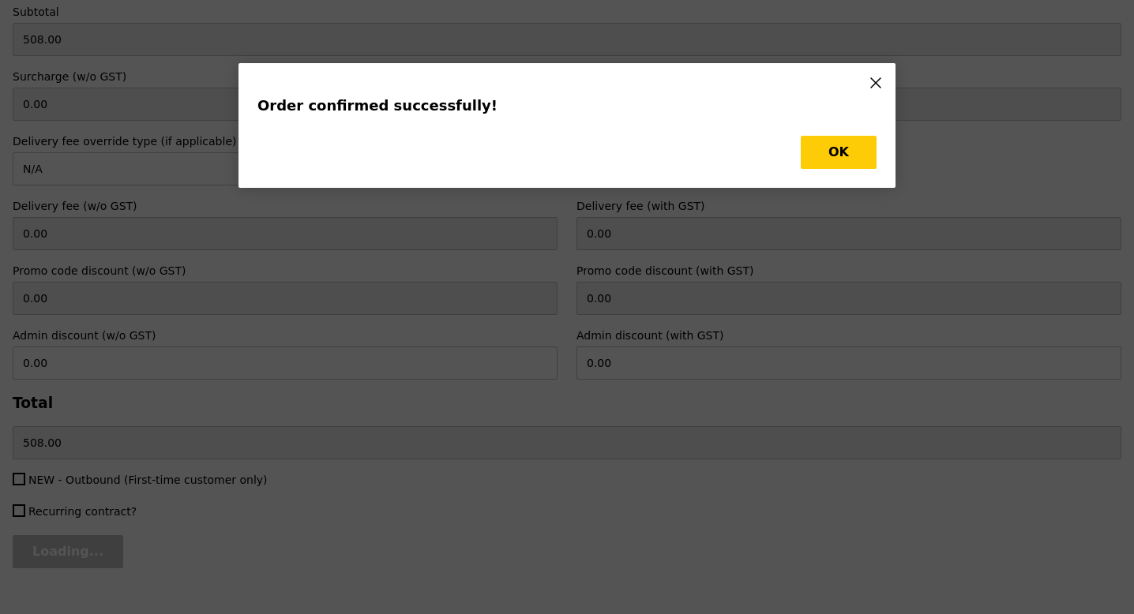
type input "6.50"
type input "1"
type input "500"
type input "6.50"
type input "2"
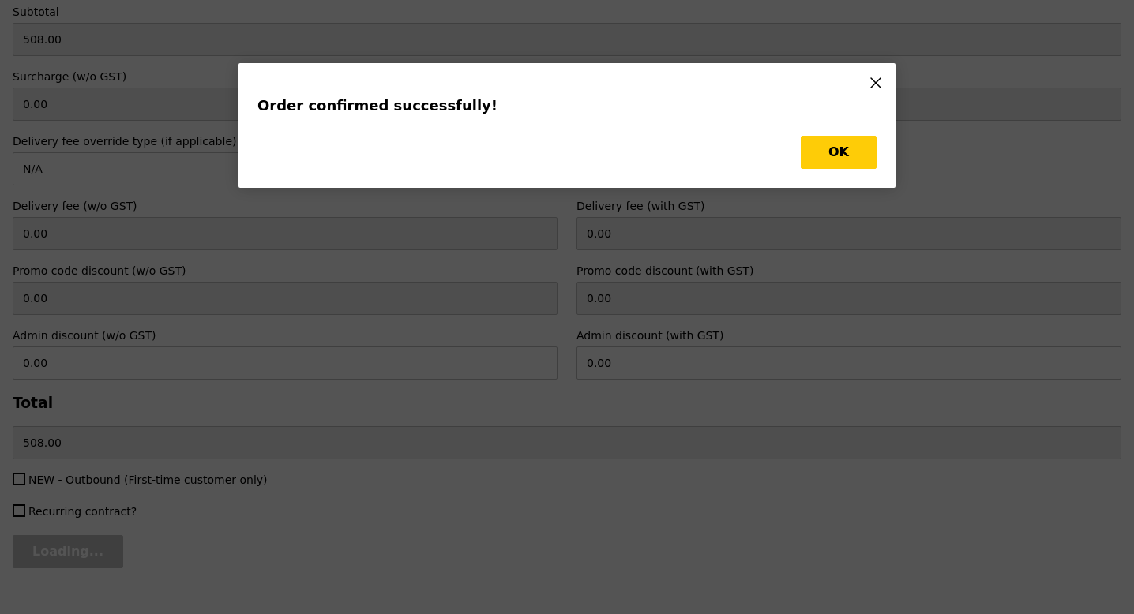
type input "496"
type input "6.50"
type input "472"
type input "5.50"
type input "1"
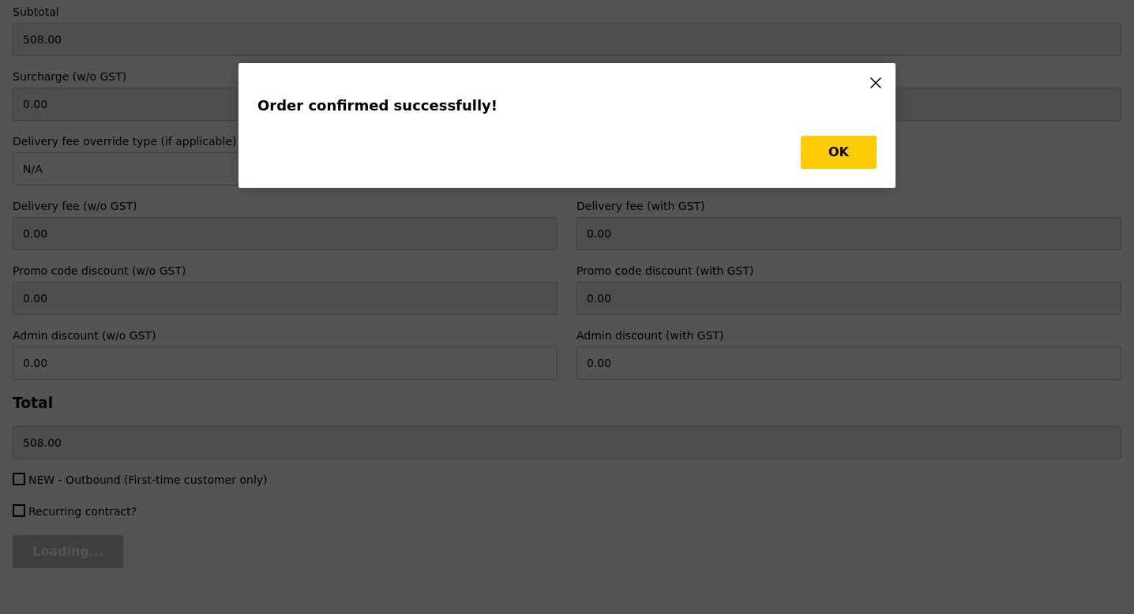
type input "497"
type input "6.50"
type input "5"
type input "470"
type input "15.00"
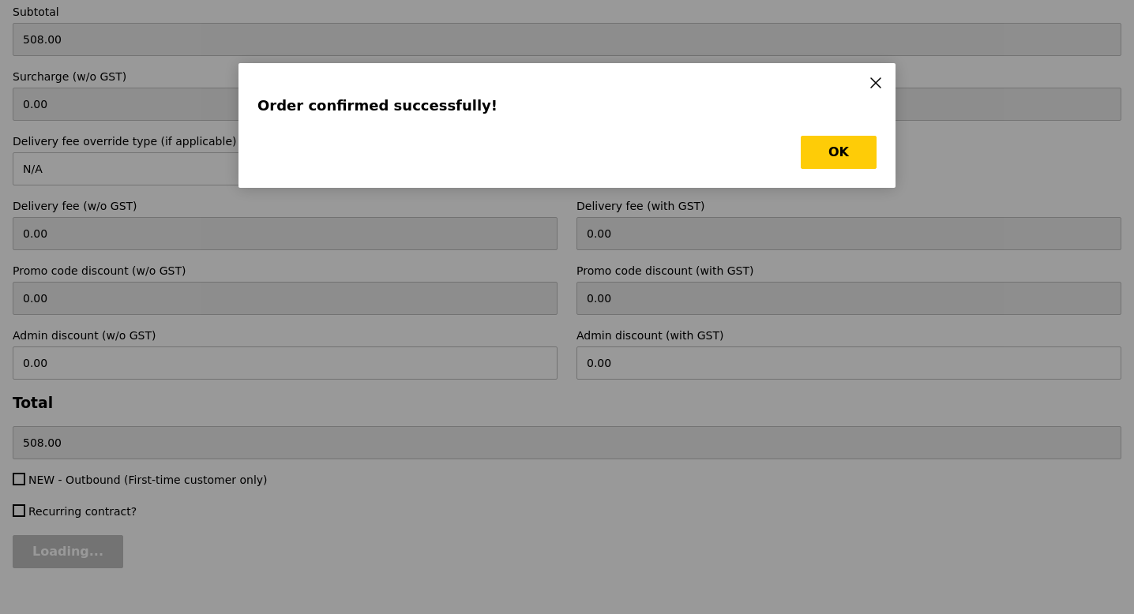
type input "Update"
type input "494"
type input "470"
type input "498"
type input "485"
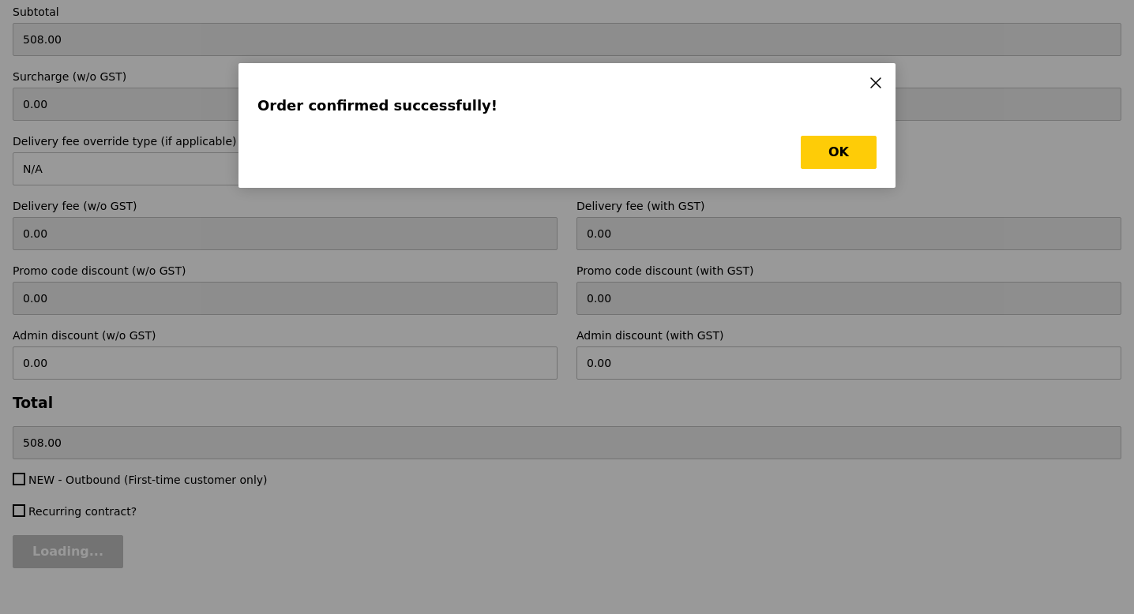
type input "471"
type input "485"
type input "499"
type input "494"
type input "471"
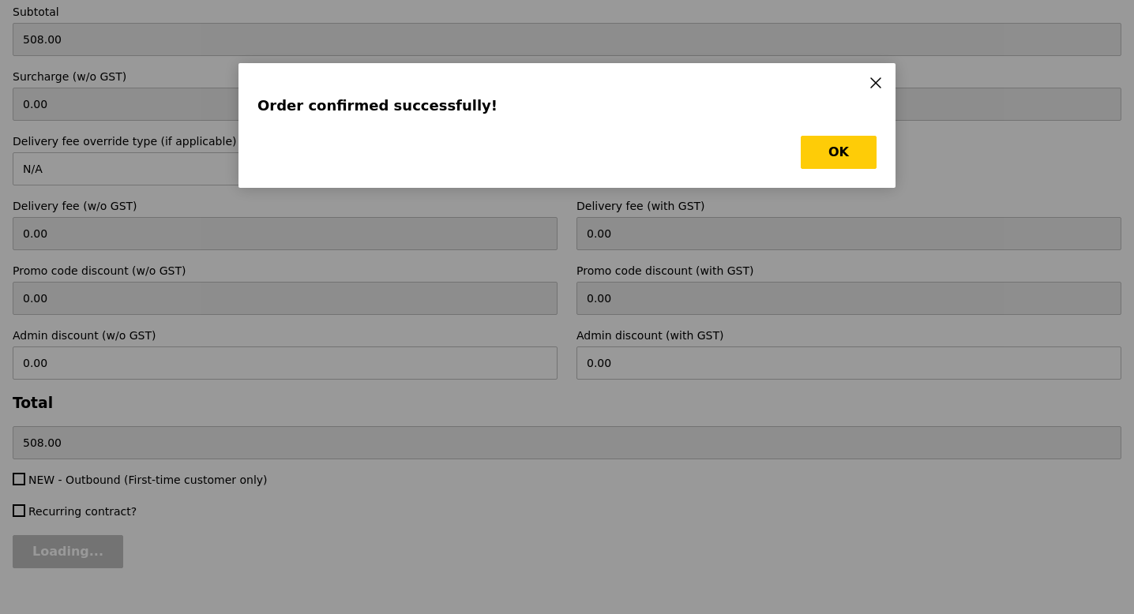
type input "496"
type input "465"
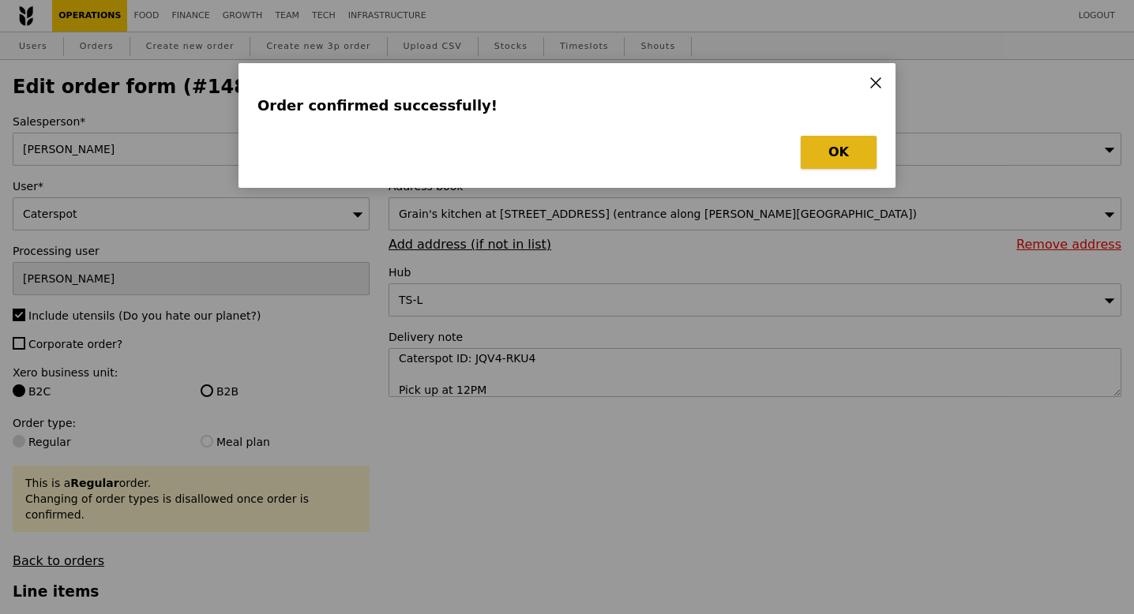
click at [834, 149] on button "OK" at bounding box center [839, 152] width 76 height 33
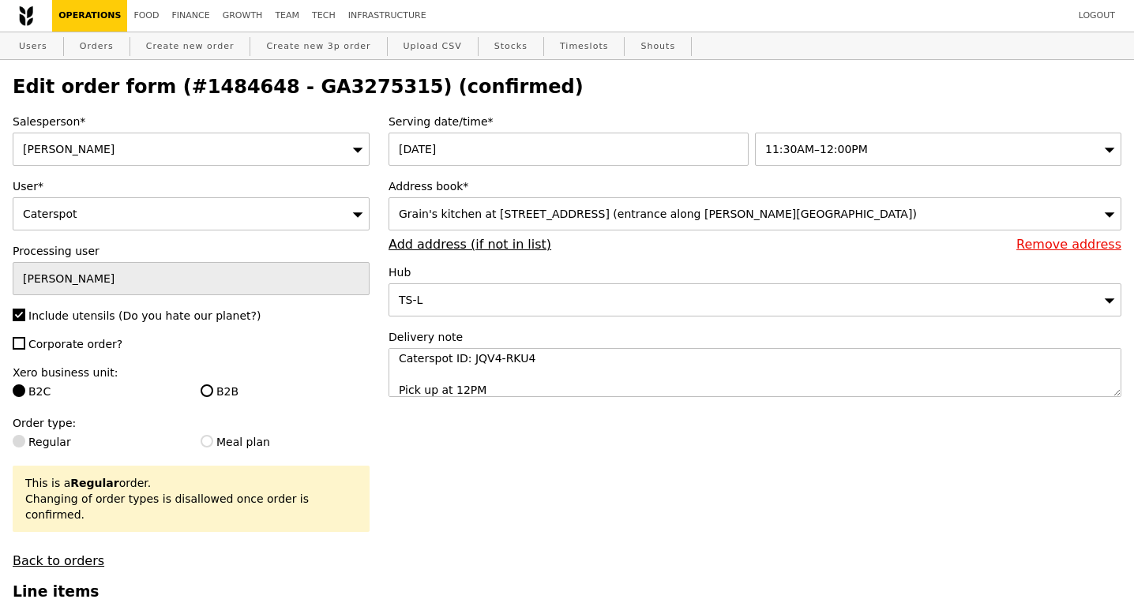
click at [294, 88] on h2 "Edit order form (#1484648 - GA3275315) (confirmed)" at bounding box center [567, 87] width 1108 height 22
copy h2 "GA3275315"
click at [96, 47] on link "Orders" at bounding box center [96, 46] width 47 height 28
select select "100"
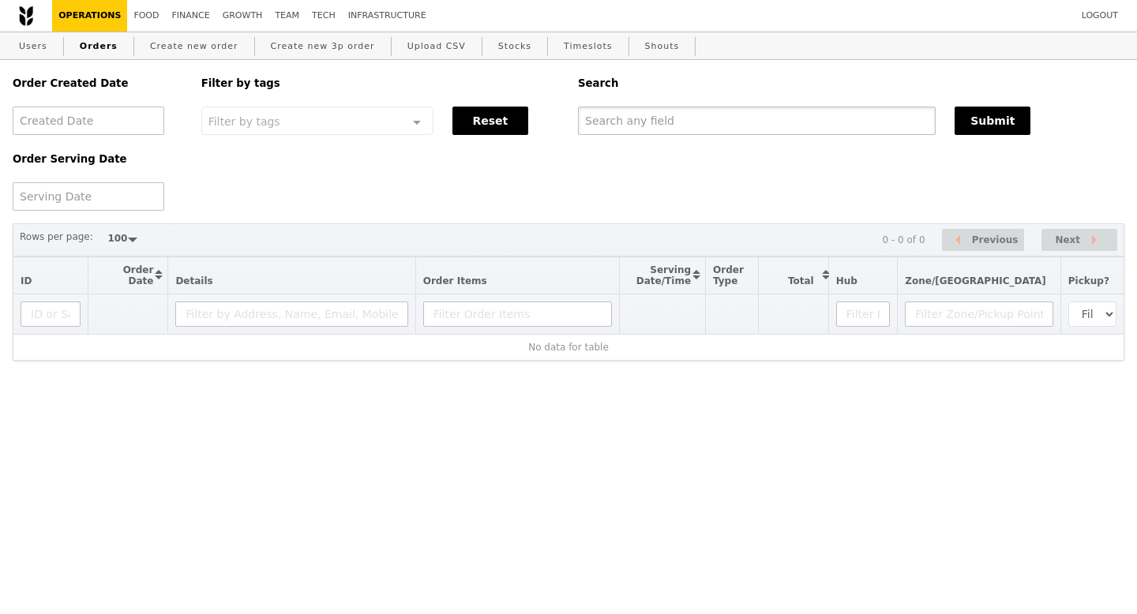
click at [710, 121] on input "text" at bounding box center [757, 121] width 358 height 28
paste input "GA3275315"
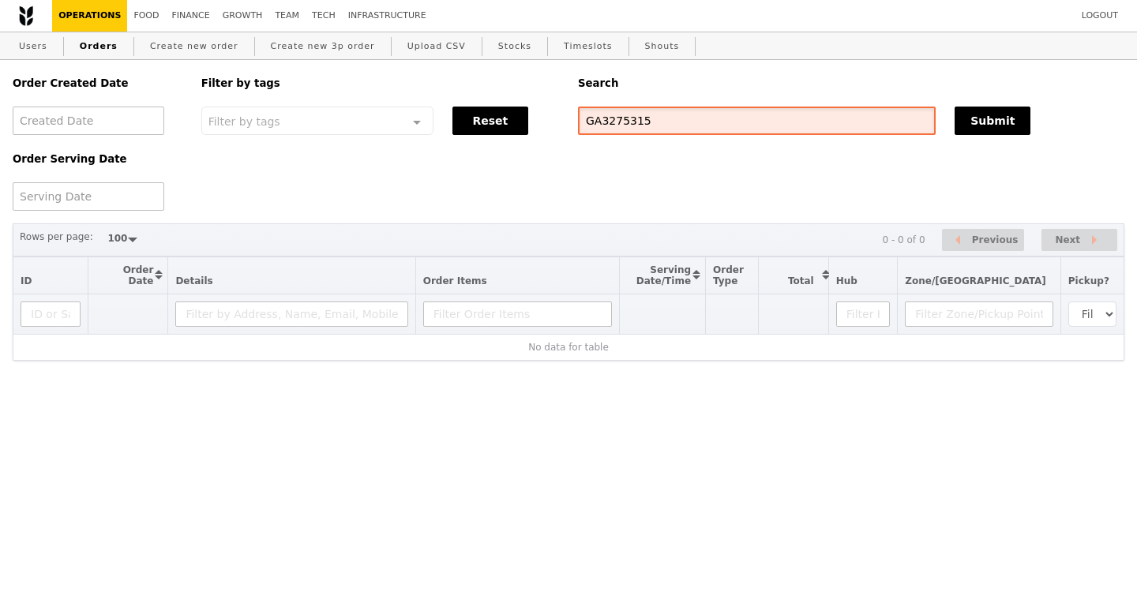
type input "GA3275315"
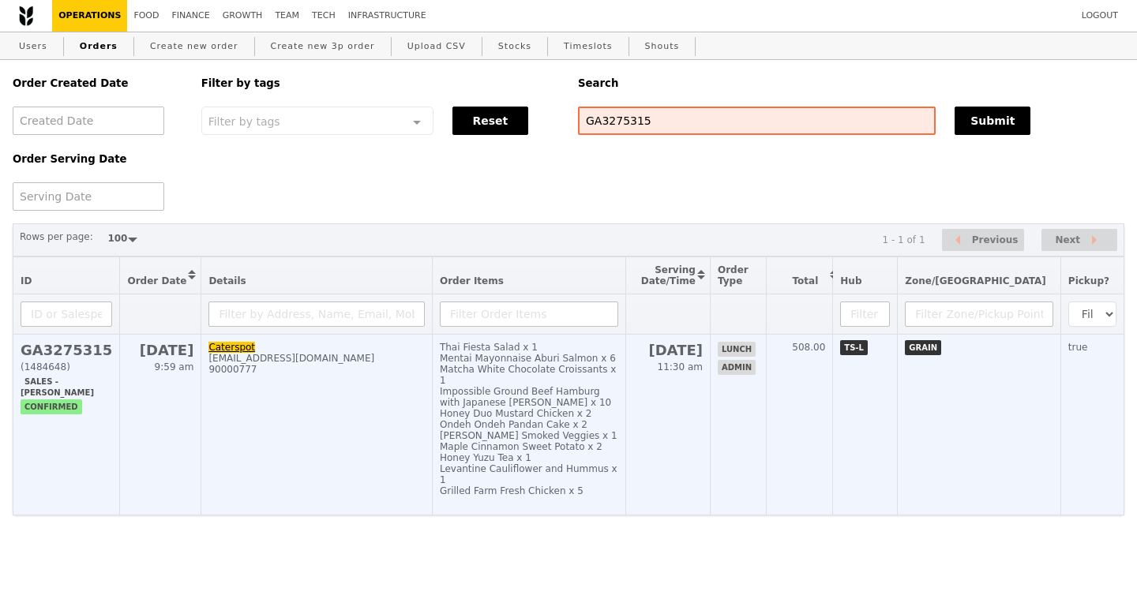
click at [82, 358] on h2 "GA3275315" at bounding box center [67, 350] width 92 height 17
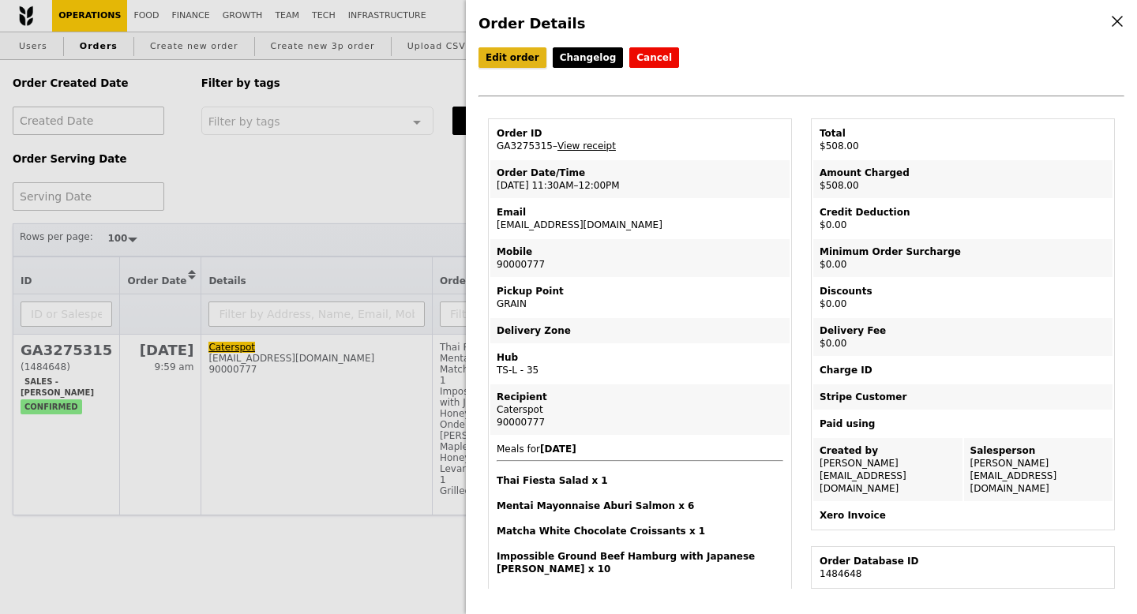
click at [508, 62] on link "Edit order" at bounding box center [512, 57] width 68 height 21
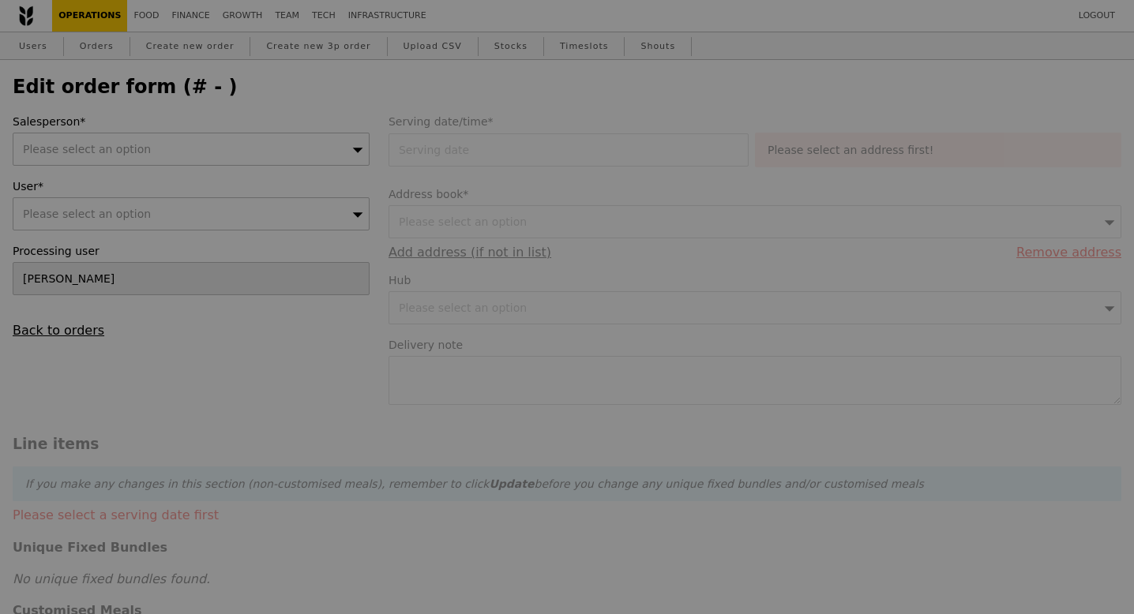
type input "26 Aug 2025"
type textarea "Caterspot ID: JQV4-RKU4 Pick up at 12PM"
type input "508.00"
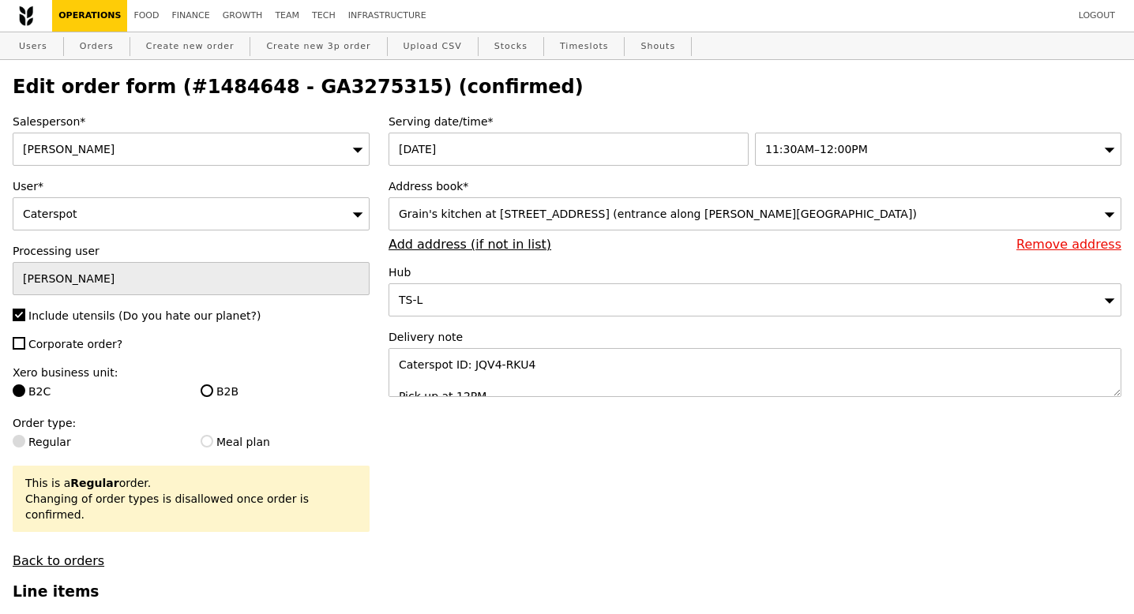
click at [129, 158] on div "Jhoana Castillo" at bounding box center [191, 149] width 357 height 33
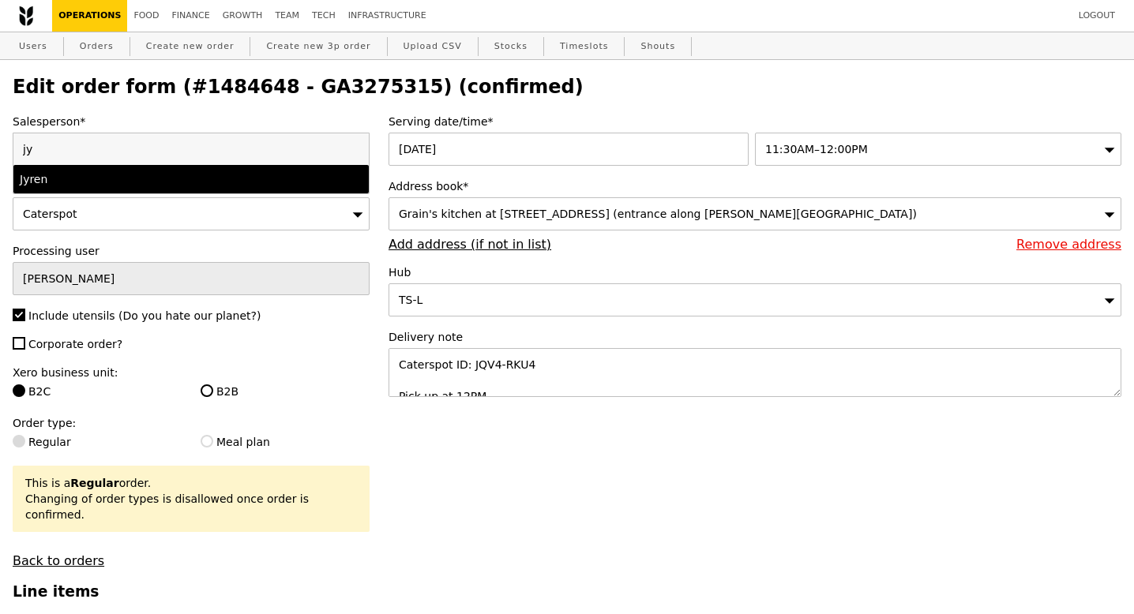
click at [137, 186] on div "Jyren" at bounding box center [148, 179] width 257 height 16
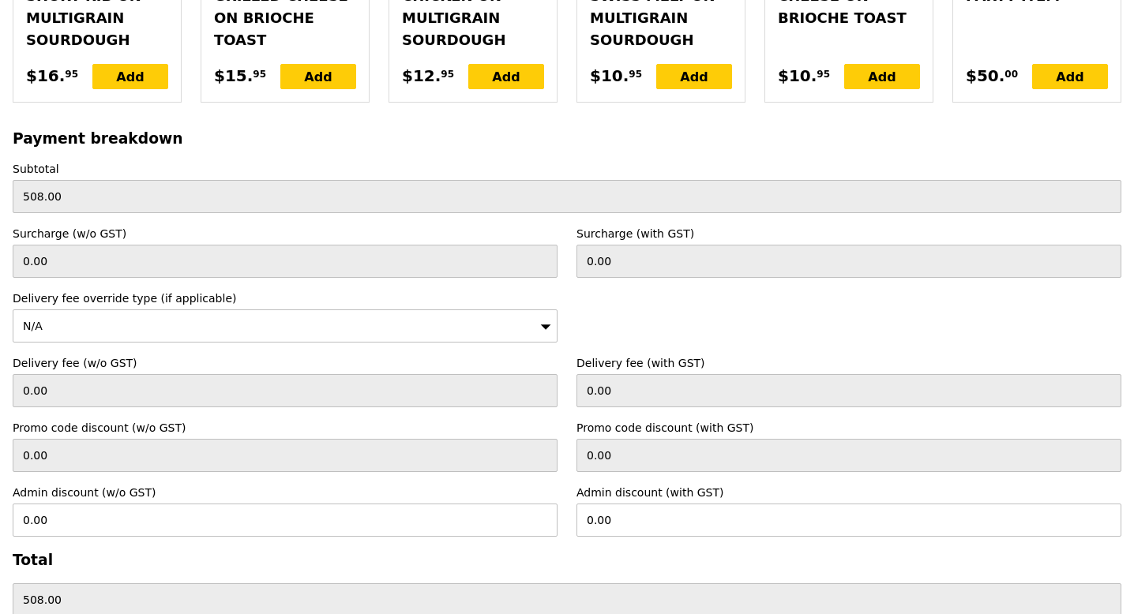
scroll to position [4924, 0]
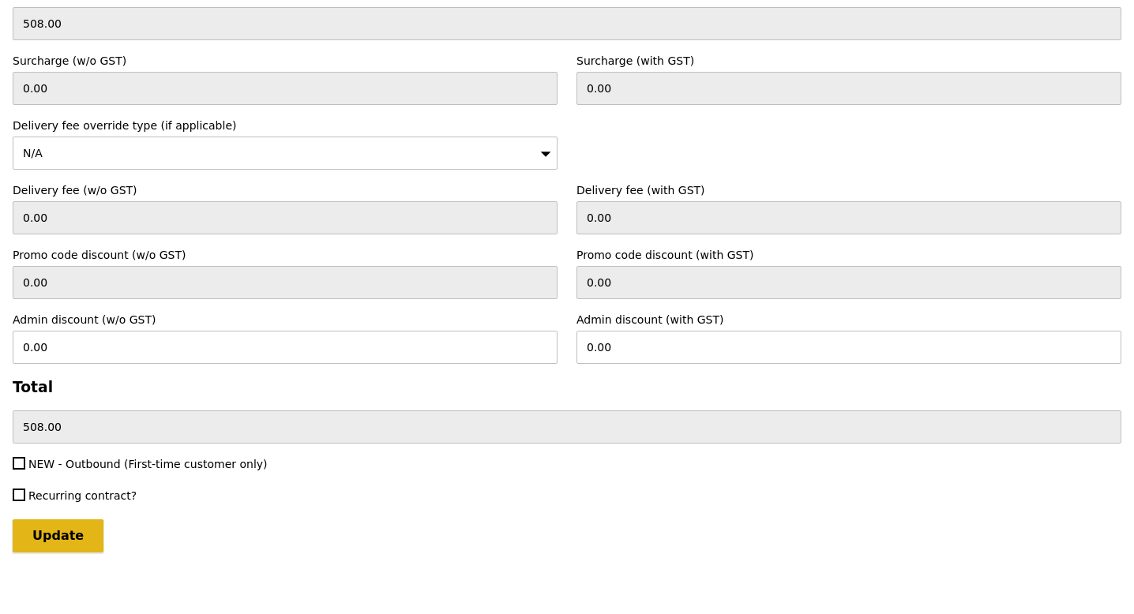
click at [47, 523] on input "Update" at bounding box center [58, 535] width 91 height 33
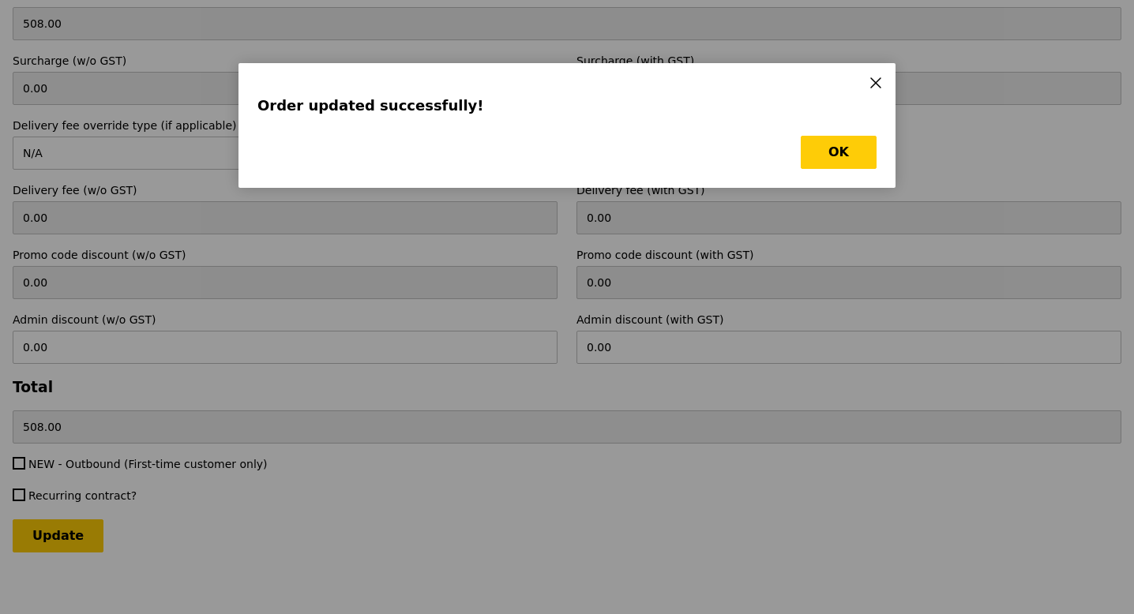
scroll to position [0, 0]
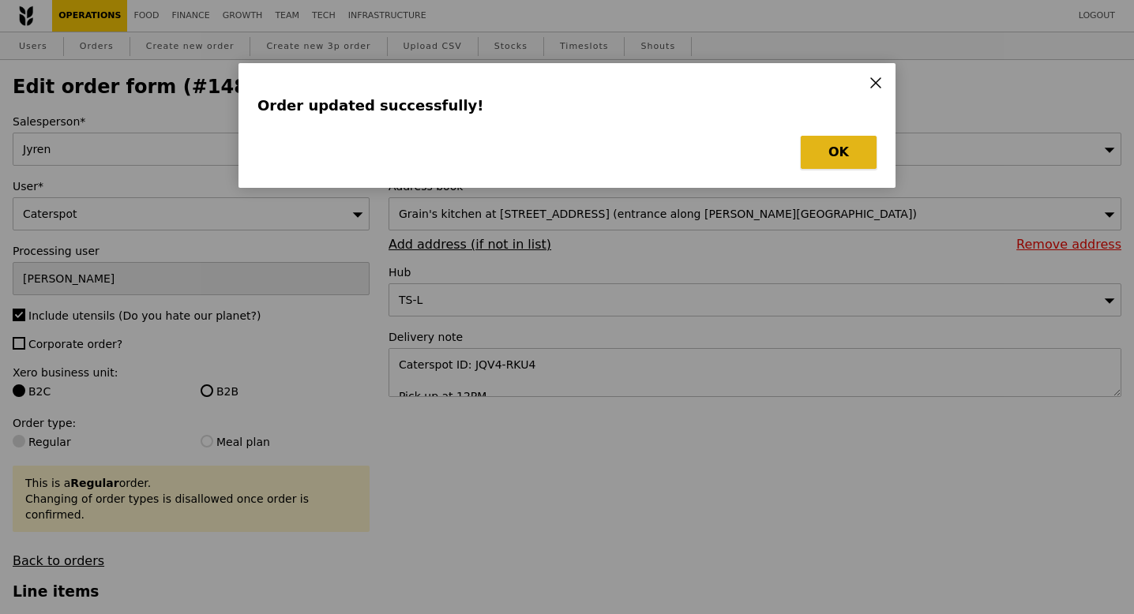
click at [840, 163] on button "OK" at bounding box center [839, 152] width 76 height 33
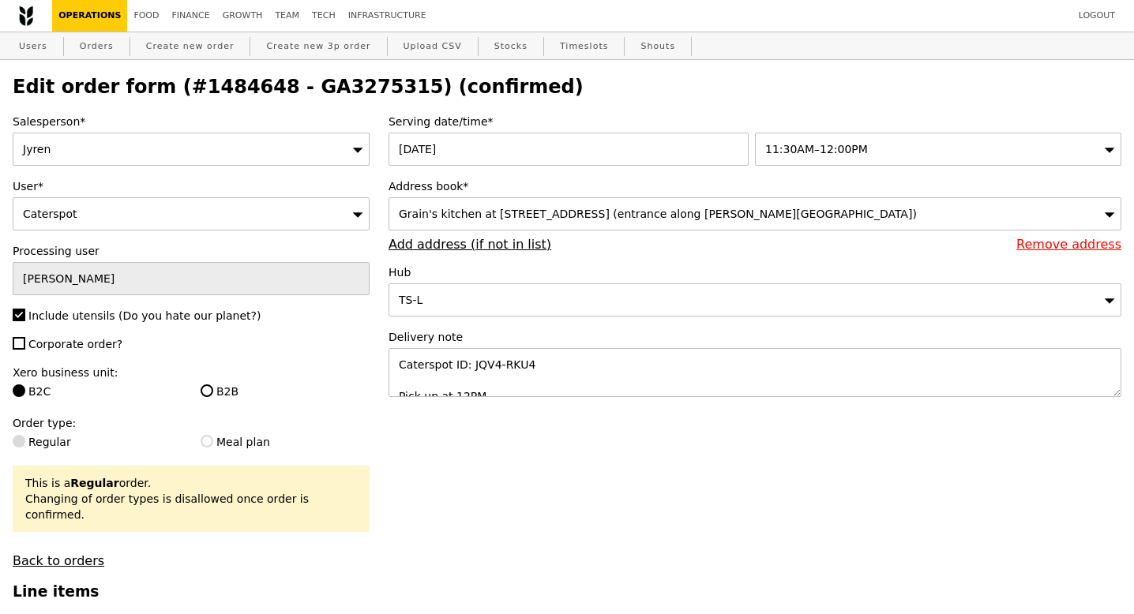
click at [306, 83] on h2 "Edit order form (#1484648 - GA3275315) (confirmed)" at bounding box center [567, 87] width 1108 height 22
copy h2 "GA3275315"
click at [32, 48] on link "Users" at bounding box center [33, 46] width 41 height 28
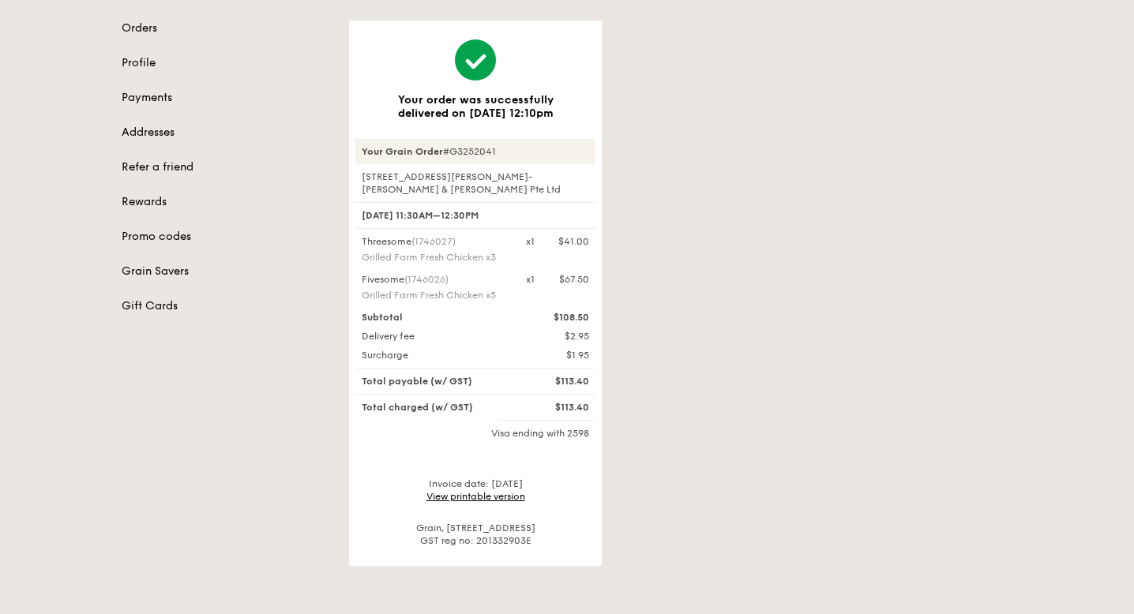
scroll to position [160, 0]
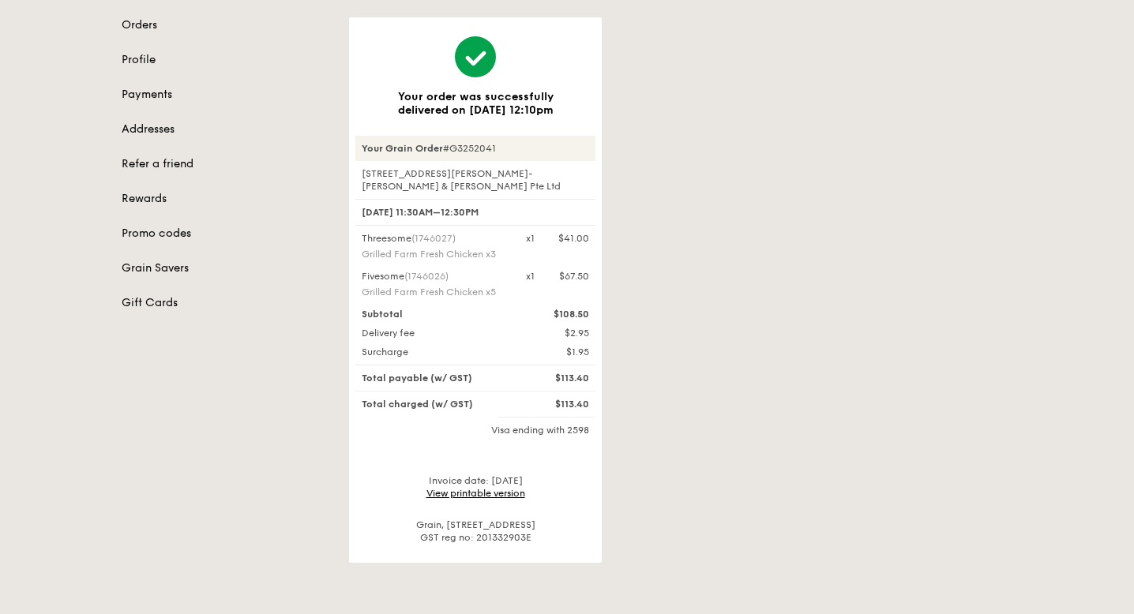
click at [468, 492] on link "View printable version" at bounding box center [475, 493] width 99 height 11
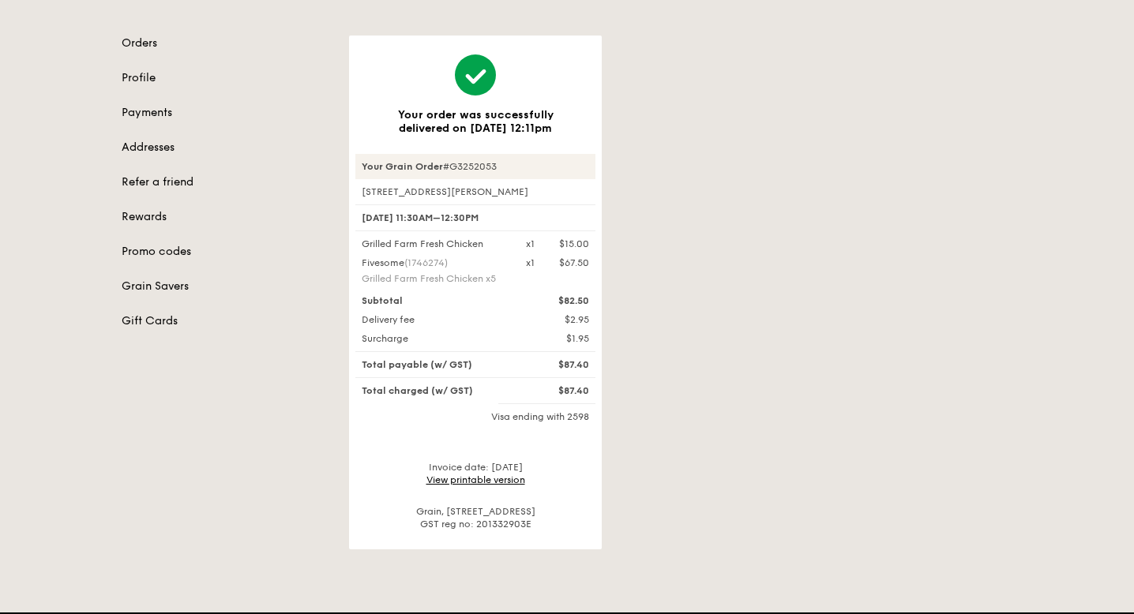
scroll to position [159, 0]
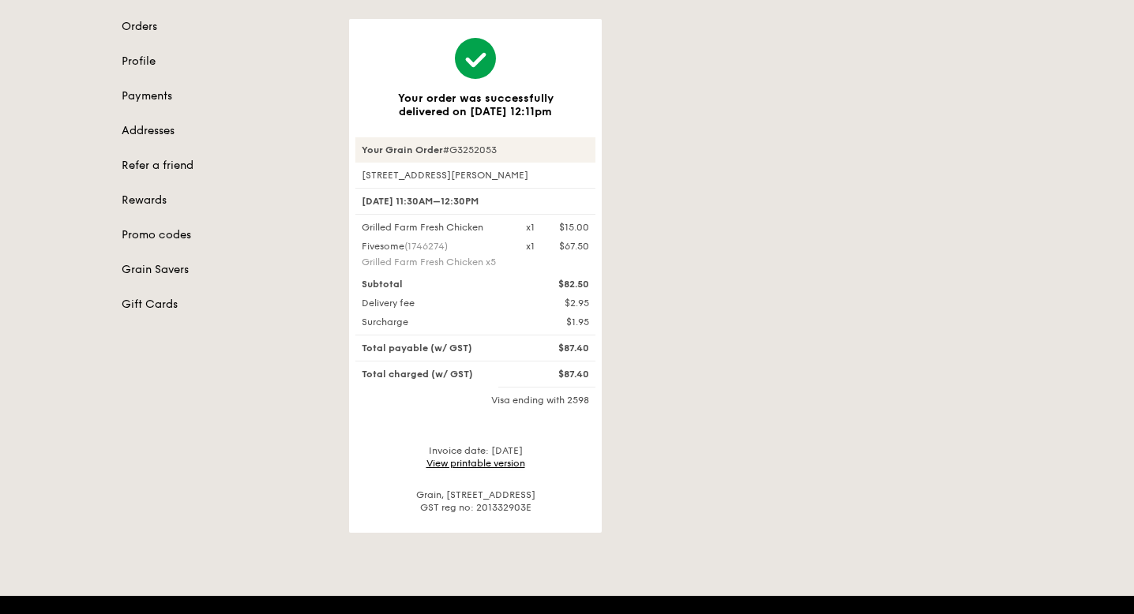
click at [460, 465] on link "View printable version" at bounding box center [475, 463] width 99 height 11
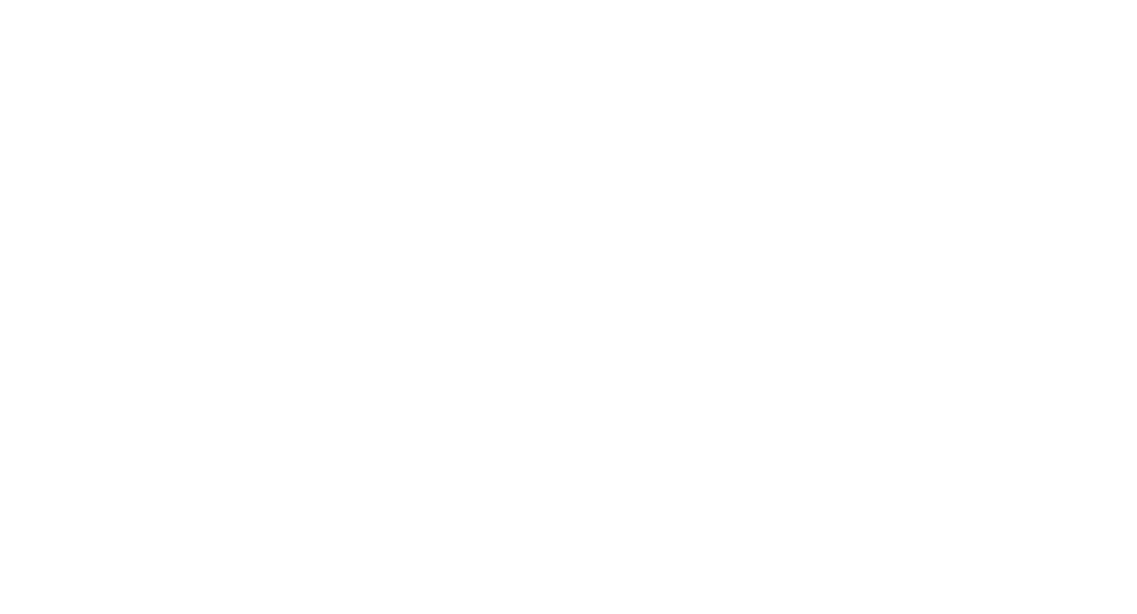
select select "100"
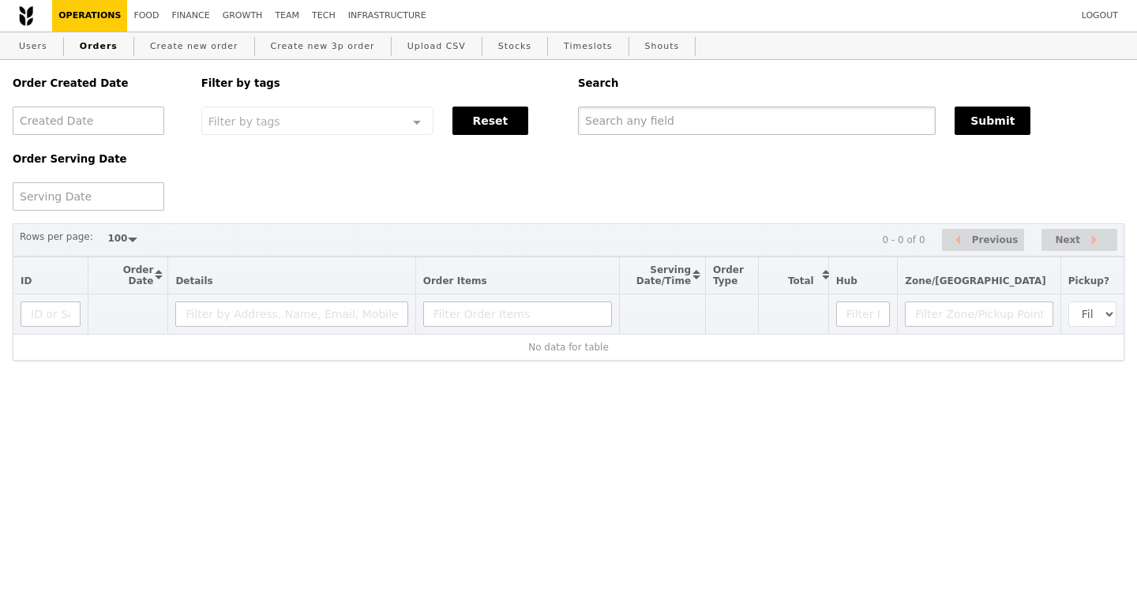
click at [666, 131] on input "text" at bounding box center [757, 121] width 358 height 28
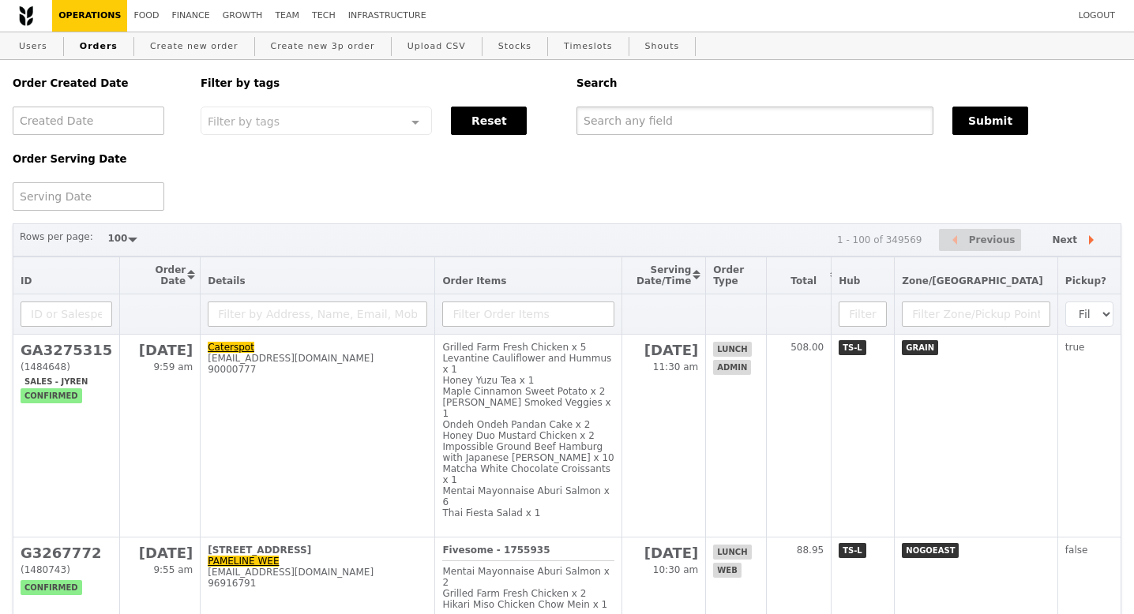
paste input "GA3275315"
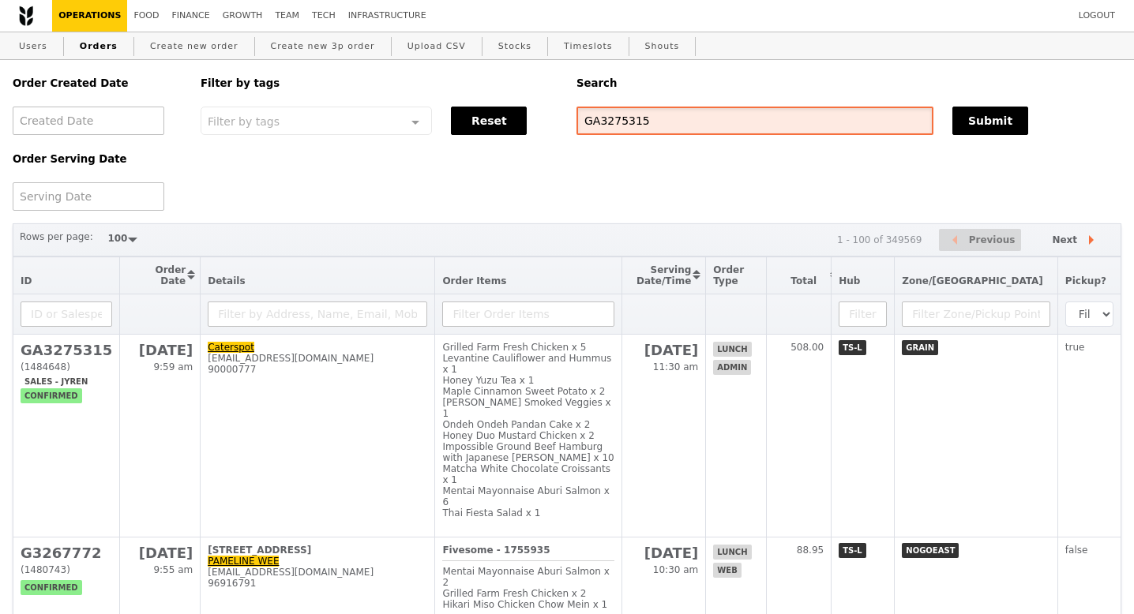
type input "GA3275315"
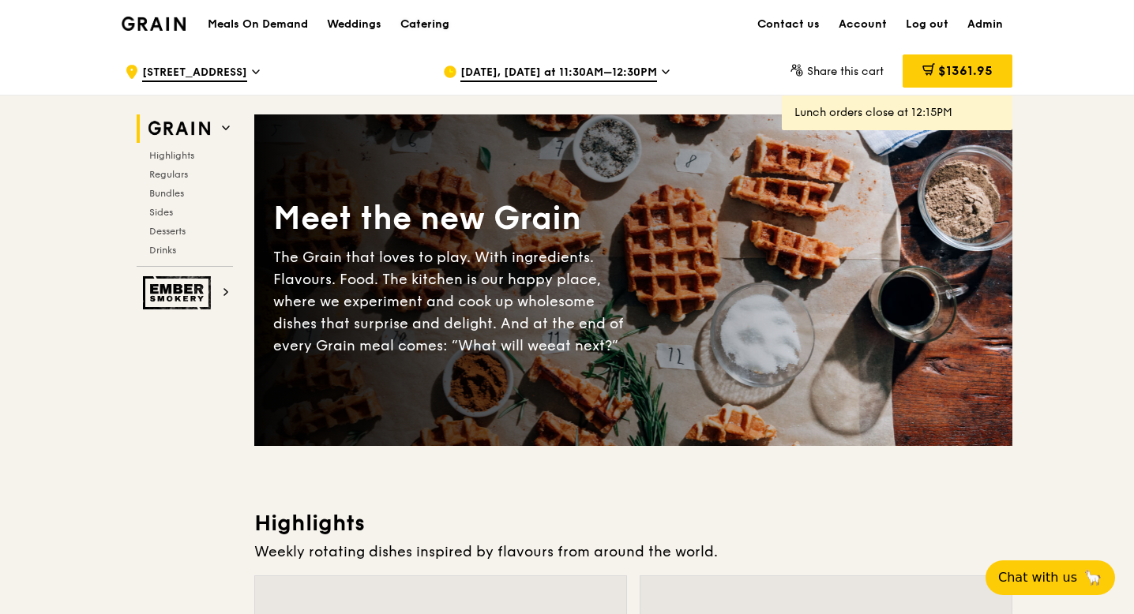
click at [425, 22] on div "Catering" at bounding box center [424, 24] width 49 height 47
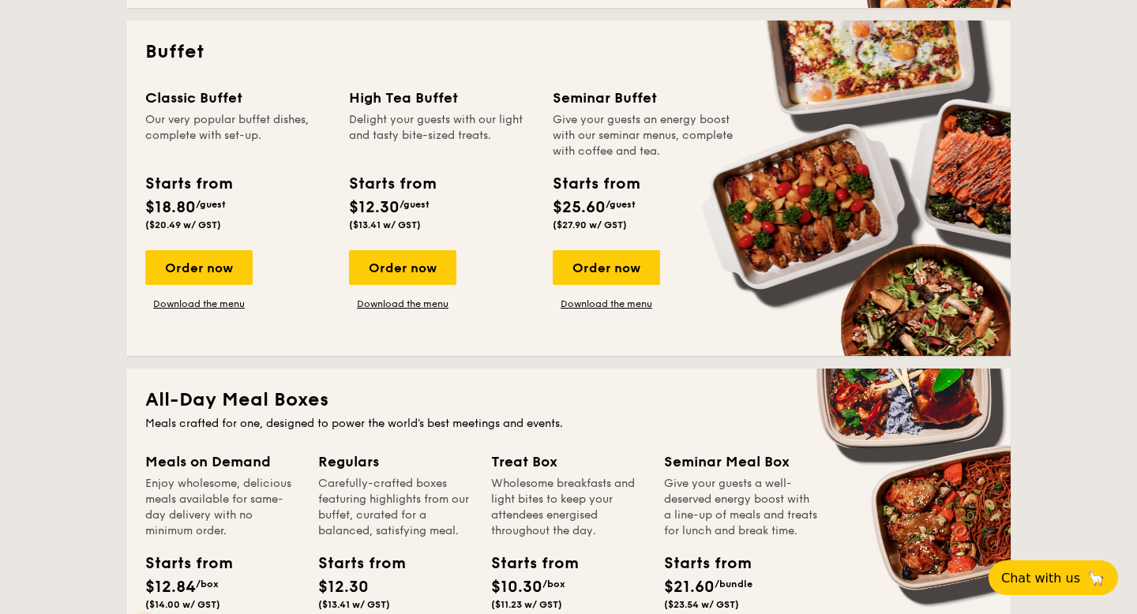
scroll to position [690, 0]
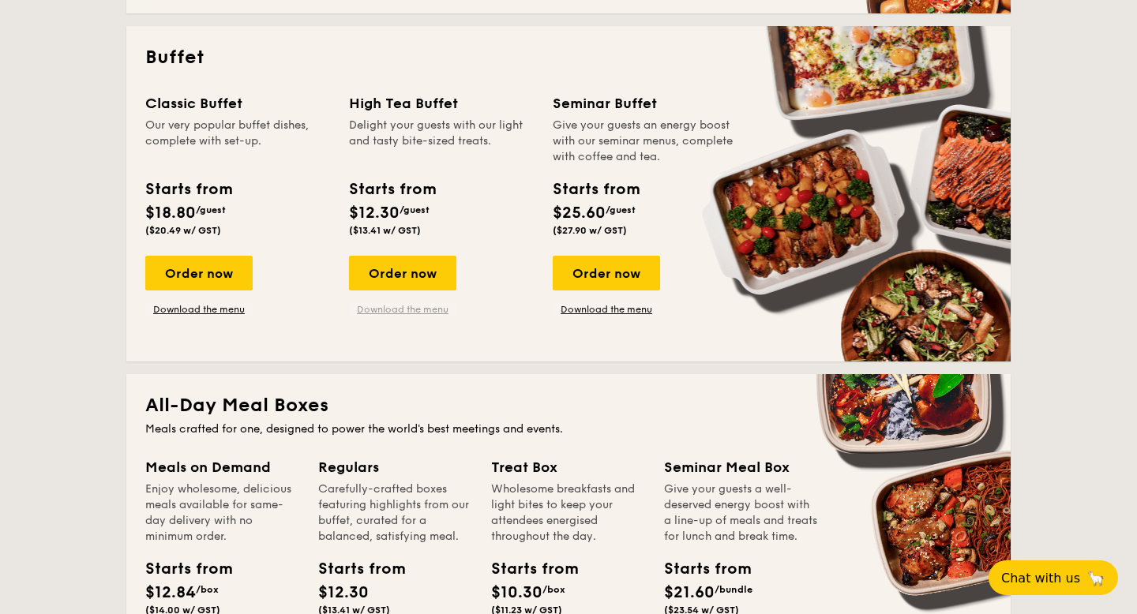
click link "Download the menu"
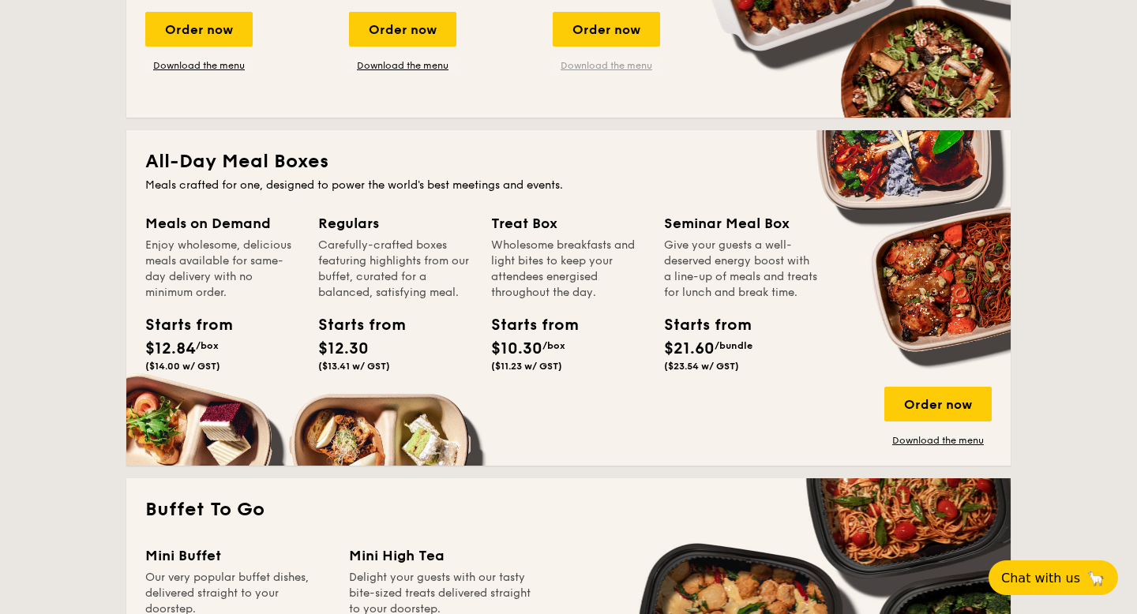
scroll to position [967, 0]
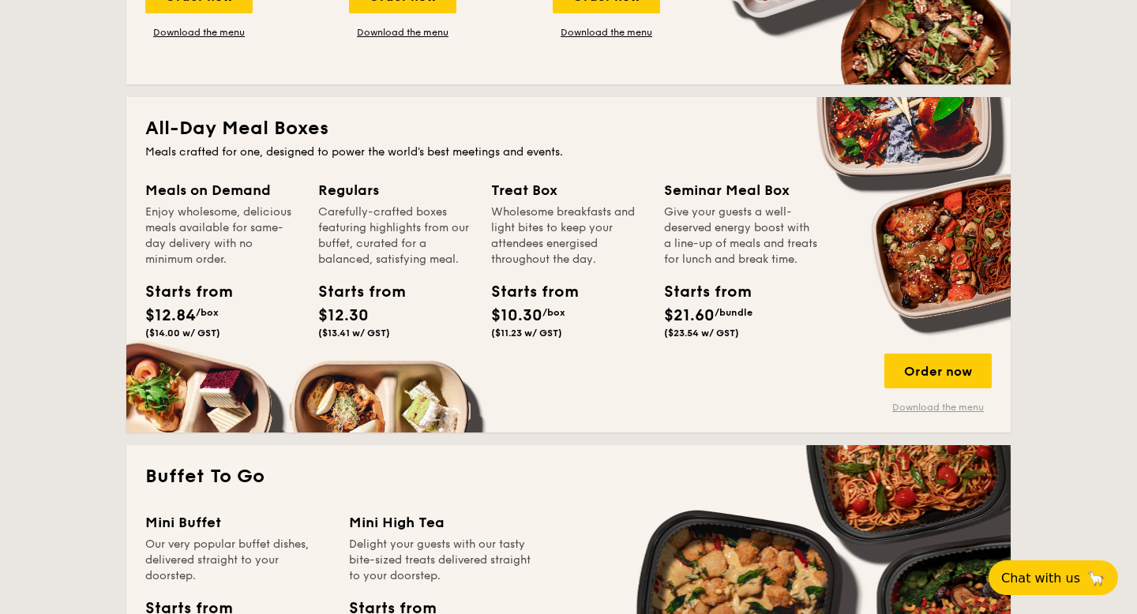
click link "Download the menu"
